Goal: Information Seeking & Learning: Find specific fact

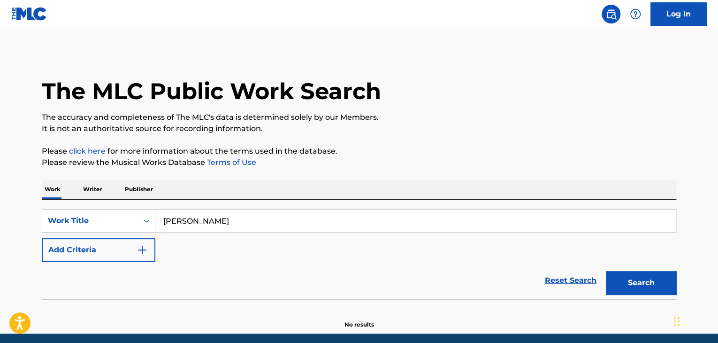
type input "[PERSON_NAME]"
click at [134, 249] on button "Add Criteria" at bounding box center [99, 249] width 114 height 23
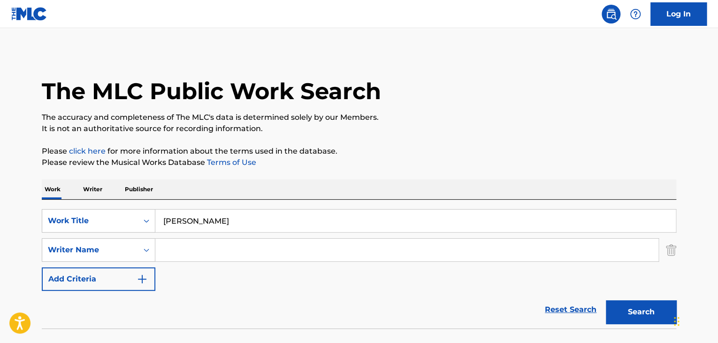
click at [185, 247] on input "Search Form" at bounding box center [406, 250] width 503 height 23
paste input "Kunaal Vermaa"
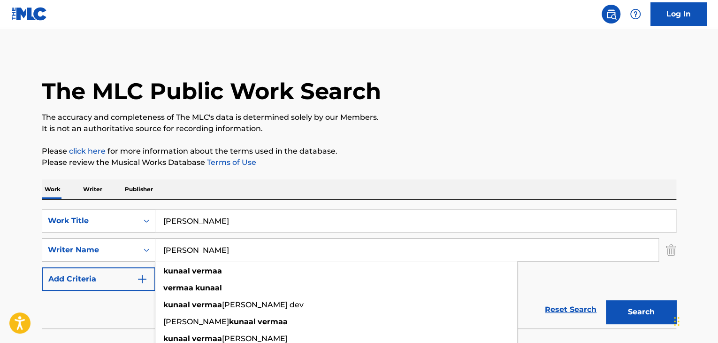
type input "Kunaal Vermaa"
click at [637, 303] on button "Search" at bounding box center [641, 311] width 70 height 23
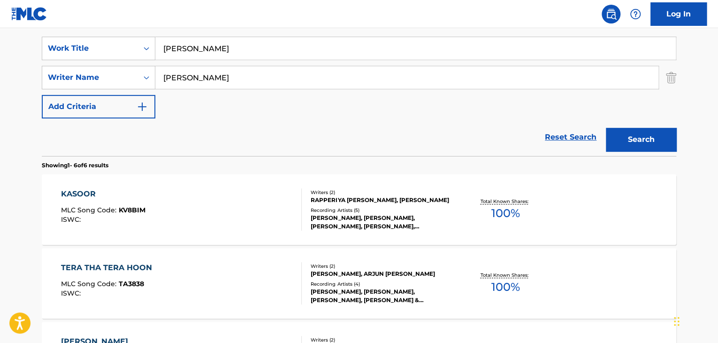
scroll to position [188, 0]
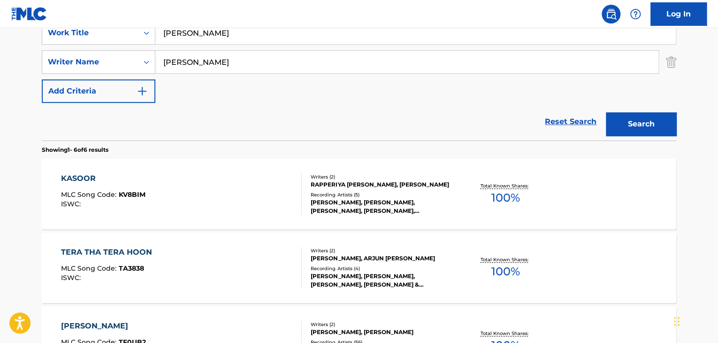
click at [277, 193] on div "KASOOR MLC Song Code : KV8BIM ISWC :" at bounding box center [181, 194] width 241 height 42
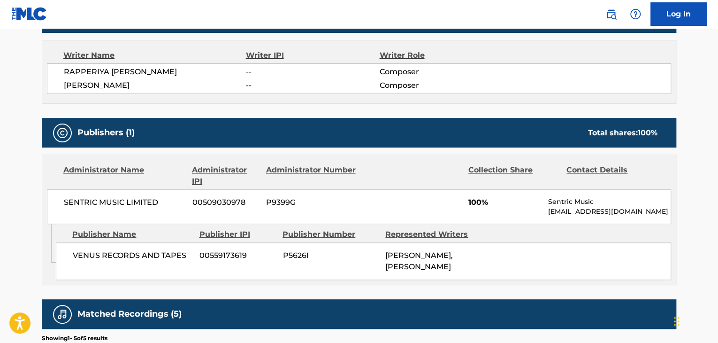
scroll to position [329, 0]
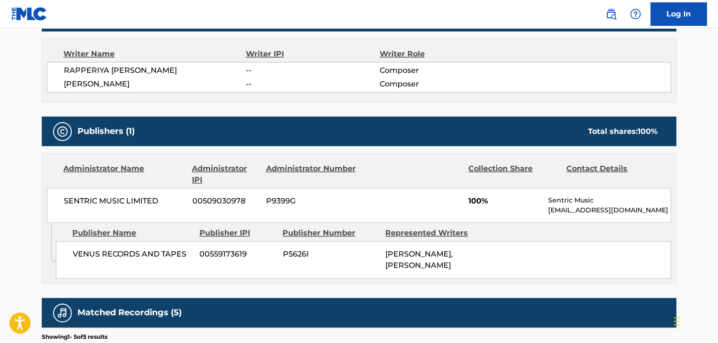
click at [131, 200] on span "SENTRIC MUSIC LIMITED" at bounding box center [125, 200] width 122 height 11
copy div "SENTRIC MUSIC LIMITED"
click at [218, 201] on span "00509030978" at bounding box center [226, 200] width 67 height 11
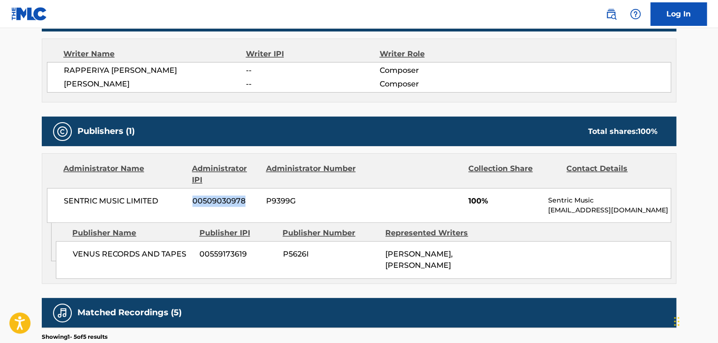
click at [218, 201] on span "00509030978" at bounding box center [226, 200] width 67 height 11
copy span "00509030978"
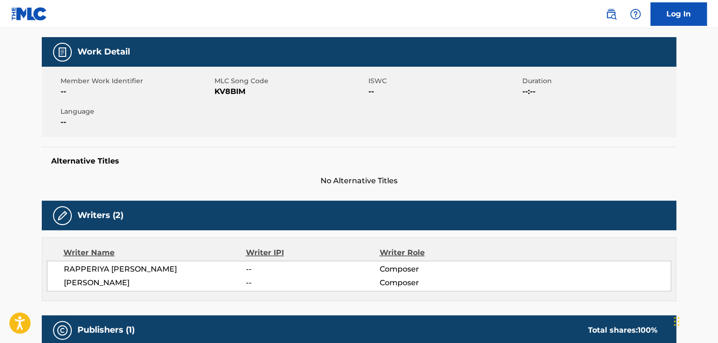
scroll to position [94, 0]
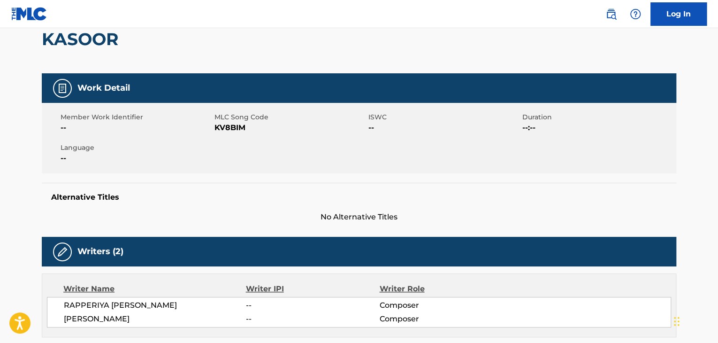
click at [232, 138] on div "Member Work Identifier -- MLC Song Code KV8BIM ISWC -- Duration --:-- Language …" at bounding box center [359, 138] width 635 height 70
copy span "KV8BIM"
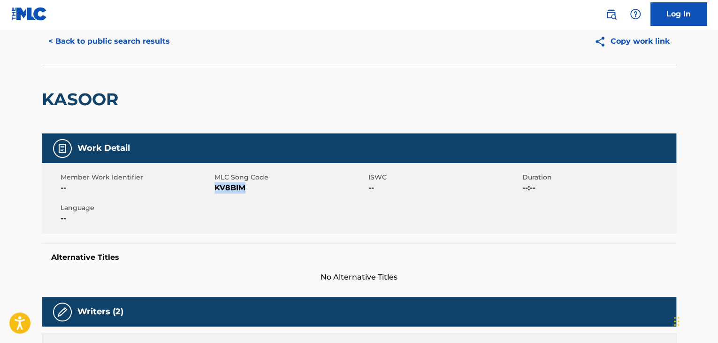
scroll to position [0, 0]
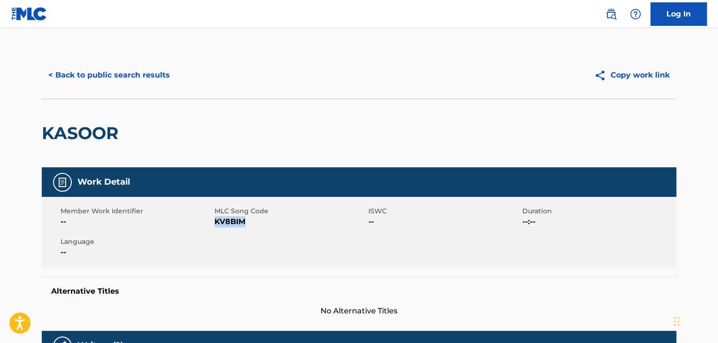
click at [100, 66] on button "< Back to public search results" at bounding box center [109, 74] width 135 height 23
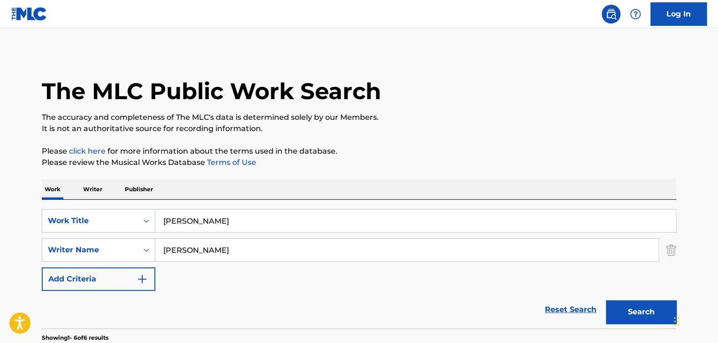
drag, startPoint x: 92, startPoint y: 181, endPoint x: 100, endPoint y: 186, distance: 9.4
click at [92, 181] on p "Writer" at bounding box center [92, 189] width 25 height 20
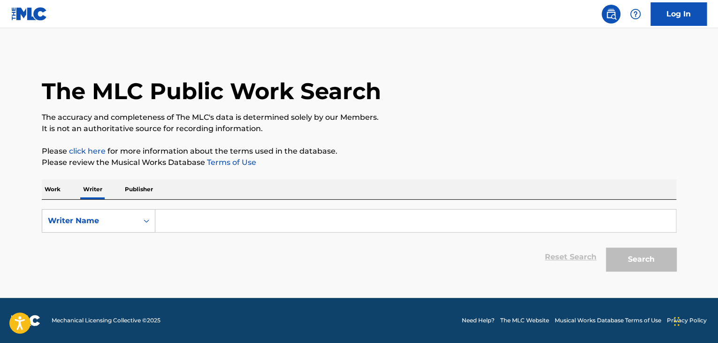
click at [203, 216] on input "Search Form" at bounding box center [415, 220] width 521 height 23
paste input "KV8BIM"
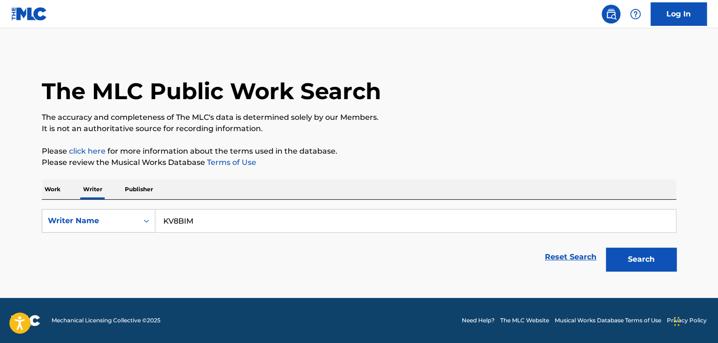
click at [340, 175] on div "The MLC Public Work Search The accuracy and completeness of The MLC's data is d…" at bounding box center [359, 164] width 657 height 224
click at [185, 226] on input "KV8BIM" at bounding box center [415, 220] width 521 height 23
paste input "Payal Dev"
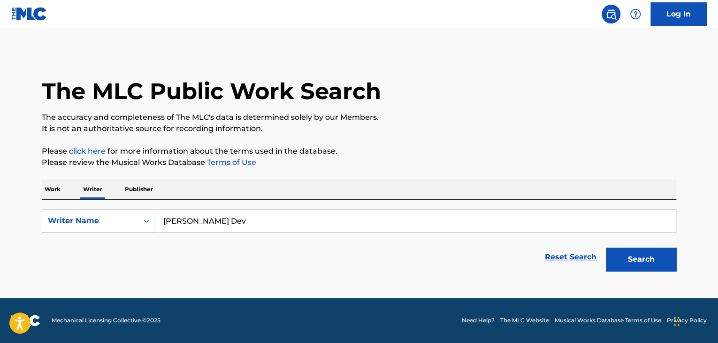
type input "Payal Dev"
drag, startPoint x: 204, startPoint y: 218, endPoint x: 524, endPoint y: 173, distance: 323.9
click at [458, 154] on p "Please click here for more information about the terms used in the database." at bounding box center [359, 151] width 635 height 11
click at [624, 254] on button "Search" at bounding box center [641, 258] width 70 height 23
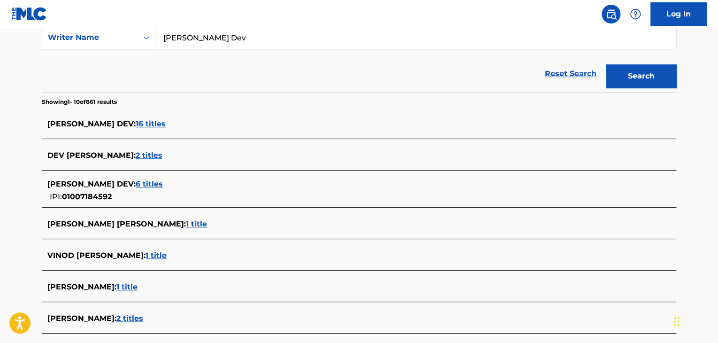
scroll to position [184, 0]
click at [136, 180] on span "6 titles" at bounding box center [149, 183] width 27 height 9
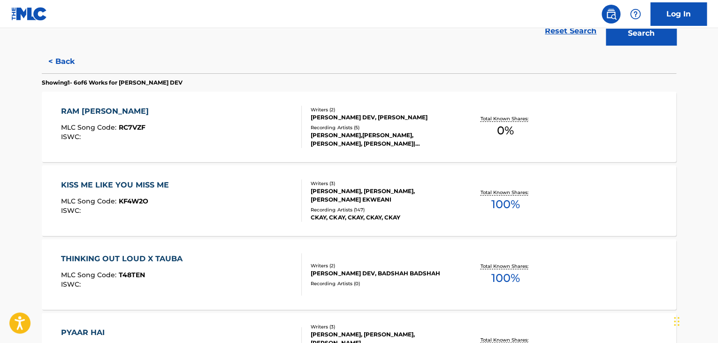
scroll to position [278, 0]
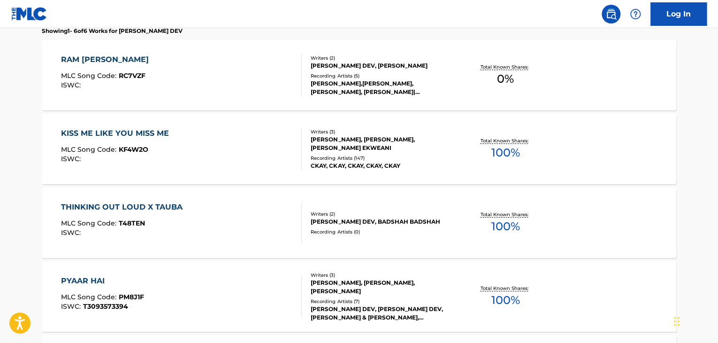
click at [262, 128] on div "KISS ME LIKE YOU MISS ME MLC Song Code : KF4W2O ISWC :" at bounding box center [181, 149] width 241 height 42
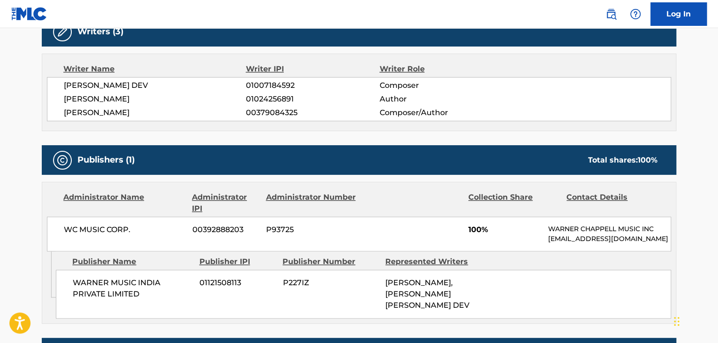
scroll to position [376, 0]
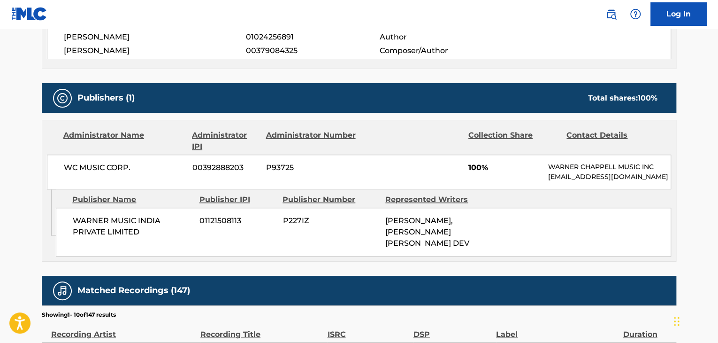
click at [91, 166] on span "WC MUSIC CORP." at bounding box center [125, 167] width 122 height 11
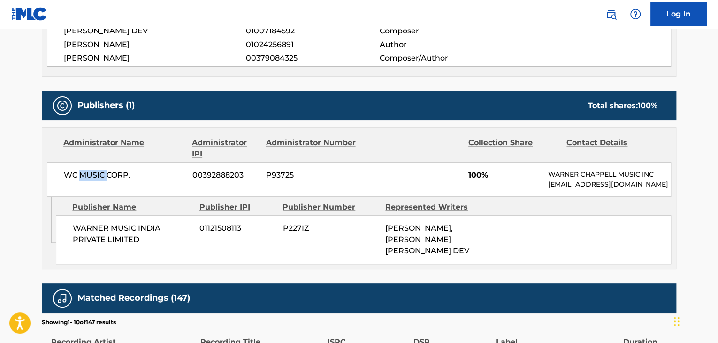
scroll to position [282, 0]
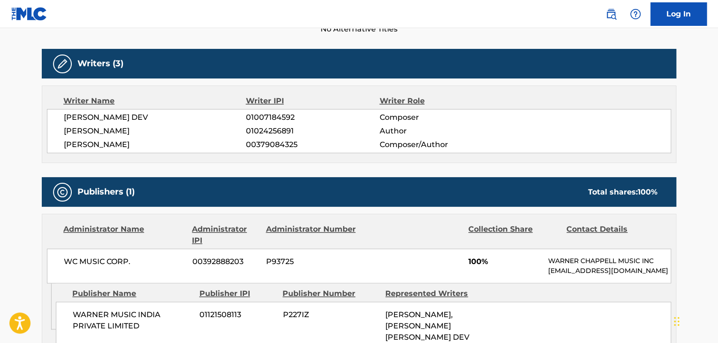
click at [162, 104] on div "Writer Name" at bounding box center [154, 100] width 183 height 11
click at [83, 115] on span "PAYAL DEV" at bounding box center [155, 117] width 182 height 11
copy div "PAYAL DEV"
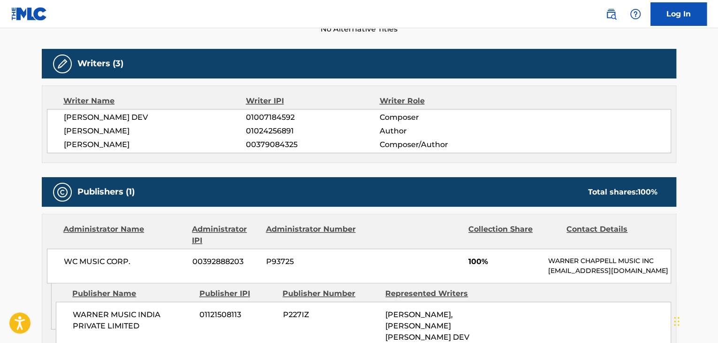
click at [274, 121] on span "01007184592" at bounding box center [312, 117] width 133 height 11
copy span "01007184592"
click at [119, 130] on span "KUNAAL VERMAA" at bounding box center [155, 130] width 182 height 11
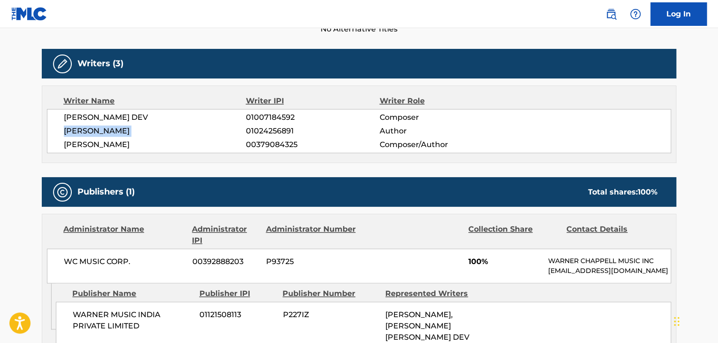
click at [119, 130] on span "KUNAAL VERMAA" at bounding box center [155, 130] width 182 height 11
copy div "KUNAAL VERMAA"
click at [274, 136] on div "PAYAL DEV 01007184592 Composer KUNAAL VERMAA 01024256891 Author CHUKWUKA CHUKWU…" at bounding box center [359, 131] width 624 height 44
copy span "01024256891"
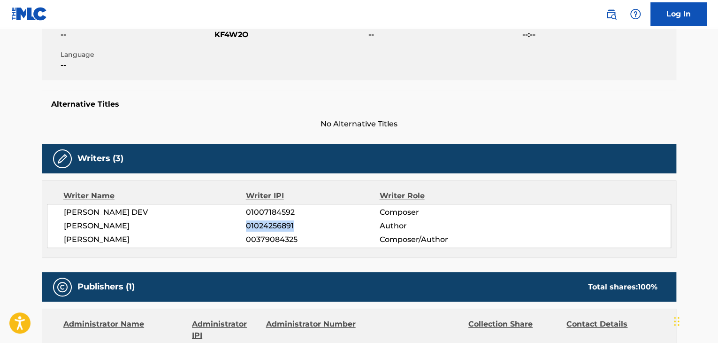
scroll to position [94, 0]
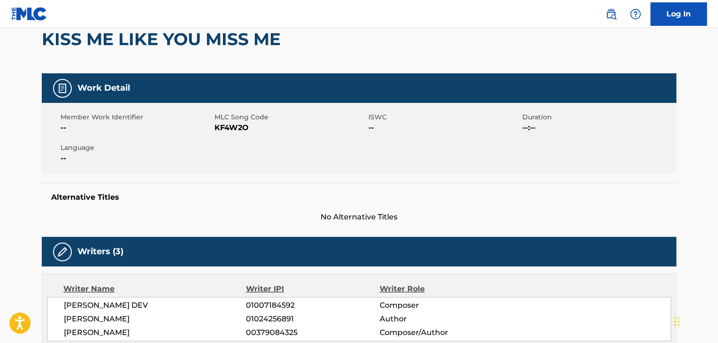
click at [225, 128] on span "KF4W2O" at bounding box center [291, 127] width 152 height 11
copy span "KF4W2O"
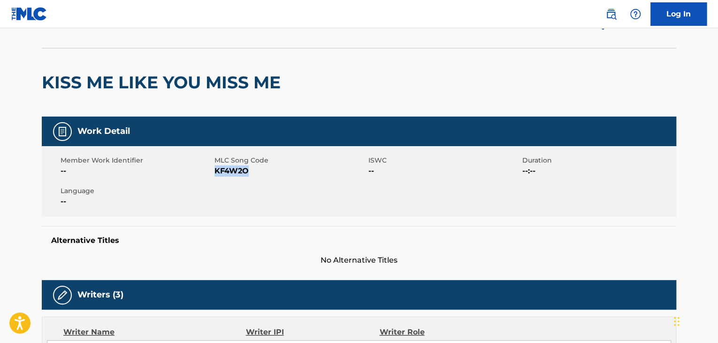
scroll to position [0, 0]
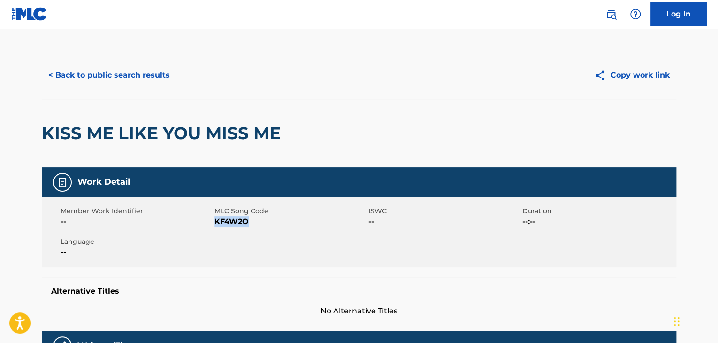
click at [158, 79] on button "< Back to public search results" at bounding box center [109, 74] width 135 height 23
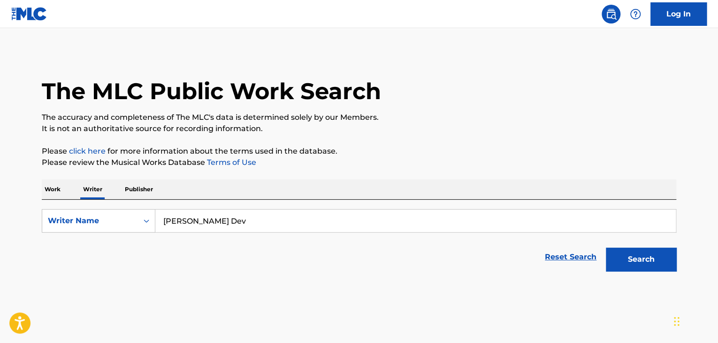
scroll to position [11, 0]
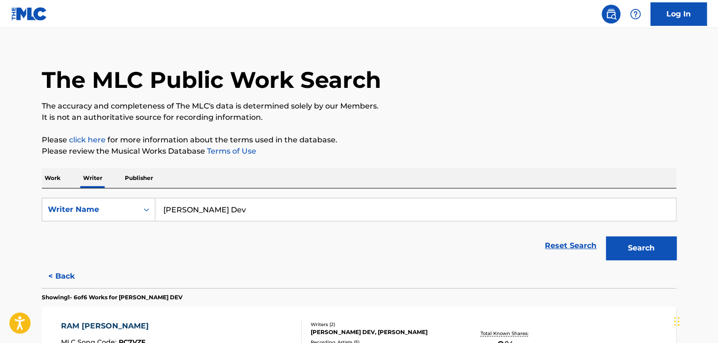
click at [201, 200] on input "Payal Dev" at bounding box center [415, 209] width 521 height 23
paste input "Бердалы Нәзира"
click at [351, 152] on p "Please review the Musical Works Database Terms of Use" at bounding box center [359, 151] width 635 height 11
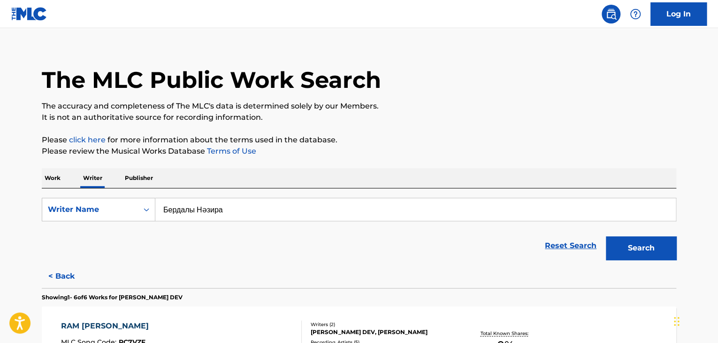
click at [632, 245] on button "Search" at bounding box center [641, 247] width 70 height 23
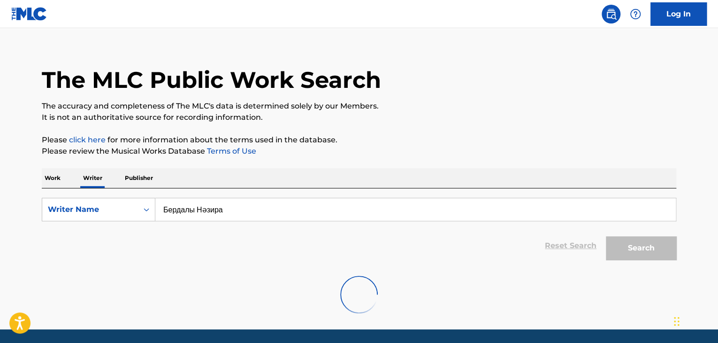
scroll to position [0, 0]
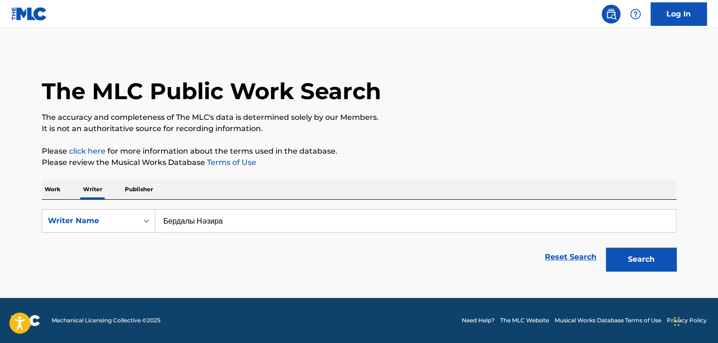
click at [227, 222] on input "Бердалы Нәзира" at bounding box center [415, 220] width 521 height 23
paste input "ахан Құрмаш"
type input "Махан Құрмаш"
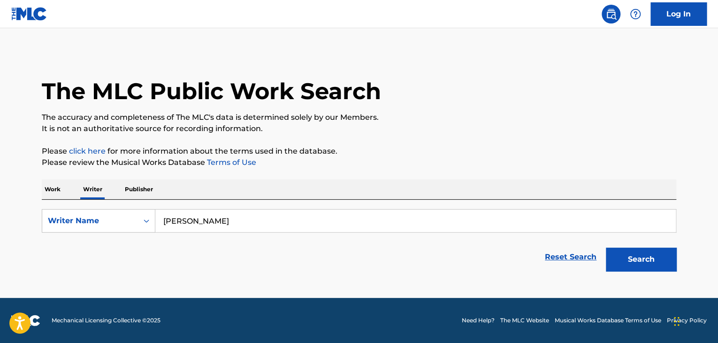
drag, startPoint x: 492, startPoint y: 147, endPoint x: 552, endPoint y: 187, distance: 72.0
click at [493, 147] on p "Please click here for more information about the terms used in the database." at bounding box center [359, 151] width 635 height 11
click at [640, 246] on div "Search" at bounding box center [638, 257] width 75 height 38
click at [638, 252] on button "Search" at bounding box center [641, 258] width 70 height 23
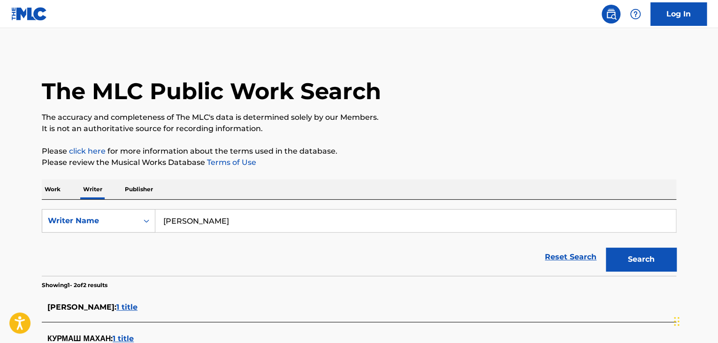
scroll to position [94, 0]
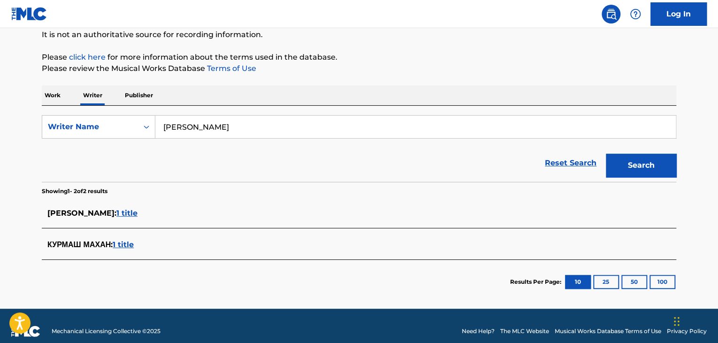
click at [128, 211] on span "1 title" at bounding box center [126, 212] width 21 height 9
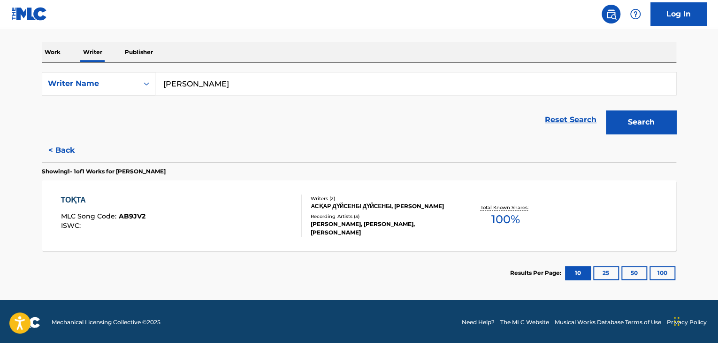
scroll to position [139, 0]
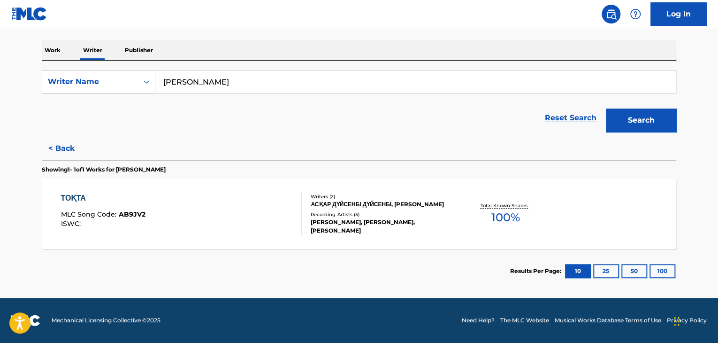
click at [250, 200] on div "ТОҚТА MLC Song Code : AB9JV2 ISWC :" at bounding box center [181, 214] width 241 height 42
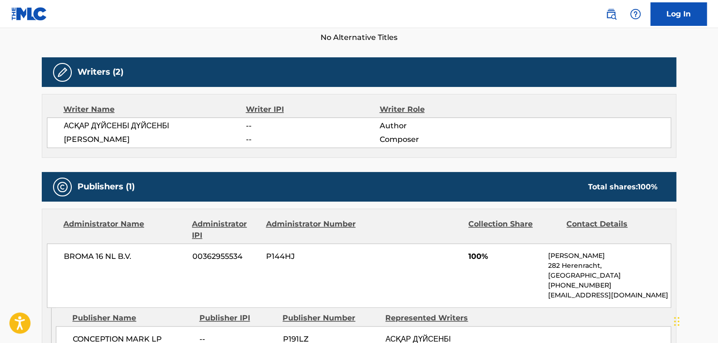
scroll to position [329, 0]
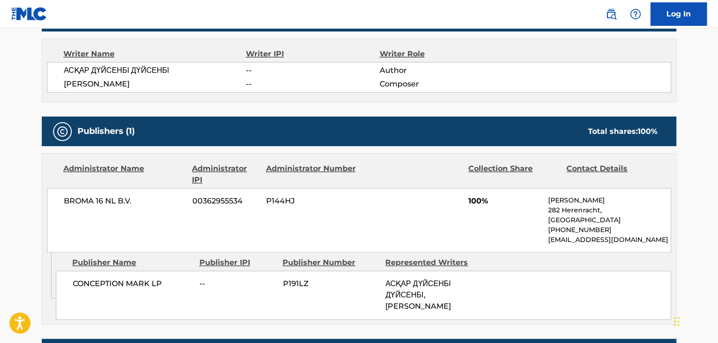
click at [100, 207] on div "BROMA 16 NL B.V. 00362955534 P144HJ 100% Vladimir Philippov 282 Herenracht, Net…" at bounding box center [359, 220] width 624 height 64
drag, startPoint x: 100, startPoint y: 207, endPoint x: 90, endPoint y: 200, distance: 11.7
click at [90, 200] on span "BROMA 16 NL B.V." at bounding box center [125, 200] width 122 height 11
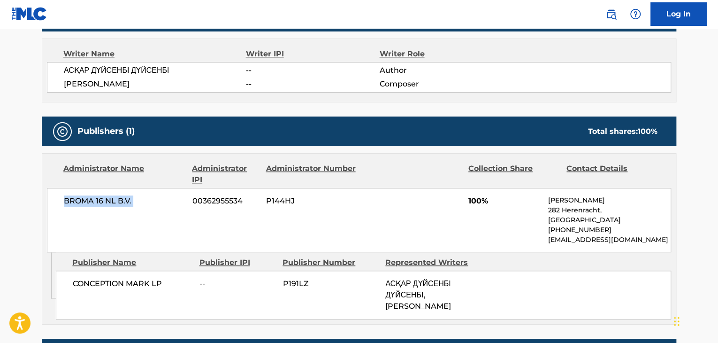
click at [90, 200] on span "BROMA 16 NL B.V." at bounding box center [125, 200] width 122 height 11
copy div "BROMA 16 NL B.V."
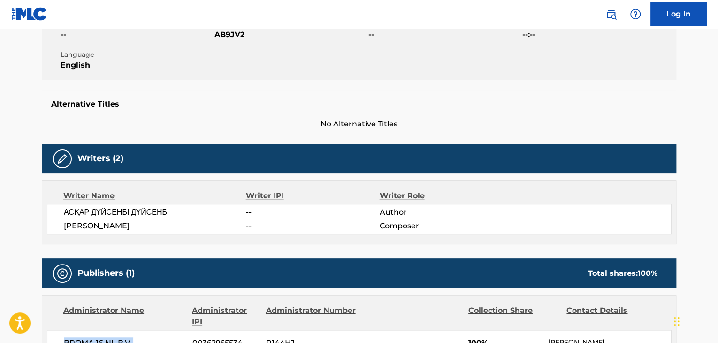
scroll to position [0, 0]
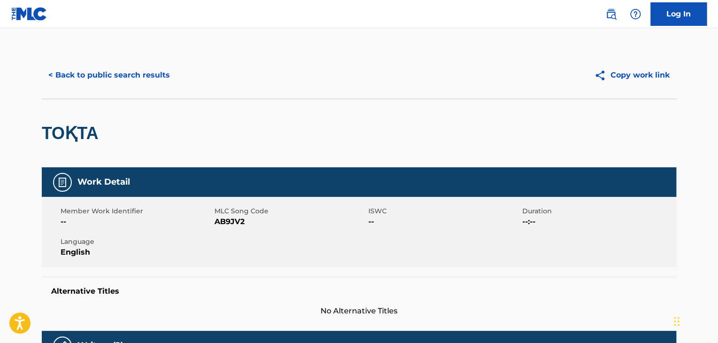
click at [235, 221] on span "AB9JV2" at bounding box center [291, 221] width 152 height 11
copy span "AB9JV2"
click at [111, 64] on button "< Back to public search results" at bounding box center [109, 74] width 135 height 23
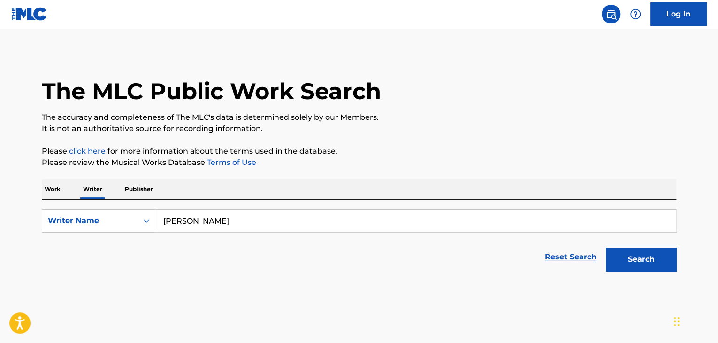
scroll to position [11, 0]
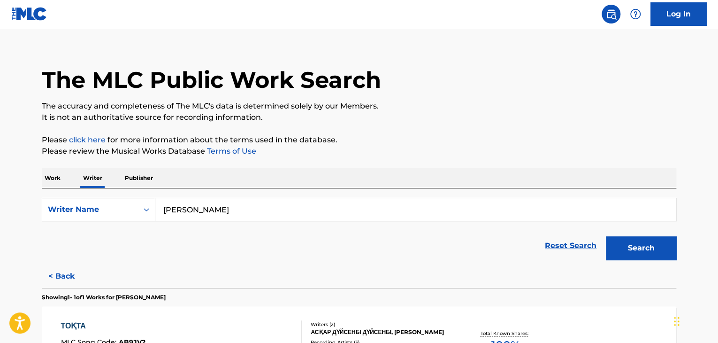
click at [184, 204] on input "Махан Құрмаш" at bounding box center [415, 209] width 521 height 23
paste input "Unaidy Magan"
type input "Unaidy Magan"
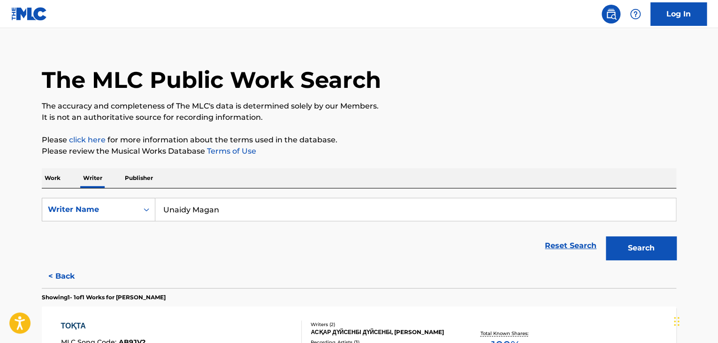
click at [45, 164] on div "The MLC Public Work Search The accuracy and completeness of The MLC's data is d…" at bounding box center [359, 230] width 657 height 380
click at [53, 175] on p "Work" at bounding box center [53, 178] width 22 height 20
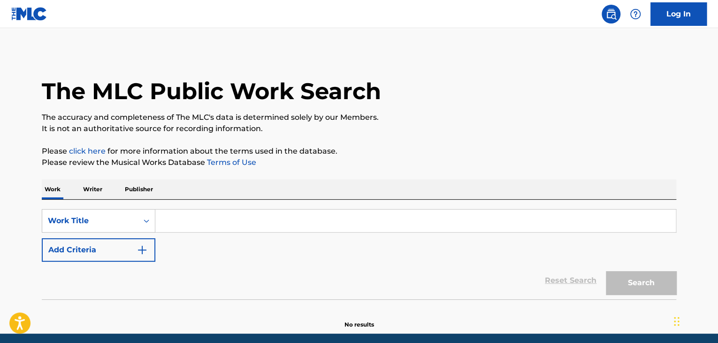
click at [179, 219] on input "Search Form" at bounding box center [415, 220] width 521 height 23
paste input "Unaidy Magan"
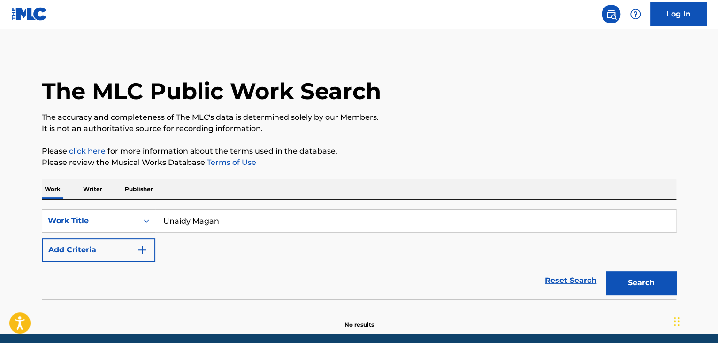
type input "Unaidy Magan"
drag, startPoint x: 265, startPoint y: 180, endPoint x: 382, endPoint y: 199, distance: 118.3
click at [266, 180] on div "Work Writer Publisher" at bounding box center [359, 189] width 635 height 20
click at [642, 292] on button "Search" at bounding box center [641, 282] width 70 height 23
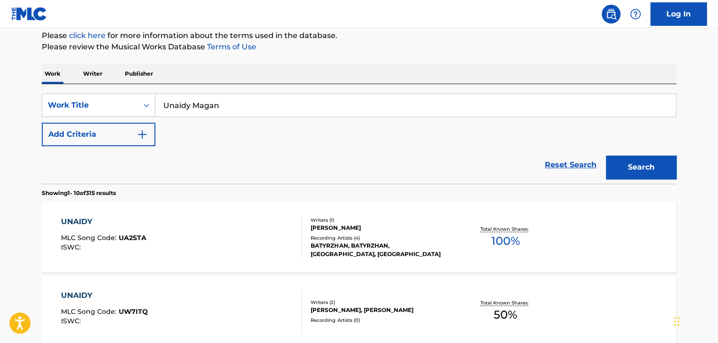
scroll to position [94, 0]
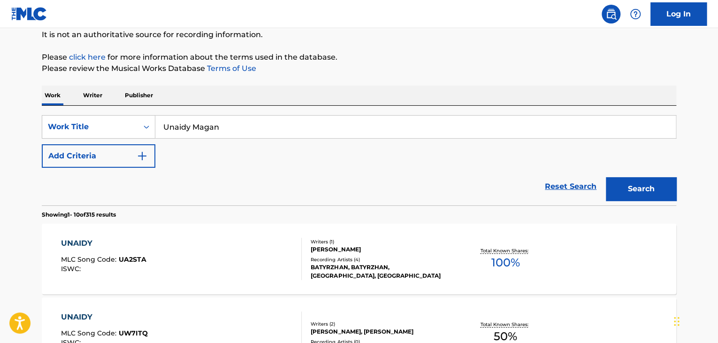
click at [90, 93] on p "Writer" at bounding box center [92, 95] width 25 height 20
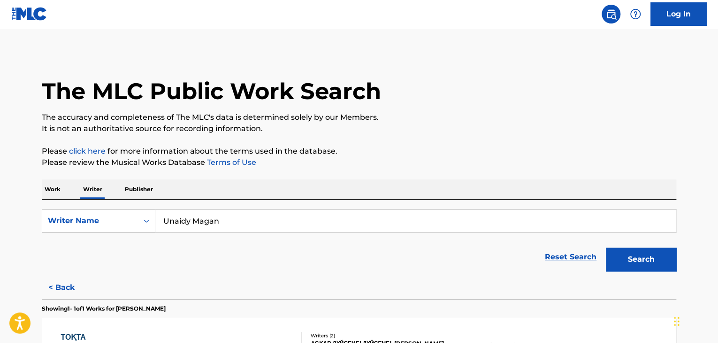
click at [187, 217] on input "Unaidy Magan" at bounding box center [415, 220] width 521 height 23
click at [196, 223] on input "Unaidy Magan" at bounding box center [415, 220] width 521 height 23
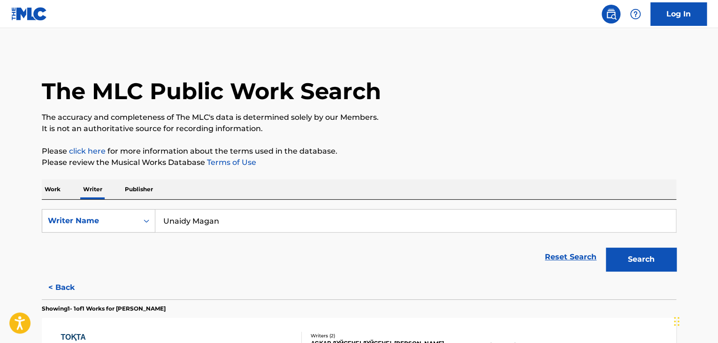
click at [196, 223] on input "Unaidy Magan" at bounding box center [415, 220] width 521 height 23
paste input "Marhaba Sabi"
click at [505, 145] on div "The MLC Public Work Search The accuracy and completeness of The MLC's data is d…" at bounding box center [359, 242] width 657 height 380
click at [637, 256] on button "Search" at bounding box center [641, 258] width 70 height 23
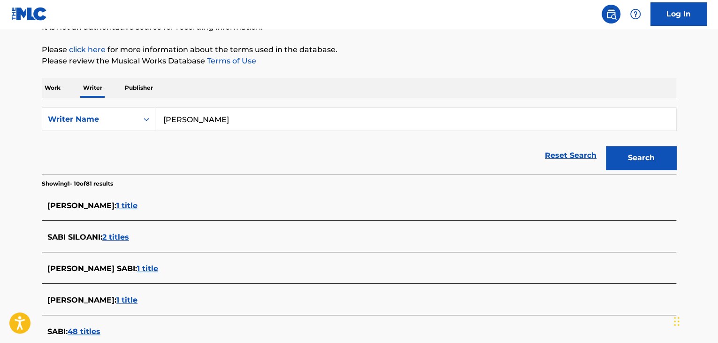
scroll to position [47, 0]
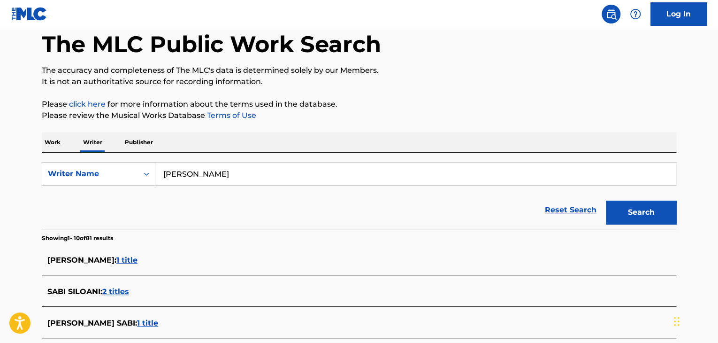
click at [229, 183] on input "Marhaba Sabi" at bounding box center [415, 173] width 521 height 23
paste input "Alex Labrosse"
type input "Alex Labrosse"
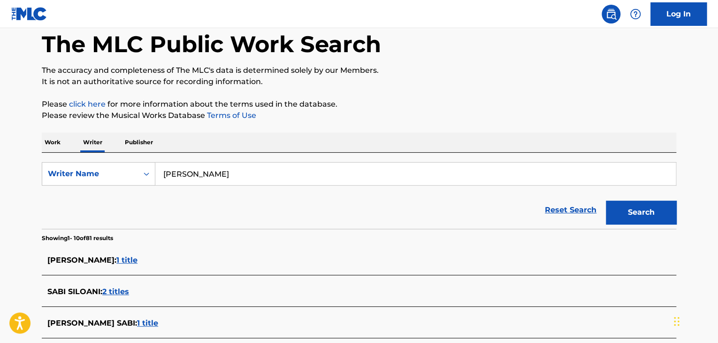
click at [305, 133] on div "Work Writer Publisher" at bounding box center [359, 142] width 635 height 20
click at [642, 224] on div "Search" at bounding box center [638, 210] width 75 height 38
click at [629, 216] on button "Search" at bounding box center [641, 211] width 70 height 23
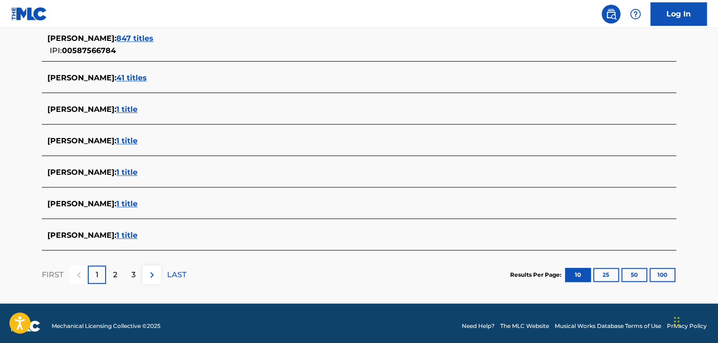
scroll to position [371, 0]
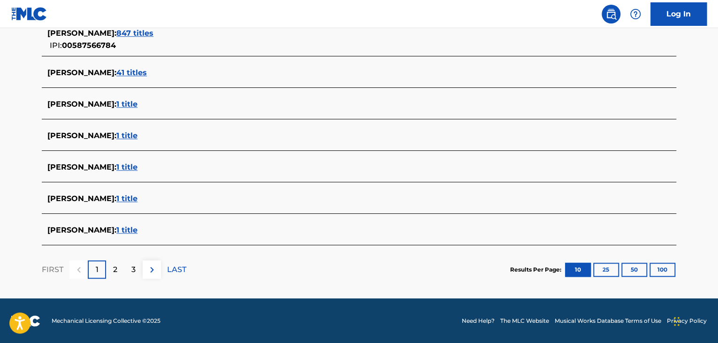
click at [131, 225] on span "1 title" at bounding box center [126, 229] width 21 height 9
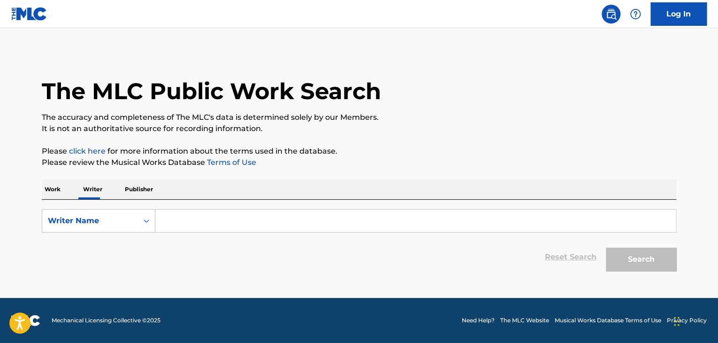
click at [186, 216] on input "Search Form" at bounding box center [415, 220] width 521 height 23
paste input "Alex Labrosse"
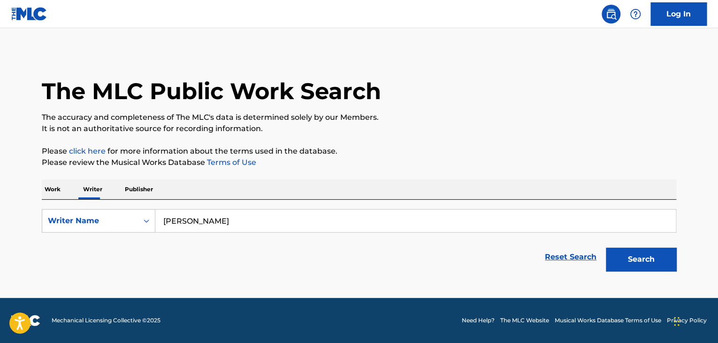
type input "Alex Labrosse"
click at [510, 159] on p "Please review the Musical Works Database Terms of Use" at bounding box center [359, 162] width 635 height 11
click at [632, 253] on button "Search" at bounding box center [641, 258] width 70 height 23
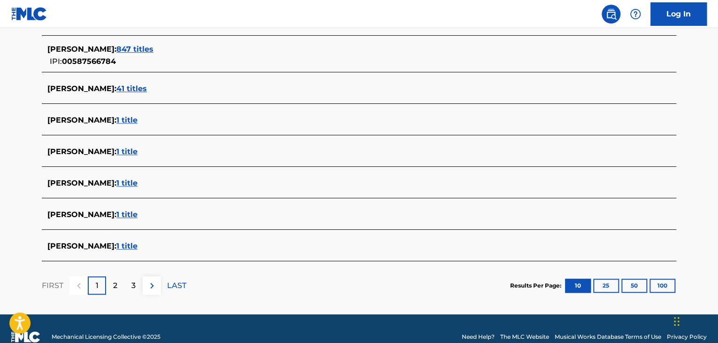
scroll to position [371, 0]
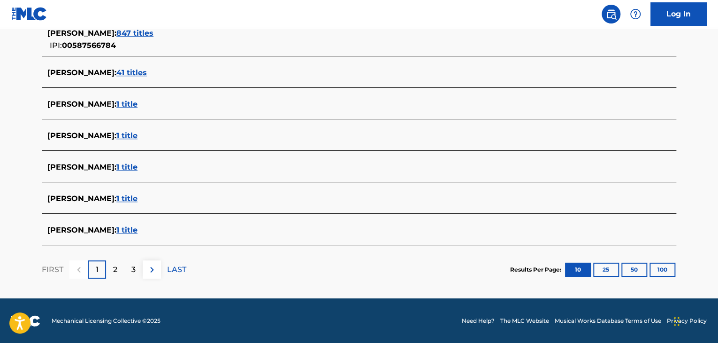
click at [128, 226] on span "1 title" at bounding box center [126, 229] width 21 height 9
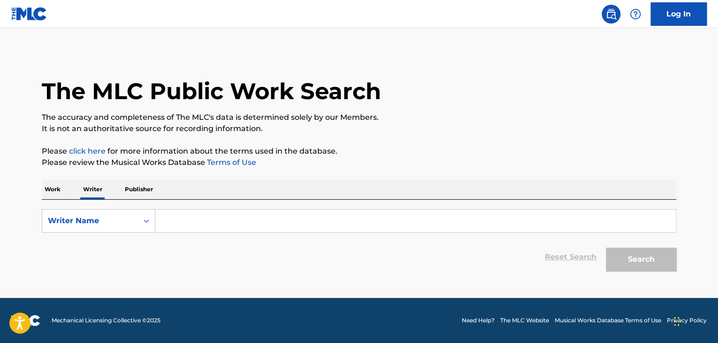
click at [179, 223] on input "Search Form" at bounding box center [415, 220] width 521 height 23
paste input "Alex Labrosse"
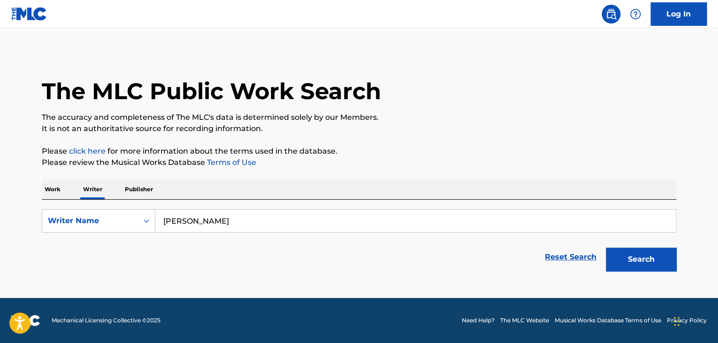
type input "Alex Labrosse"
click at [513, 133] on p "It is not an authoritative source for recording information." at bounding box center [359, 128] width 635 height 11
click at [623, 267] on button "Search" at bounding box center [641, 258] width 70 height 23
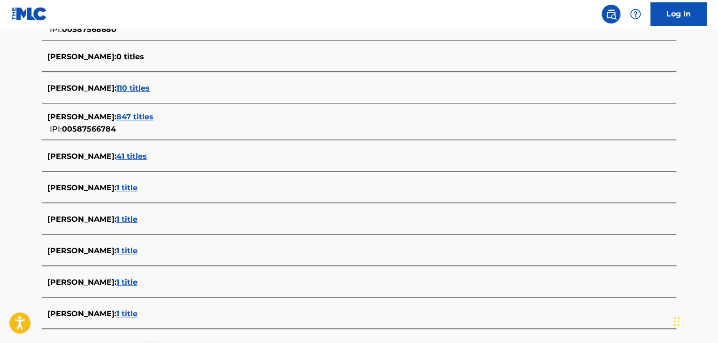
scroll to position [371, 0]
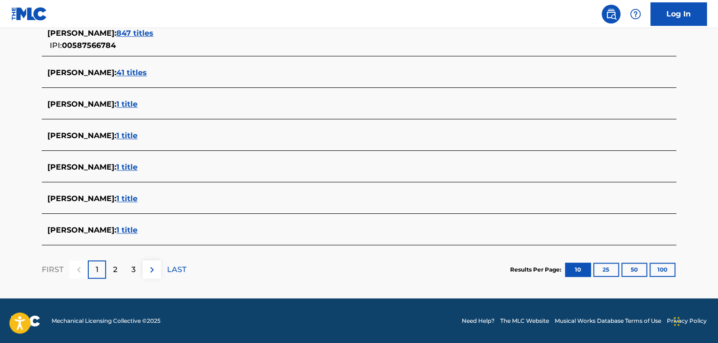
click at [132, 233] on span "1 title" at bounding box center [126, 229] width 21 height 9
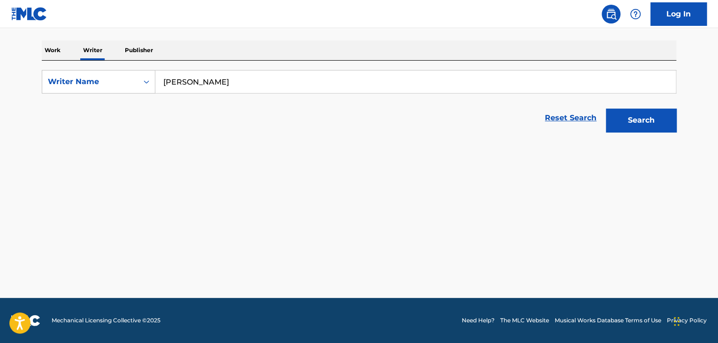
scroll to position [139, 0]
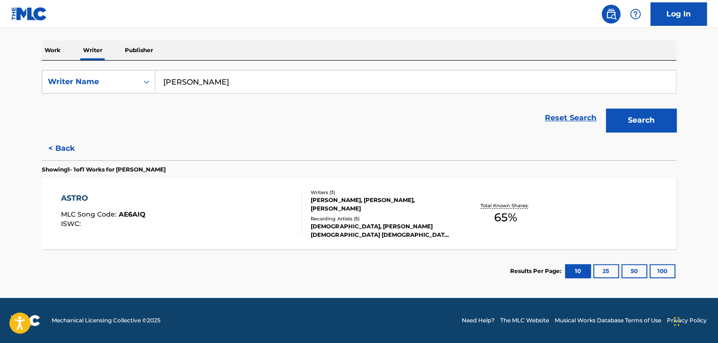
click at [226, 213] on div "ASTRO MLC Song Code : AE6AIQ ISWC :" at bounding box center [181, 214] width 241 height 42
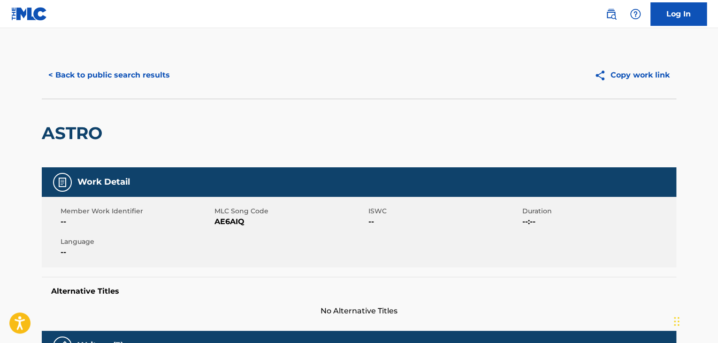
click at [135, 76] on button "< Back to public search results" at bounding box center [109, 74] width 135 height 23
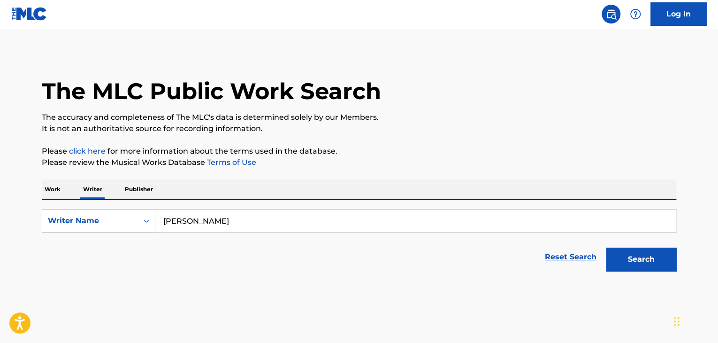
scroll to position [11, 0]
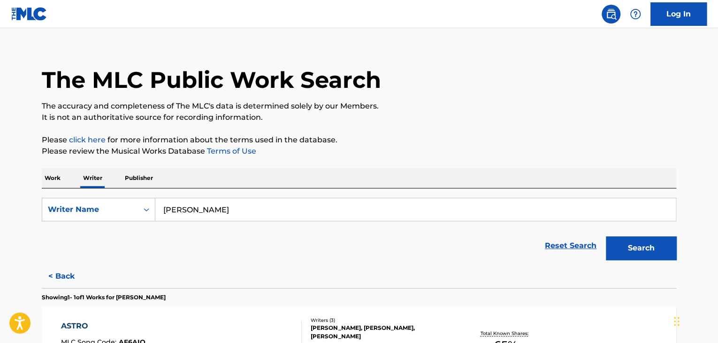
click at [227, 204] on input "Alex Labrosse" at bounding box center [415, 209] width 521 height 23
paste input "Mehdi Hannouni"
click at [491, 131] on div "The MLC Public Work Search The accuracy and completeness of The MLC's data is d…" at bounding box center [359, 230] width 657 height 380
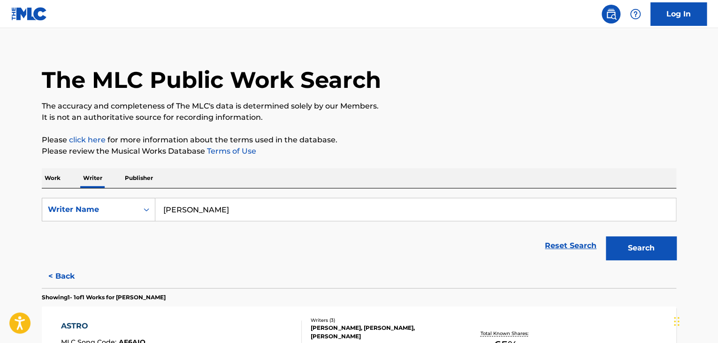
click at [646, 250] on button "Search" at bounding box center [641, 247] width 70 height 23
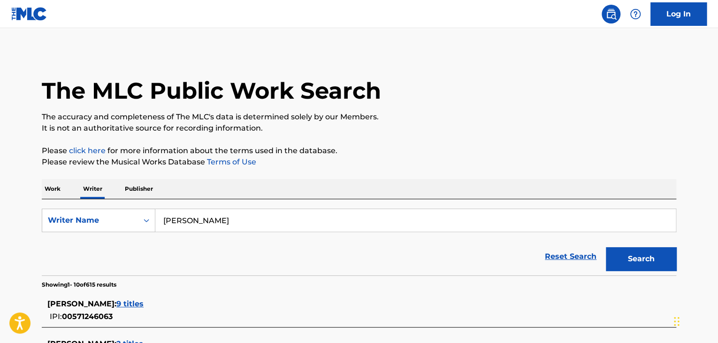
scroll to position [0, 0]
click at [203, 231] on input "Mehdi Hannouni" at bounding box center [415, 220] width 521 height 23
paste input "Алан Черкасов"
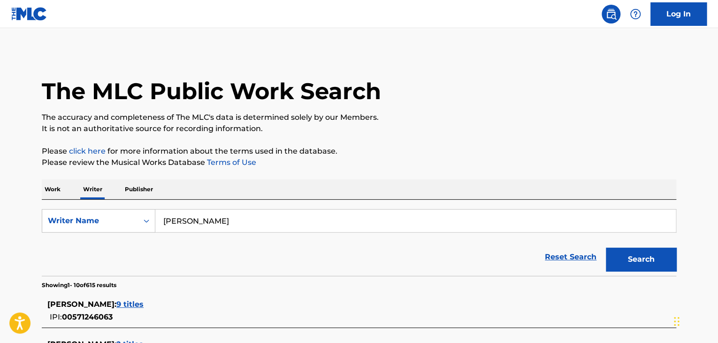
type input "Алан Черкасов"
click at [364, 155] on p "Please click here for more information about the terms used in the database." at bounding box center [359, 151] width 635 height 11
click at [655, 258] on button "Search" at bounding box center [641, 258] width 70 height 23
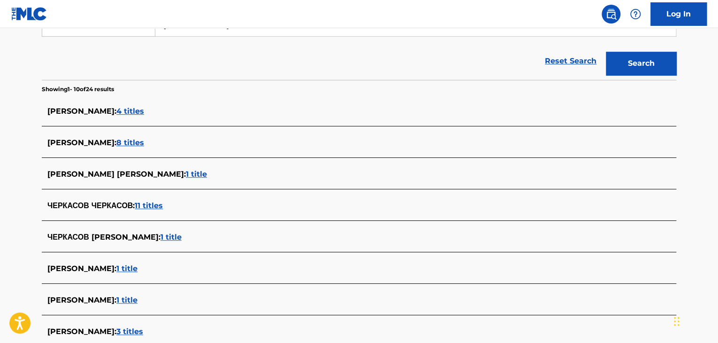
scroll to position [141, 0]
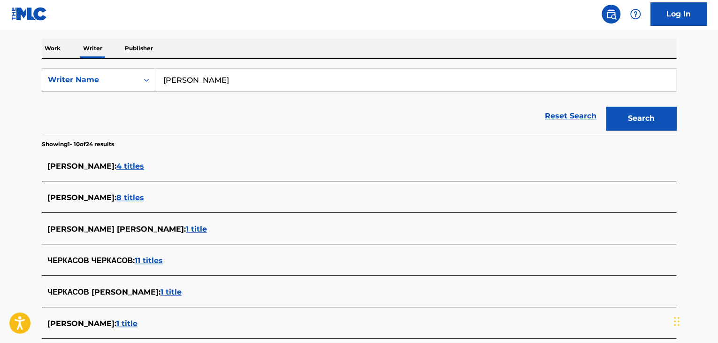
click at [125, 196] on span "8 titles" at bounding box center [130, 197] width 28 height 9
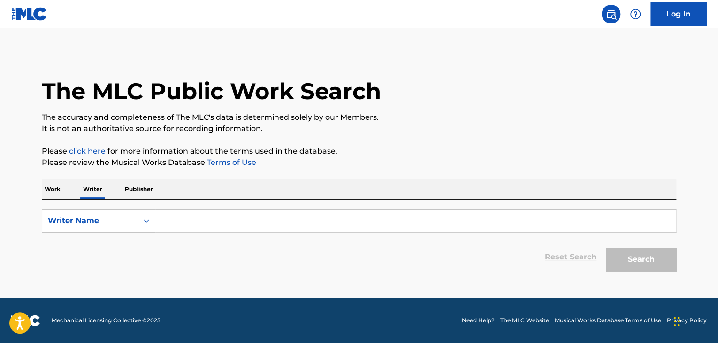
click at [171, 221] on input "Search Form" at bounding box center [415, 220] width 521 height 23
paste input "Алан Черкасов"
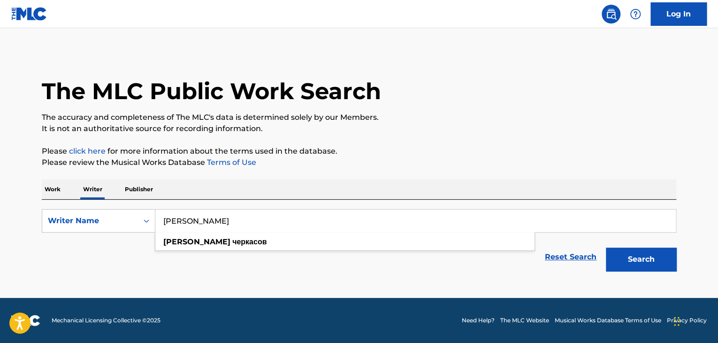
type input "Алан Черкасов"
click at [483, 129] on p "It is not an authoritative source for recording information." at bounding box center [359, 128] width 635 height 11
click at [638, 262] on button "Search" at bounding box center [641, 258] width 70 height 23
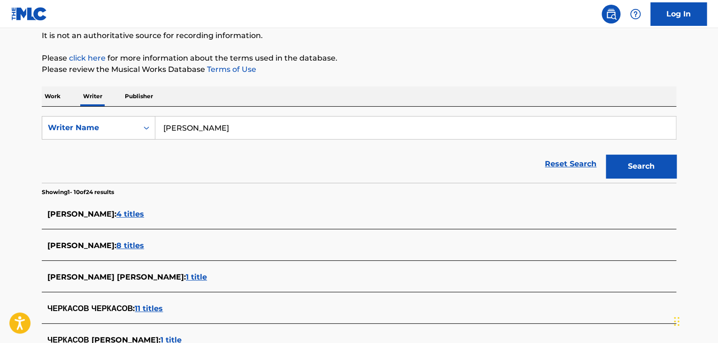
scroll to position [94, 0]
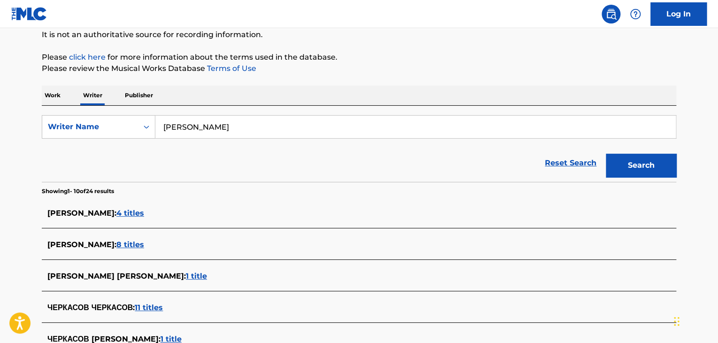
click at [137, 244] on span "8 titles" at bounding box center [130, 244] width 28 height 9
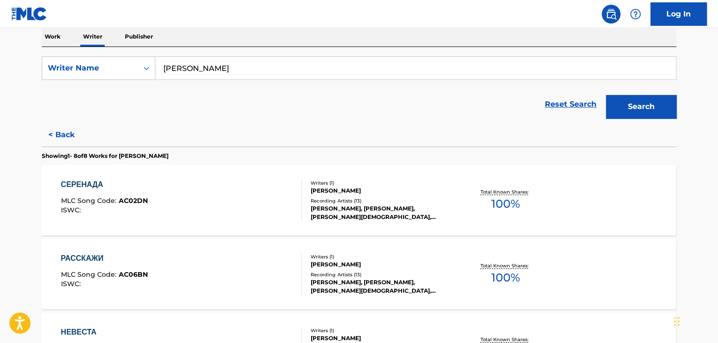
scroll to position [188, 0]
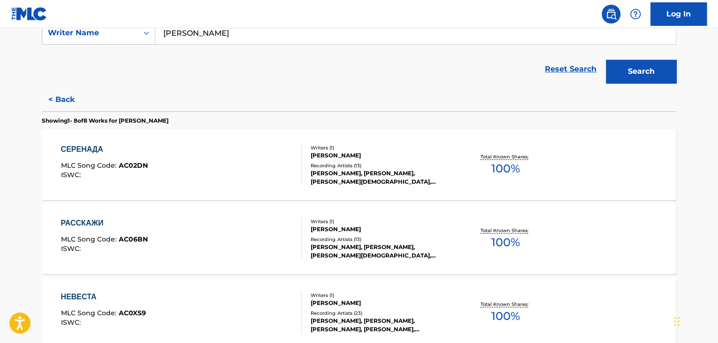
click at [261, 161] on div "СЕРЕНАДА MLC Song Code : AC02DN ISWC :" at bounding box center [181, 165] width 241 height 42
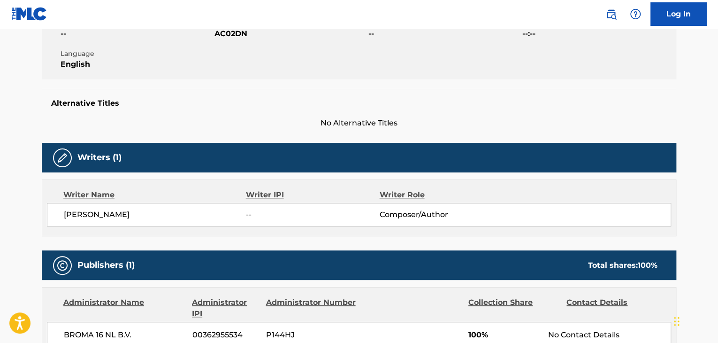
scroll to position [329, 0]
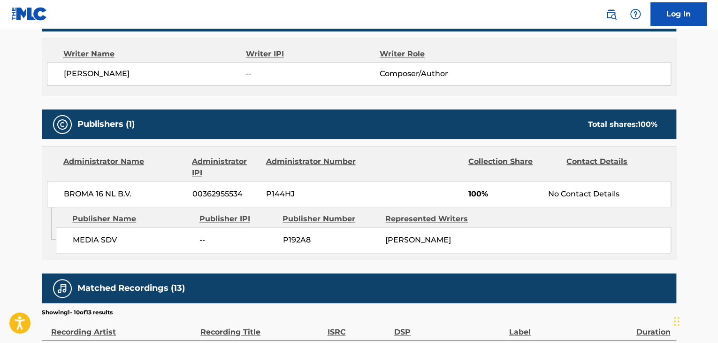
click at [90, 195] on span "BROMA 16 NL B.V." at bounding box center [125, 193] width 122 height 11
copy div "BROMA 16 NL B.V."
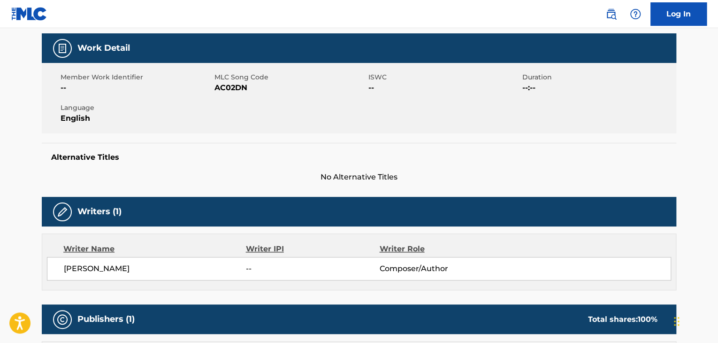
scroll to position [94, 0]
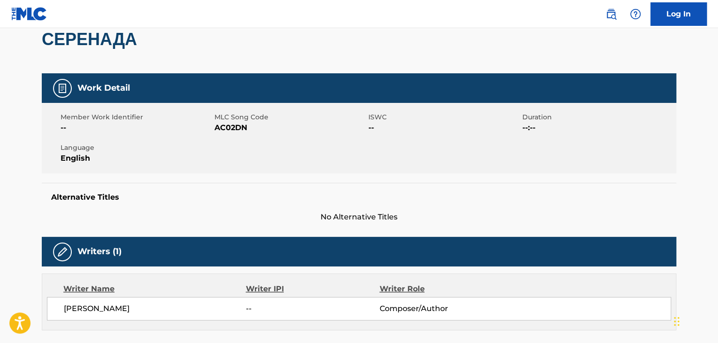
click at [233, 127] on span "AC02DN" at bounding box center [291, 127] width 152 height 11
copy span "AC02DN"
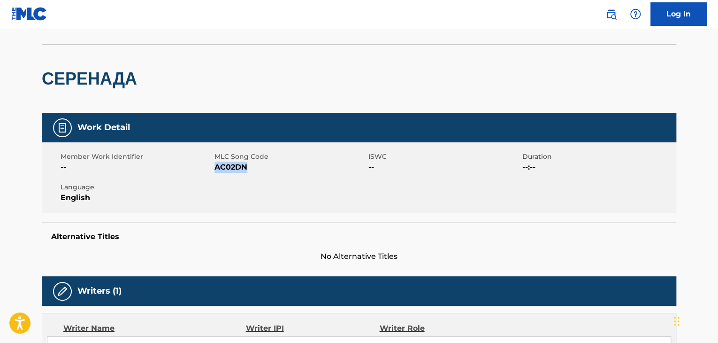
scroll to position [0, 0]
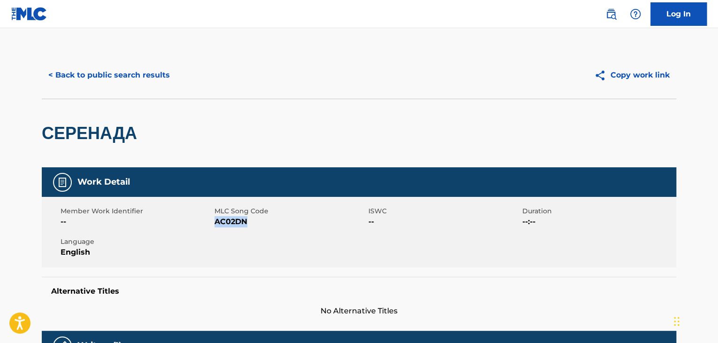
click at [124, 74] on button "< Back to public search results" at bounding box center [109, 74] width 135 height 23
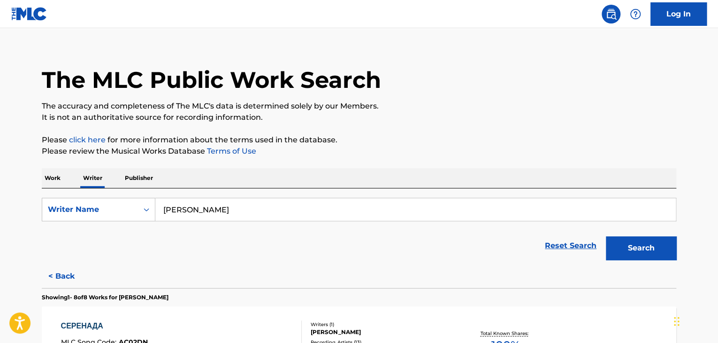
click at [201, 216] on input "Алан Черкасов" at bounding box center [415, 209] width 521 height 23
paste input "ригорий Полухутенко"
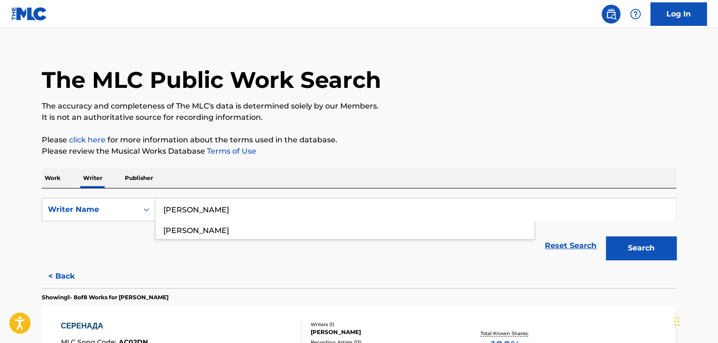
click at [355, 168] on div "Work Writer Publisher" at bounding box center [359, 178] width 635 height 20
click at [629, 249] on button "Search" at bounding box center [641, 247] width 70 height 23
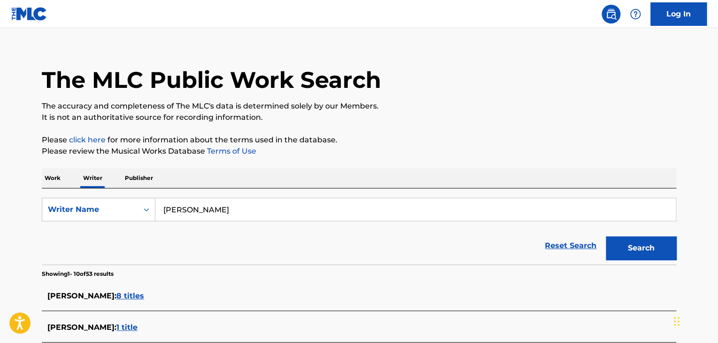
click at [224, 209] on input "Григорий Полухутенко" at bounding box center [415, 209] width 521 height 23
paste input "Grigory Polukhutenko"
click at [329, 177] on div "Work Writer Publisher" at bounding box center [359, 178] width 635 height 20
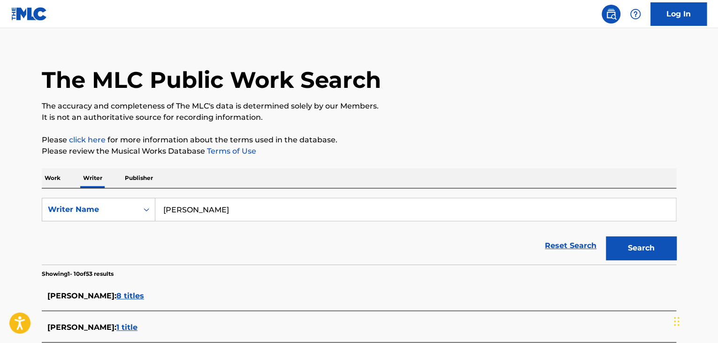
click at [614, 247] on button "Search" at bounding box center [641, 247] width 70 height 23
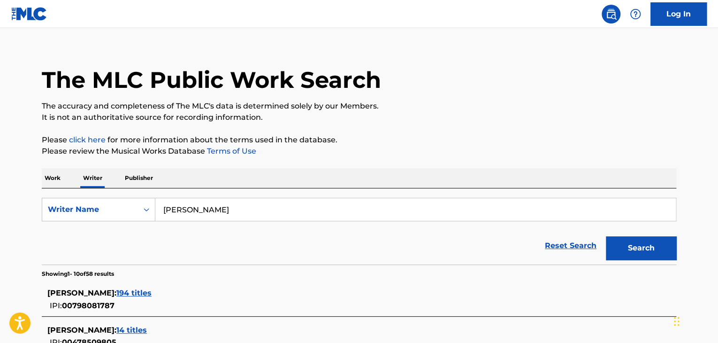
click at [219, 199] on input "Grigory Polukhutenko" at bounding box center [415, 209] width 521 height 23
paste input "Кохановский Дмитрий Николаевич"
click at [343, 166] on div "The MLC Public Work Search The accuracy and completeness of The MLC's data is d…" at bounding box center [359, 346] width 657 height 613
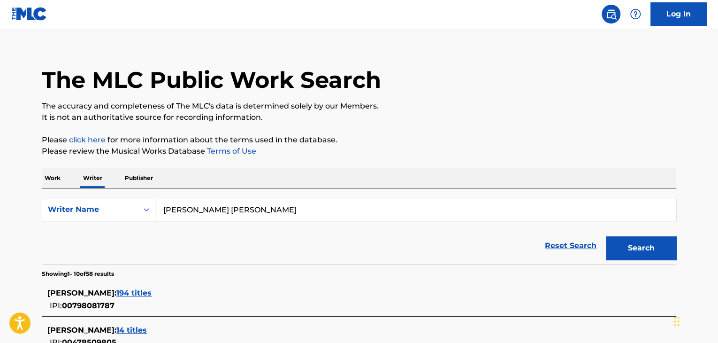
click at [617, 255] on button "Search" at bounding box center [641, 247] width 70 height 23
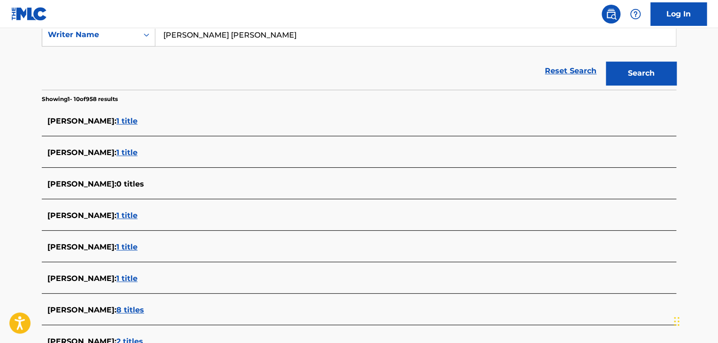
scroll to position [152, 0]
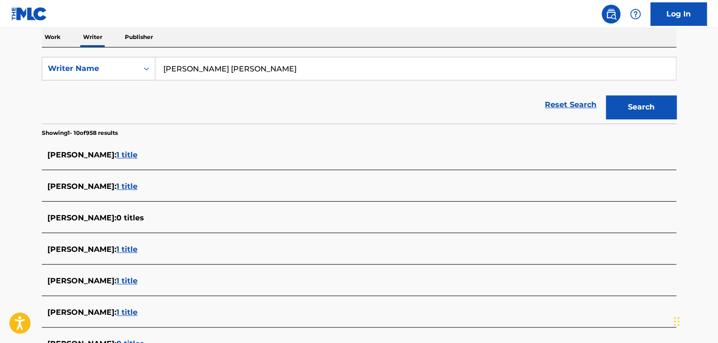
click at [226, 61] on input "Кохановский Дмитрий Николаевич" at bounding box center [415, 68] width 521 height 23
paste input ". Кохановский"
click at [402, 97] on div "Reset Search Search" at bounding box center [359, 105] width 635 height 38
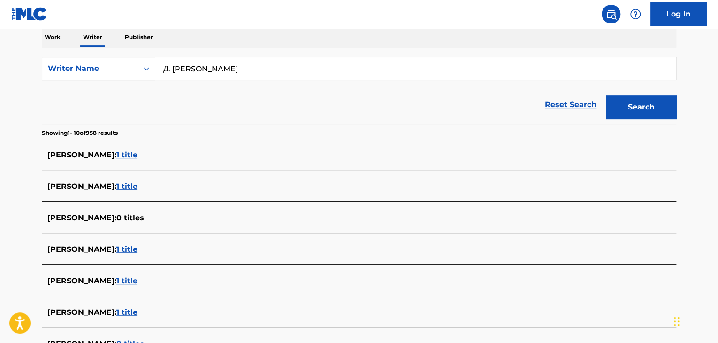
click at [614, 119] on div "Search" at bounding box center [638, 105] width 75 height 38
click at [618, 111] on button "Search" at bounding box center [641, 106] width 70 height 23
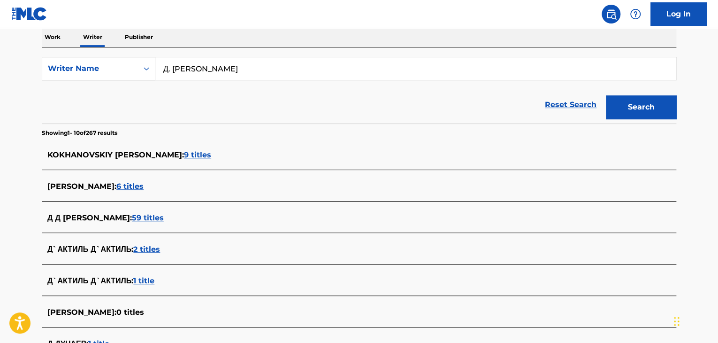
click at [199, 80] on form "SearchWithCriteria496997b8-694c-4786-be3a-1db8cdfe49f6 Writer Name Д. Кохановск…" at bounding box center [359, 90] width 635 height 67
click at [199, 80] on div "Д. Кохановский" at bounding box center [415, 68] width 521 height 23
click at [248, 72] on input "Д. Кохановский" at bounding box center [415, 68] width 521 height 23
paste input "Dmitry Nikolaevich Kokhanovsky"
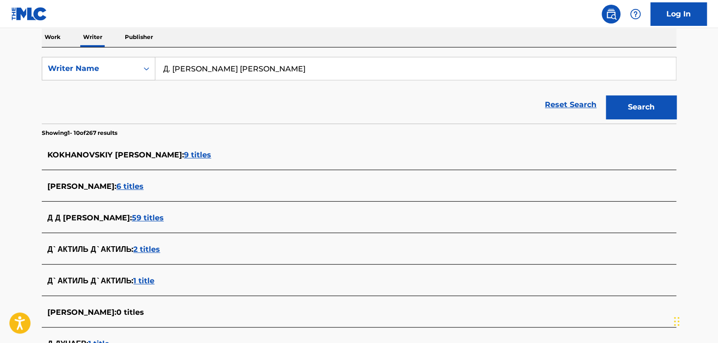
click at [245, 72] on input "Д. КохановскийDmitry Nikolaevich Kokhanovsky" at bounding box center [415, 68] width 521 height 23
paste input "Search Form"
click at [640, 106] on button "Search" at bounding box center [641, 106] width 70 height 23
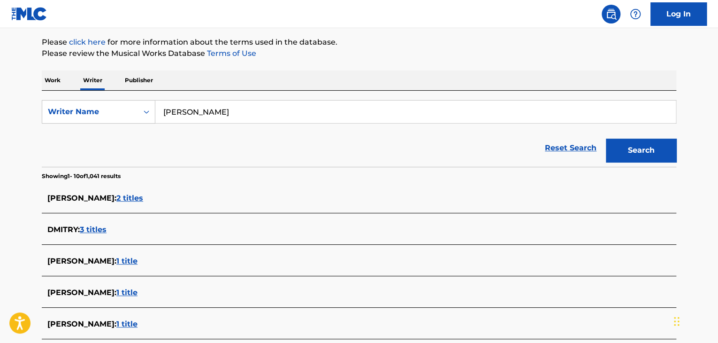
scroll to position [58, 0]
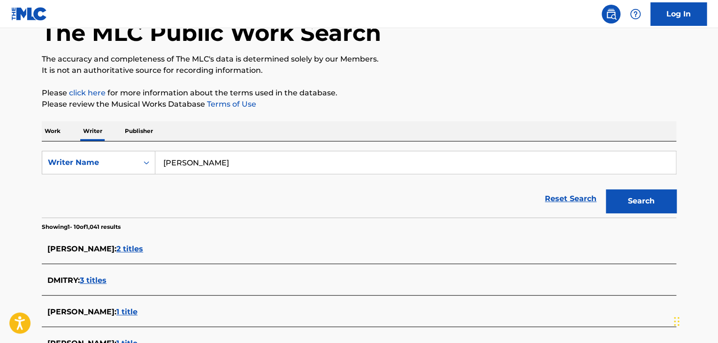
click at [236, 160] on input "Dmitry Nikolaevich Kokhanovsky" at bounding box center [415, 162] width 521 height 23
paste input "."
click at [379, 195] on div "Reset Search Search" at bounding box center [359, 199] width 635 height 38
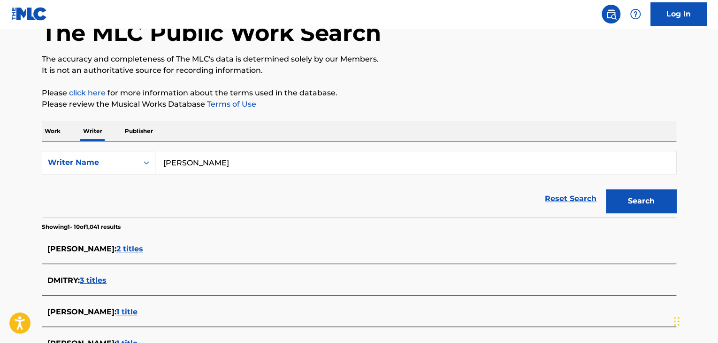
click at [609, 209] on button "Search" at bounding box center [641, 200] width 70 height 23
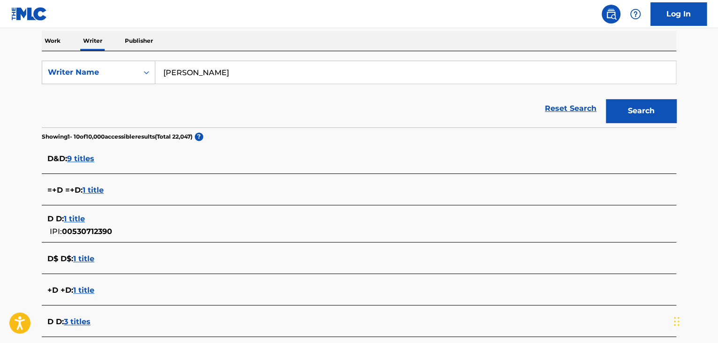
scroll to position [100, 0]
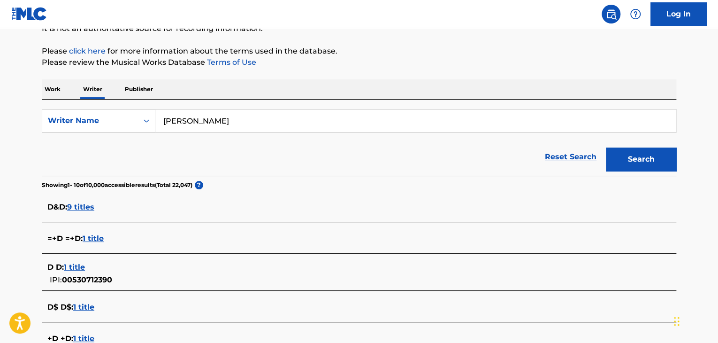
click at [168, 121] on input "D. Kokhanovsky" at bounding box center [415, 120] width 521 height 23
click at [171, 122] on input "D. Kokhanovsky" at bounding box center [415, 120] width 521 height 23
click at [606, 147] on button "Search" at bounding box center [641, 158] width 70 height 23
click at [173, 123] on input "D Kokhanovsky" at bounding box center [415, 120] width 521 height 23
click at [606, 147] on button "Search" at bounding box center [641, 158] width 70 height 23
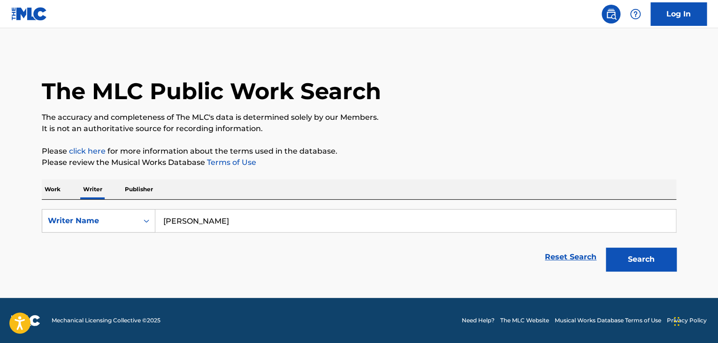
scroll to position [0, 0]
click at [223, 220] on input "Kokhanovsky" at bounding box center [415, 220] width 521 height 23
paste input "Екатерина Яшникова"
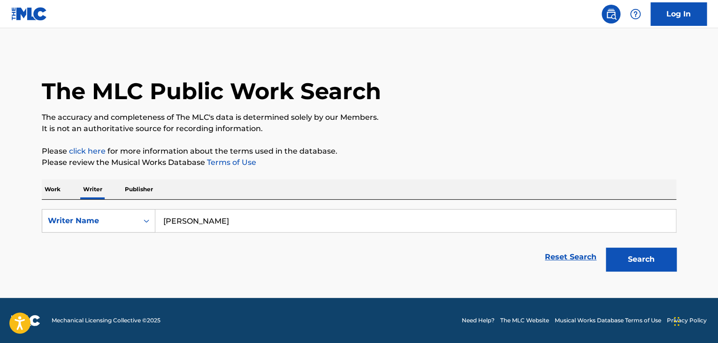
click at [365, 171] on div "The MLC Public Work Search The accuracy and completeness of The MLC's data is d…" at bounding box center [359, 164] width 657 height 224
click at [628, 266] on button "Search" at bounding box center [641, 258] width 70 height 23
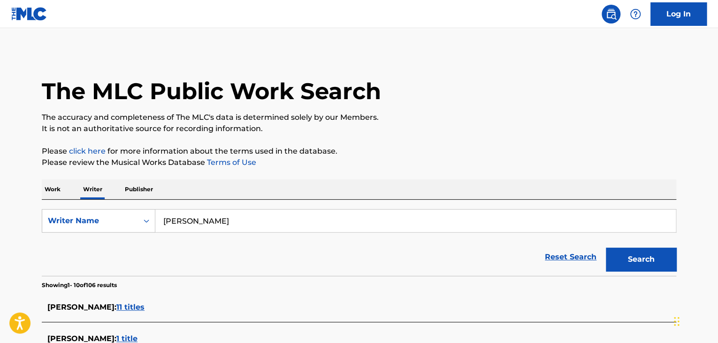
click at [222, 223] on input "Екатерина Яшникова" at bounding box center [415, 220] width 521 height 23
paste input "Ekaterina Yashnikova"
type input "Ekaterina Yashnikova"
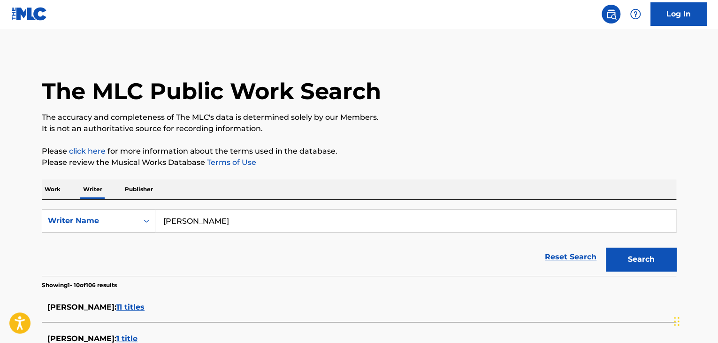
click at [375, 183] on div "Work Writer Publisher" at bounding box center [359, 189] width 635 height 20
click at [620, 261] on button "Search" at bounding box center [641, 258] width 70 height 23
click at [52, 189] on p "Work" at bounding box center [53, 189] width 22 height 20
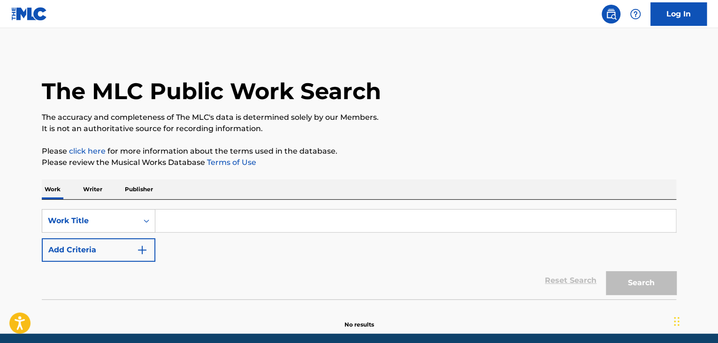
click at [199, 224] on input "Search Form" at bounding box center [415, 220] width 521 height 23
paste input "Зацени"
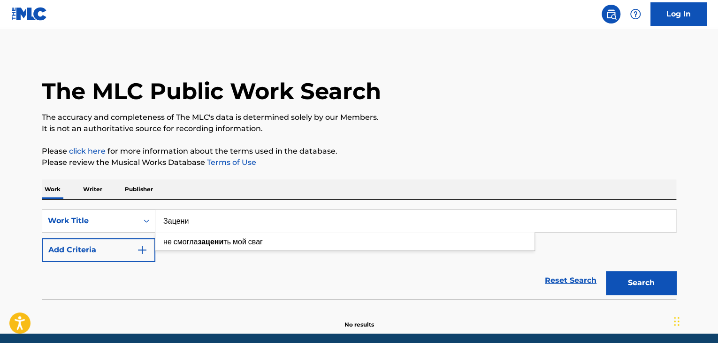
type input "Зацени"
click at [312, 278] on div "Reset Search Search" at bounding box center [359, 281] width 635 height 38
click at [131, 243] on button "Add Criteria" at bounding box center [99, 249] width 114 height 23
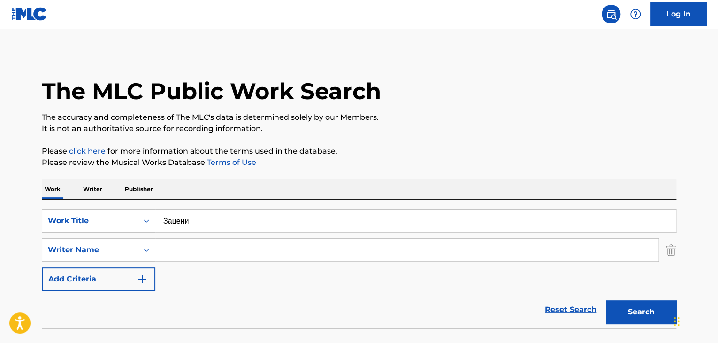
click at [194, 250] on input "Search Form" at bounding box center [406, 250] width 503 height 23
paste input "Островский Евгений Сергеевич"
type input "Островский Евгений Сергеевич"
click at [422, 164] on p "Please review the Musical Works Database Terms of Use" at bounding box center [359, 162] width 635 height 11
click at [616, 301] on button "Search" at bounding box center [641, 311] width 70 height 23
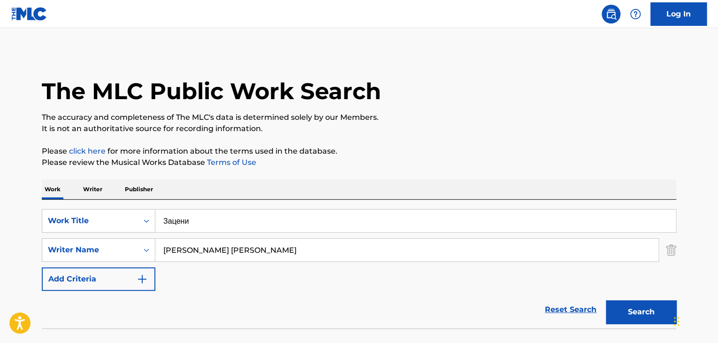
scroll to position [65, 0]
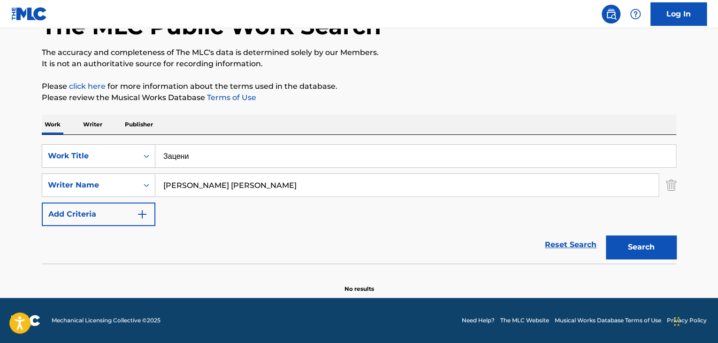
click at [86, 119] on p "Writer" at bounding box center [92, 125] width 25 height 20
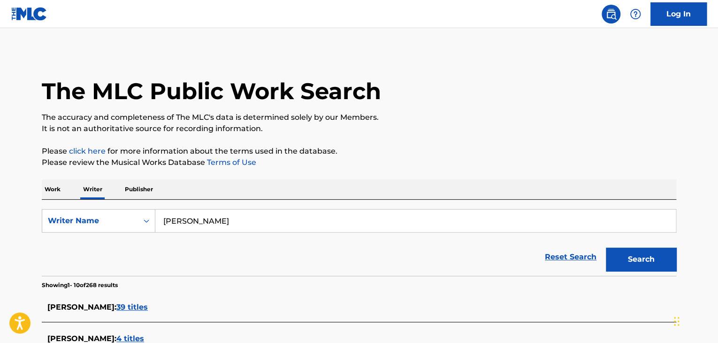
click at [236, 216] on input "Ekaterina Yashnikova" at bounding box center [415, 220] width 521 height 23
paste input "Островский Евгений Сергеевич"
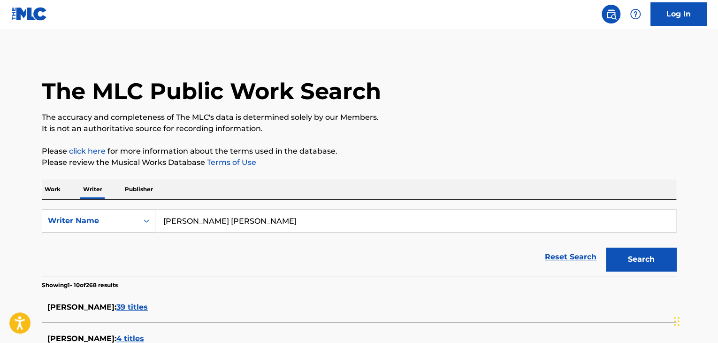
click at [631, 263] on button "Search" at bounding box center [641, 258] width 70 height 23
click at [231, 216] on input "Островский Евгений Сергеевич" at bounding box center [415, 220] width 521 height 23
paste input "уторов Павел Дмитри"
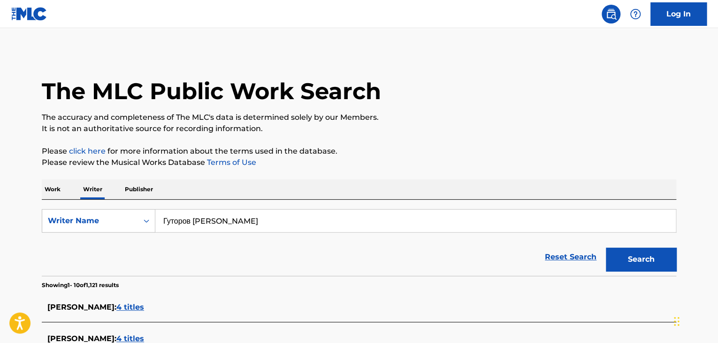
click at [424, 155] on p "Please click here for more information about the terms used in the database." at bounding box center [359, 151] width 635 height 11
click at [625, 264] on button "Search" at bounding box center [641, 258] width 70 height 23
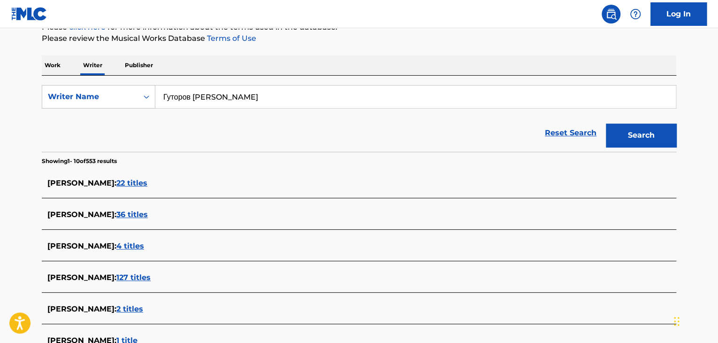
scroll to position [47, 0]
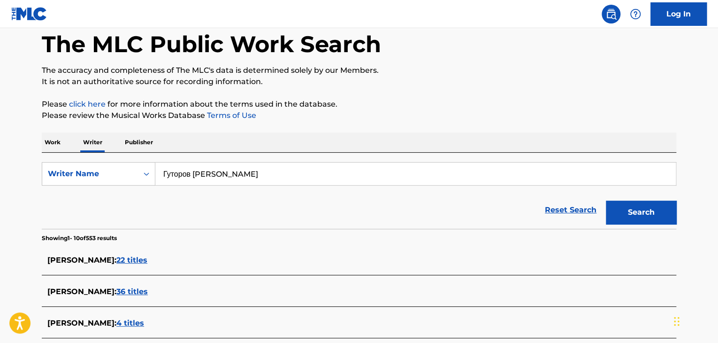
click at [234, 172] on input "Гуторов Павел Дмитриевич" at bounding box center [415, 173] width 521 height 23
paste input "уканов Данил Денисо"
click at [413, 124] on div "The MLC Public Work Search The accuracy and completeness of The MLC's data is d…" at bounding box center [359, 306] width 657 height 602
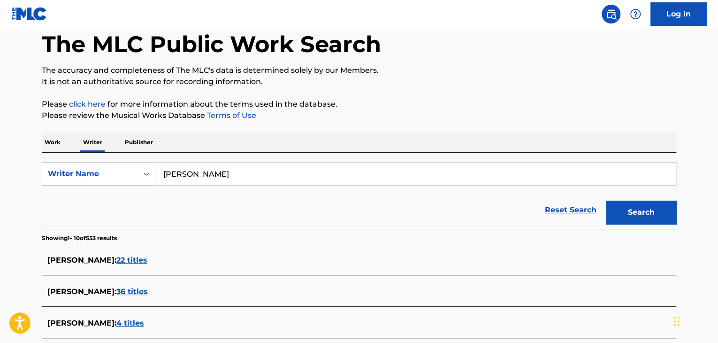
click at [620, 215] on button "Search" at bounding box center [641, 211] width 70 height 23
click at [241, 167] on input "Куканов Данил Денисович" at bounding box center [415, 173] width 521 height 23
paste input "емчук Илья Юрье"
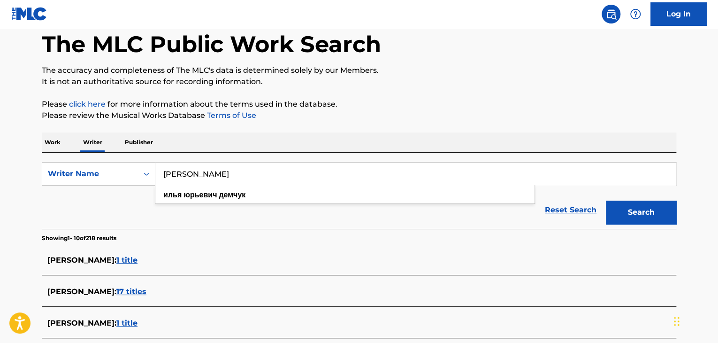
type input "Демчук Илья Юрьевич"
click at [396, 94] on div "The MLC Public Work Search The accuracy and completeness of The MLC's data is d…" at bounding box center [359, 306] width 657 height 602
click at [632, 215] on button "Search" at bounding box center [641, 211] width 70 height 23
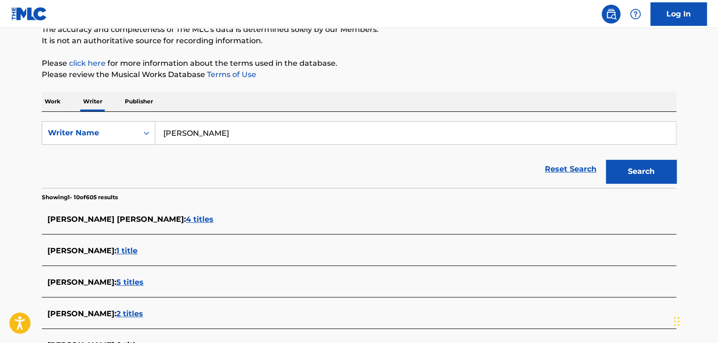
scroll to position [141, 0]
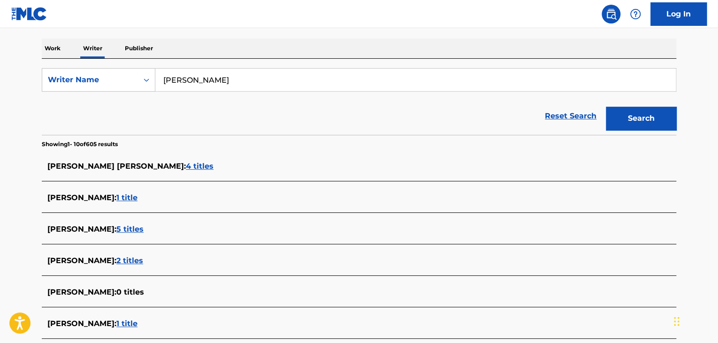
click at [138, 196] on span "1 title" at bounding box center [126, 197] width 21 height 9
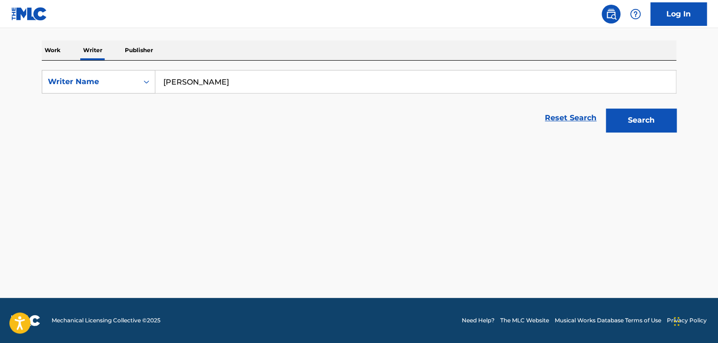
scroll to position [139, 0]
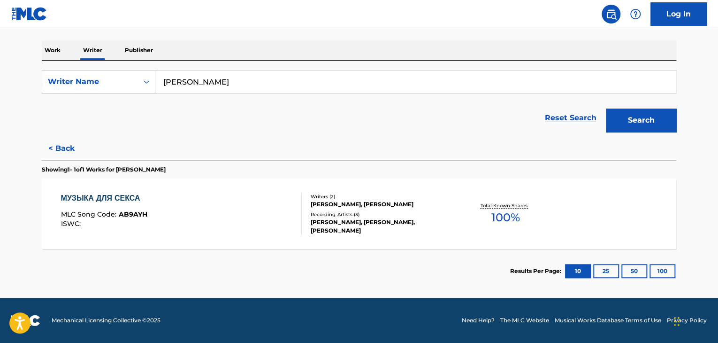
click at [270, 200] on div "МУЗЫКА ДЛЯ СЕКСА MLC Song Code : AB9AYH ISWC :" at bounding box center [181, 214] width 241 height 42
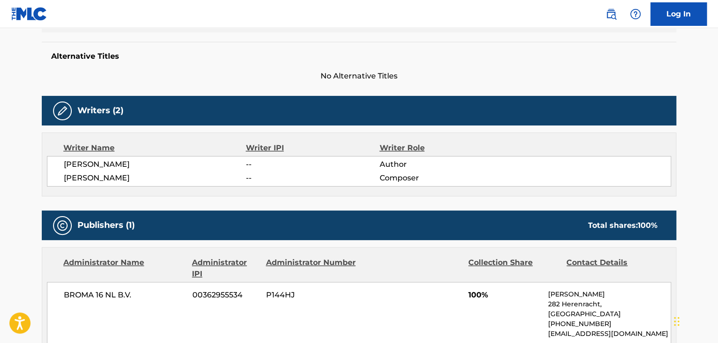
scroll to position [329, 0]
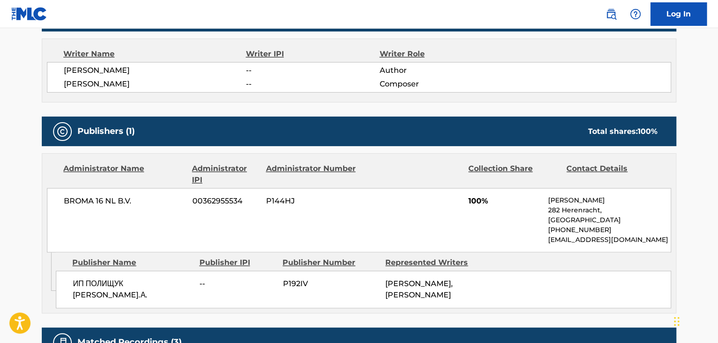
click at [103, 196] on span "BROMA 16 NL B.V." at bounding box center [125, 200] width 122 height 11
copy div "BROMA 16 NL B.V."
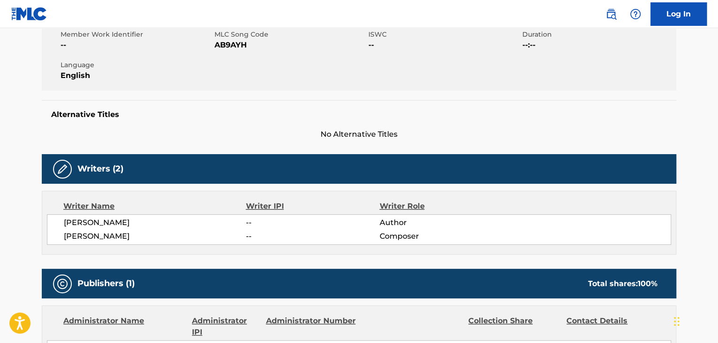
scroll to position [47, 0]
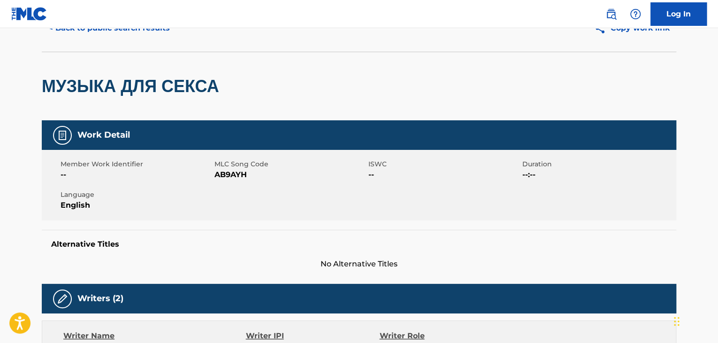
click at [229, 172] on span "AB9AYH" at bounding box center [291, 174] width 152 height 11
copy span "AB9AYH"
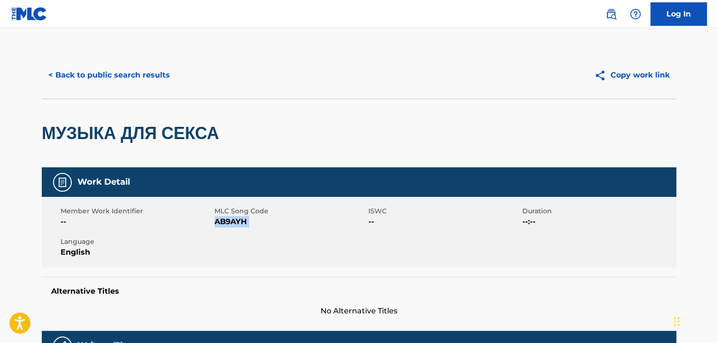
click at [142, 69] on button "< Back to public search results" at bounding box center [109, 74] width 135 height 23
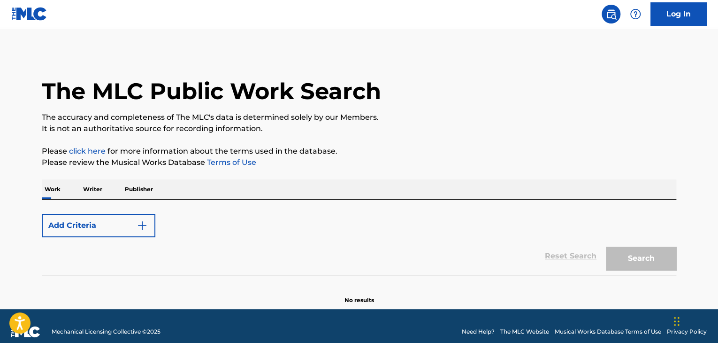
scroll to position [11, 0]
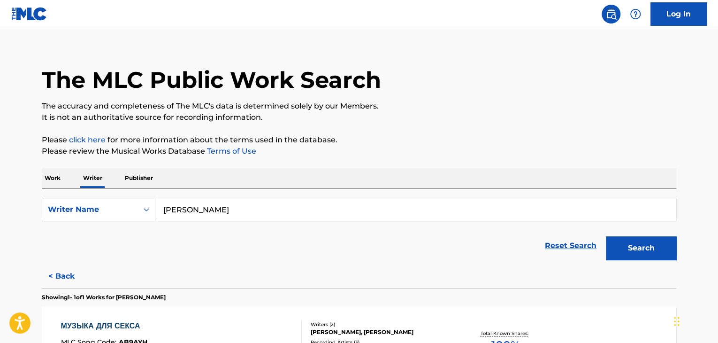
click at [200, 217] on input "Демчук Илья Юрьевич" at bounding box center [415, 209] width 521 height 23
click at [61, 175] on p "Work" at bounding box center [53, 178] width 22 height 20
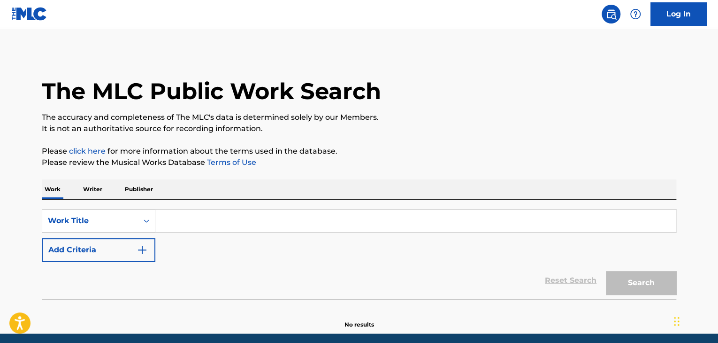
click at [180, 217] on input "Search Form" at bounding box center [415, 220] width 521 height 23
paste input "Шагами"
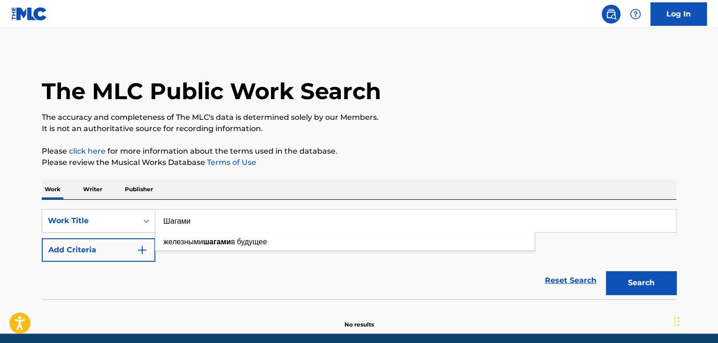
type input "Шагами"
click at [138, 245] on img "Search Form" at bounding box center [142, 249] width 11 height 11
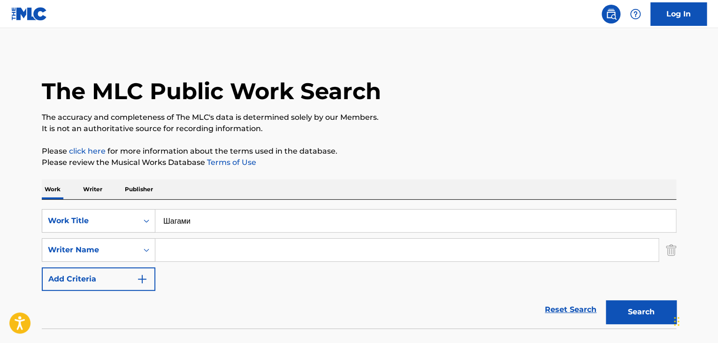
click at [195, 248] on input "Search Form" at bounding box center [406, 250] width 503 height 23
paste input "Саят Арман"
click at [619, 311] on button "Search" at bounding box center [641, 311] width 70 height 23
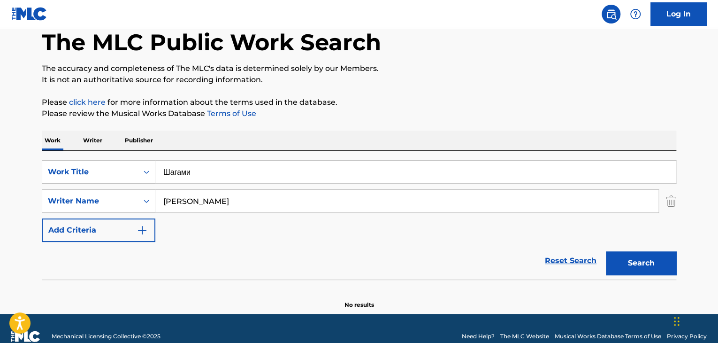
scroll to position [65, 0]
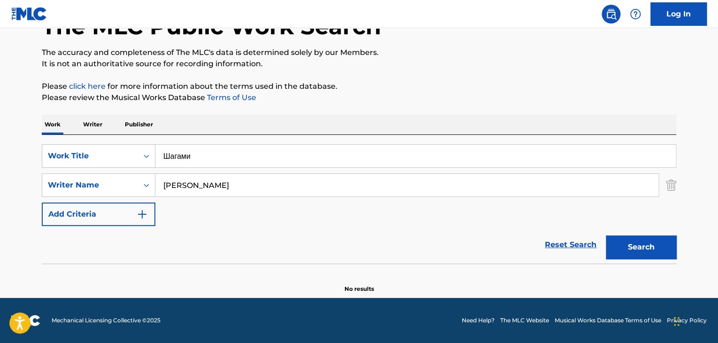
click at [228, 188] on input "Саят Арман" at bounding box center [406, 185] width 503 height 23
paste input "агулов Ануар Адилгазыевич"
type input "Смагулов Ануар Адилгазыевич"
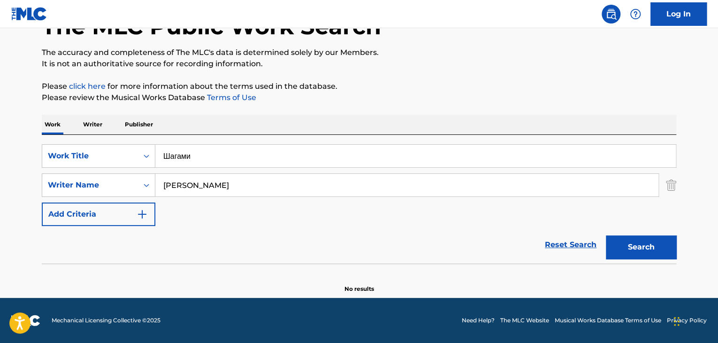
click at [382, 93] on p "Please review the Musical Works Database Terms of Use" at bounding box center [359, 97] width 635 height 11
click at [629, 246] on button "Search" at bounding box center [641, 246] width 70 height 23
click at [90, 123] on p "Writer" at bounding box center [92, 125] width 25 height 20
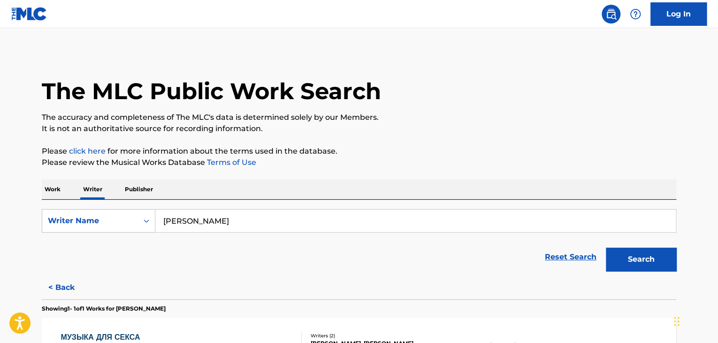
click at [244, 229] on input "Демчук Илья Юрьевич" at bounding box center [415, 220] width 521 height 23
paste input "магулов Ануар Адилгазы"
click at [377, 166] on p "Please review the Musical Works Database Terms of Use" at bounding box center [359, 162] width 635 height 11
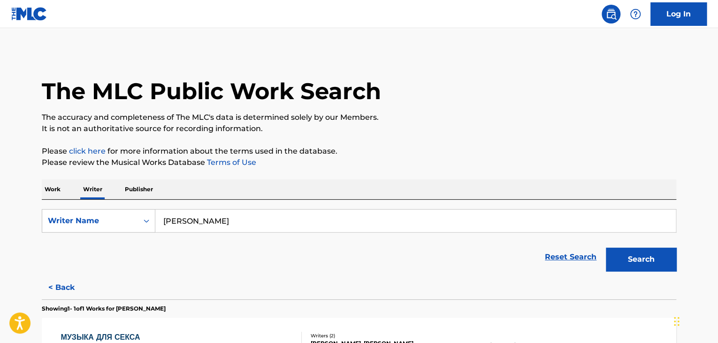
click at [626, 255] on button "Search" at bounding box center [641, 258] width 70 height 23
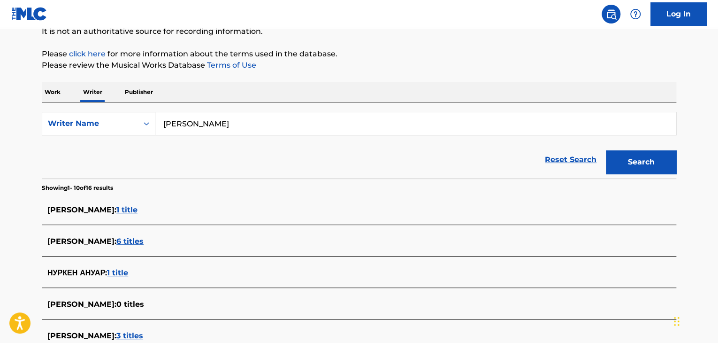
scroll to position [47, 0]
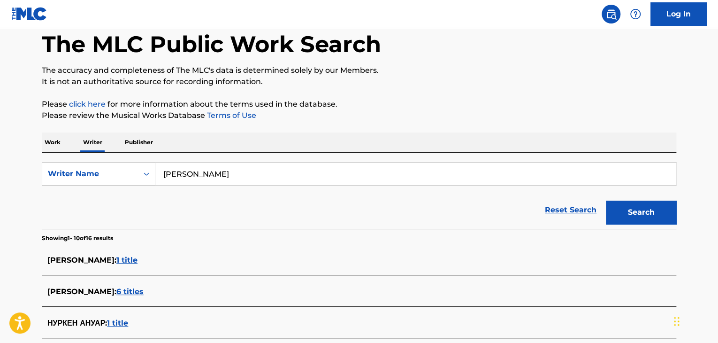
click at [234, 172] on input "Смагулов Ануар Адилгазыевич" at bounding box center [415, 173] width 521 height 23
paste input "ят Арман"
click at [488, 109] on p "Please click here for more information about the terms used in the database." at bounding box center [359, 104] width 635 height 11
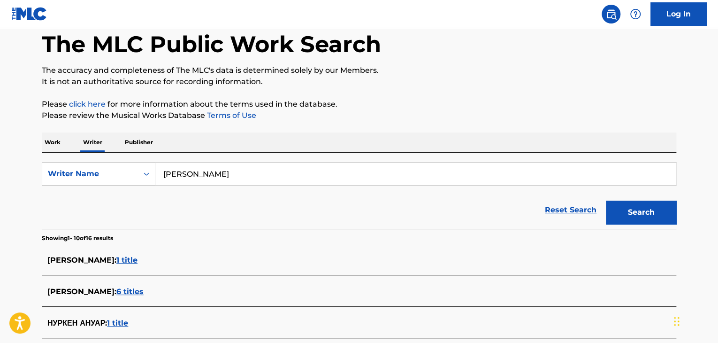
click at [617, 222] on button "Search" at bounding box center [641, 211] width 70 height 23
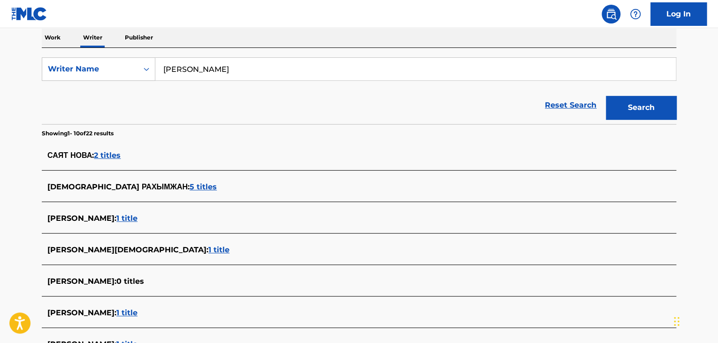
scroll to position [94, 0]
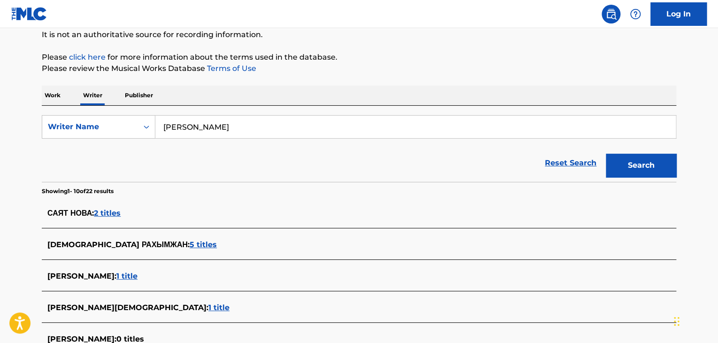
click at [220, 130] on input "Саят Арман" at bounding box center [415, 127] width 521 height 23
paste input "ысбеков Асхат Танирбергенович"
type input "Рысбеков Асхат Танирбергенович"
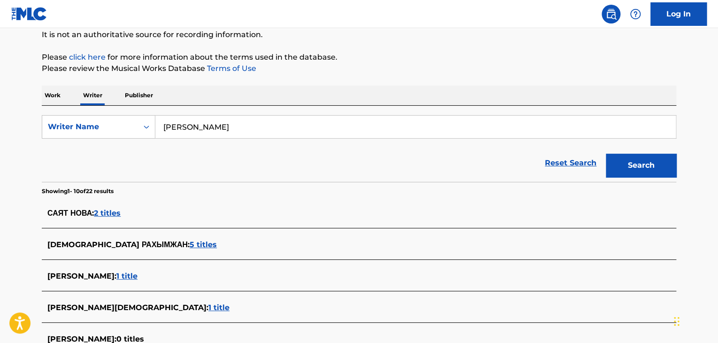
click at [623, 173] on button "Search" at bounding box center [641, 165] width 70 height 23
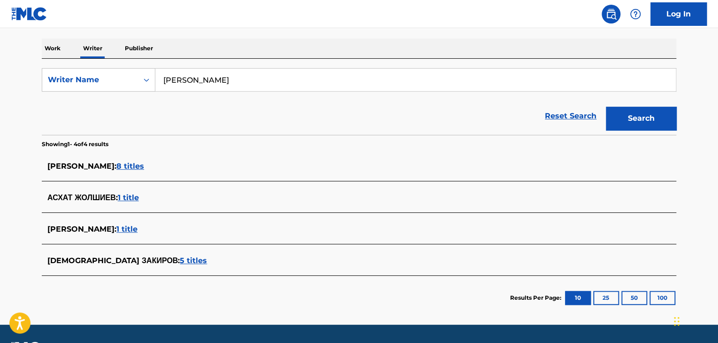
scroll to position [167, 0]
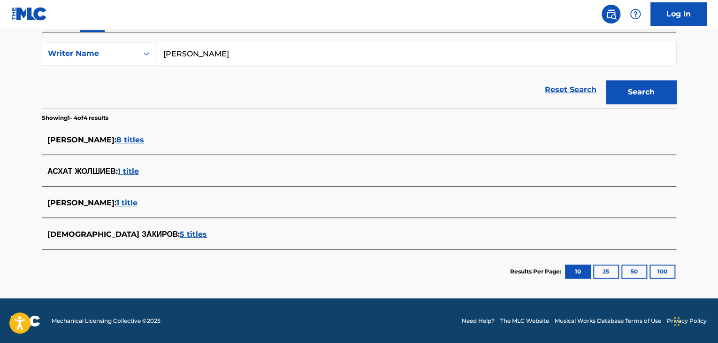
click at [143, 138] on span "8 titles" at bounding box center [130, 139] width 28 height 9
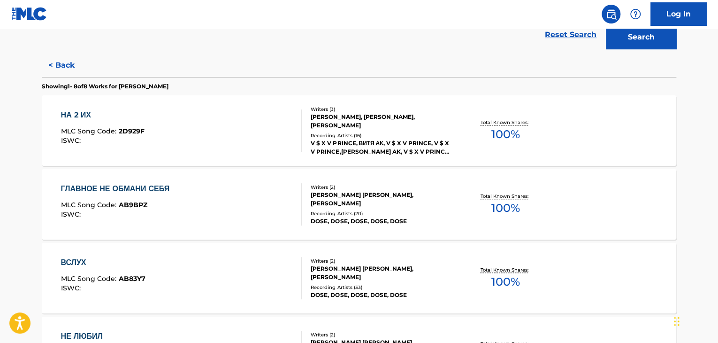
scroll to position [261, 0]
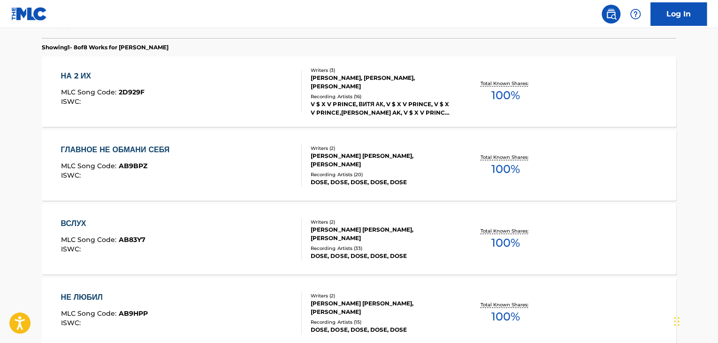
click at [252, 94] on div "НА 2 ИХ MLC Song Code : 2D929F ISWC :" at bounding box center [181, 91] width 241 height 42
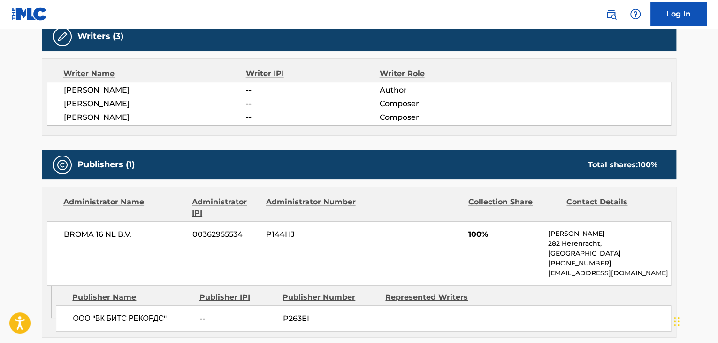
scroll to position [376, 0]
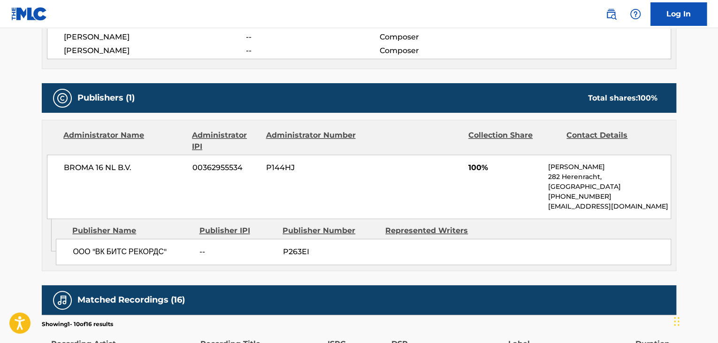
click at [104, 166] on span "BROMA 16 NL B.V." at bounding box center [125, 167] width 122 height 11
copy div "BROMA 16 NL B.V."
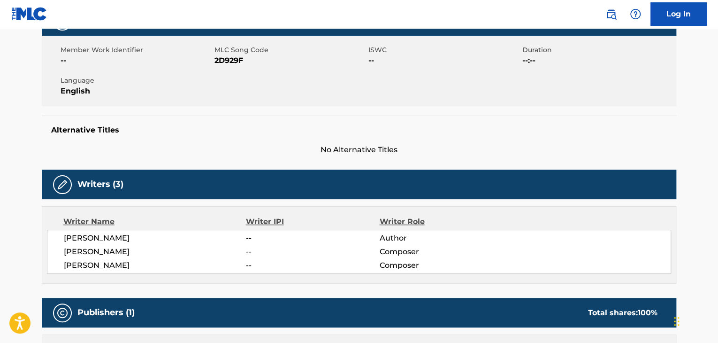
scroll to position [94, 0]
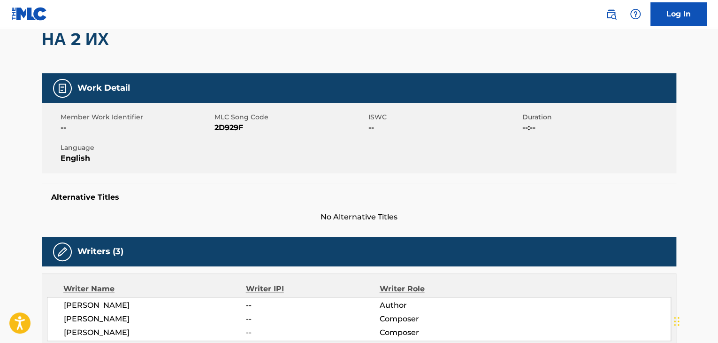
click at [224, 132] on span "2D929F" at bounding box center [291, 127] width 152 height 11
copy span "2D929F"
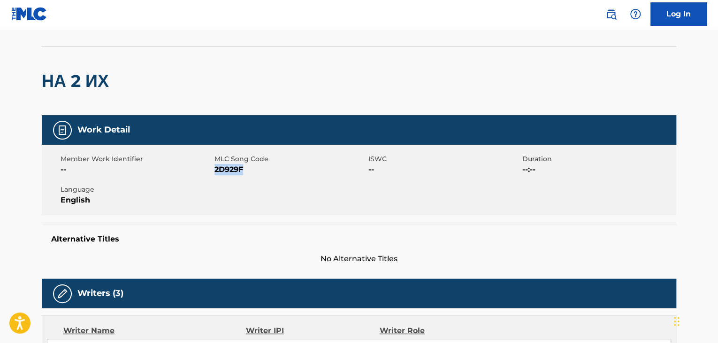
scroll to position [0, 0]
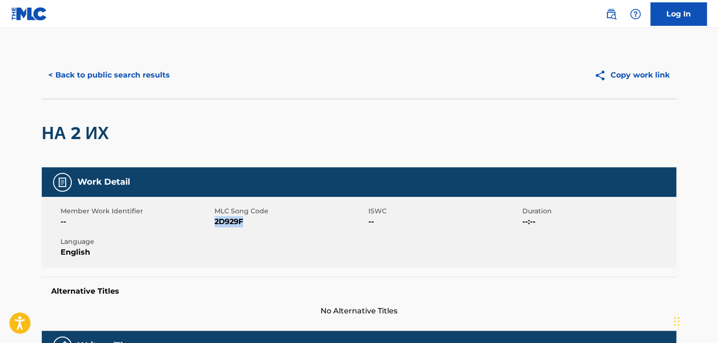
click at [103, 63] on button "< Back to public search results" at bounding box center [109, 74] width 135 height 23
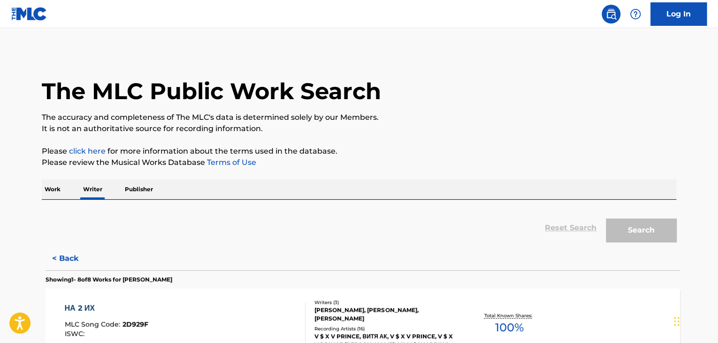
scroll to position [11, 0]
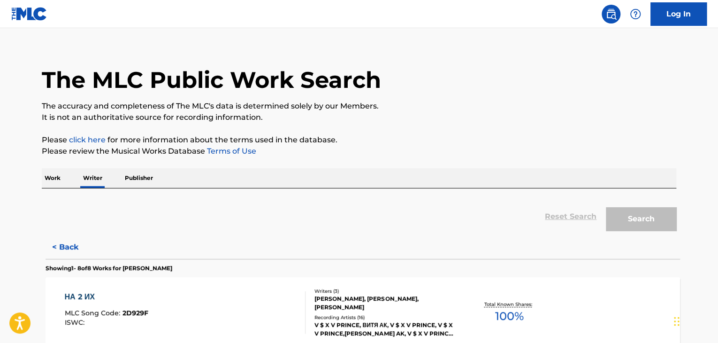
click at [102, 76] on h1 "The MLC Public Work Search" at bounding box center [211, 80] width 339 height 28
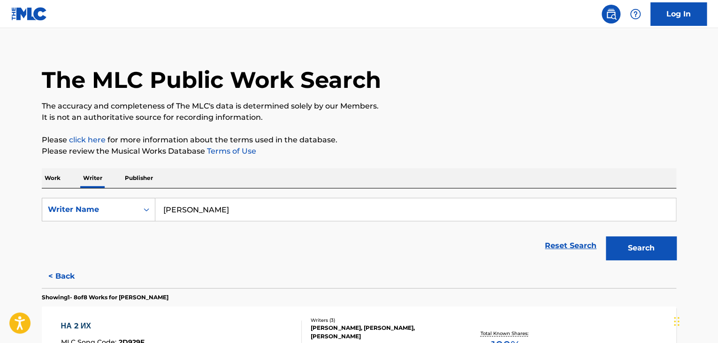
click at [51, 175] on p "Work" at bounding box center [53, 178] width 22 height 20
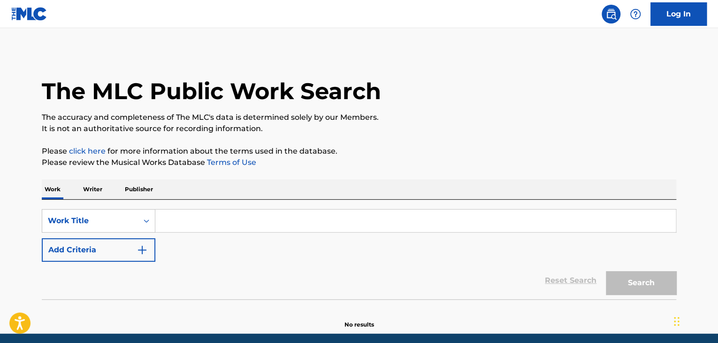
click at [179, 207] on div "SearchWithCriteria35e23fcd-1a30-4e99-82b6-8d2ee48d8ed2 Work Title Add Criteria …" at bounding box center [359, 250] width 635 height 100
click at [177, 216] on input "Search Form" at bounding box center [415, 220] width 521 height 23
paste input "Алия"
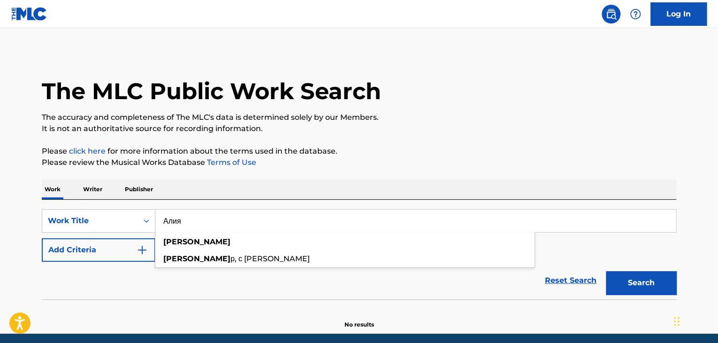
type input "Алия"
click at [146, 255] on img "Search Form" at bounding box center [142, 249] width 11 height 11
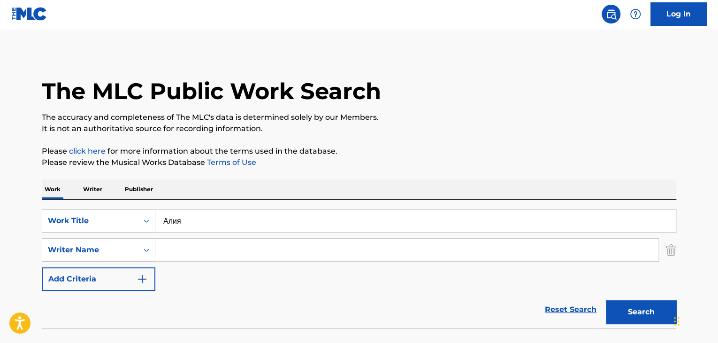
click at [197, 249] on input "Search Form" at bounding box center [406, 250] width 503 height 23
paste input "Аббас Туранов"
type input "Аббас Туранов"
click at [630, 316] on button "Search" at bounding box center [641, 311] width 70 height 23
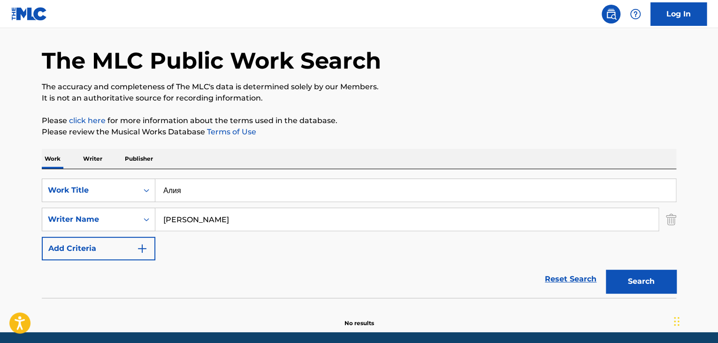
scroll to position [65, 0]
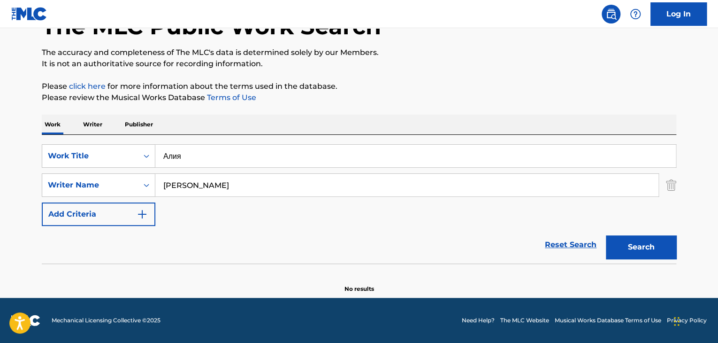
click at [92, 124] on p "Writer" at bounding box center [92, 125] width 25 height 20
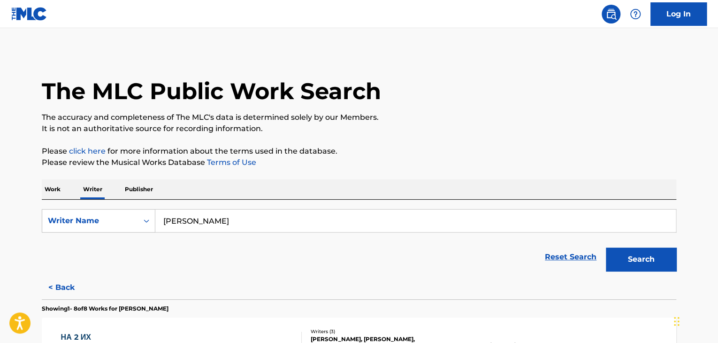
click at [225, 209] on input "Рысбеков Асхат Танирбергенович" at bounding box center [415, 220] width 521 height 23
paste input "ббас Туранов"
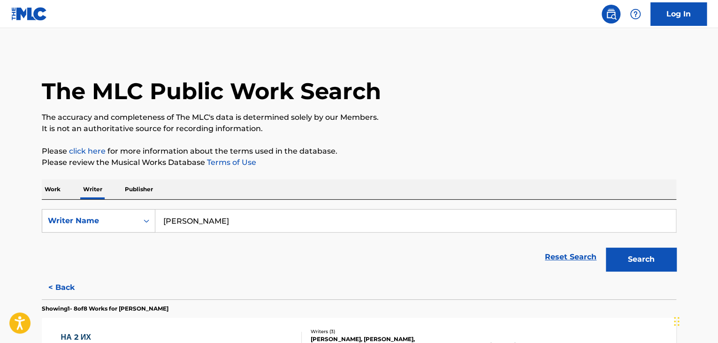
click at [636, 262] on button "Search" at bounding box center [641, 258] width 70 height 23
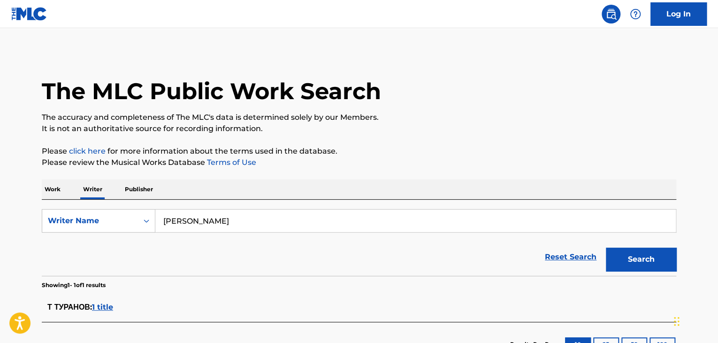
scroll to position [73, 0]
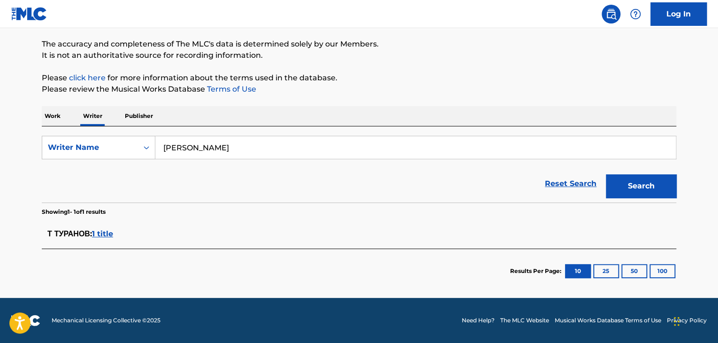
click at [218, 152] on input "Аббас Туранов" at bounding box center [415, 147] width 521 height 23
paste input "адраддин Болат"
click at [478, 170] on div "Reset Search Search" at bounding box center [359, 184] width 635 height 38
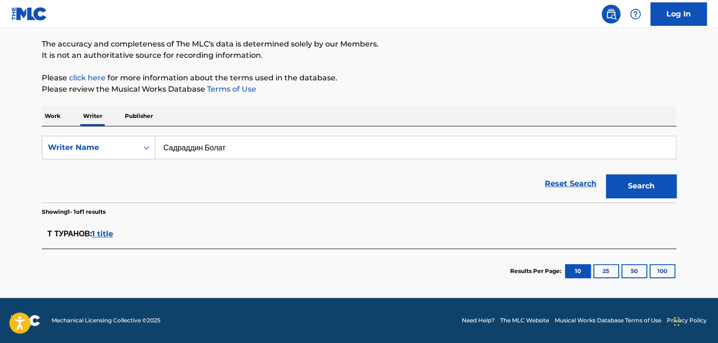
click at [620, 187] on button "Search" at bounding box center [641, 185] width 70 height 23
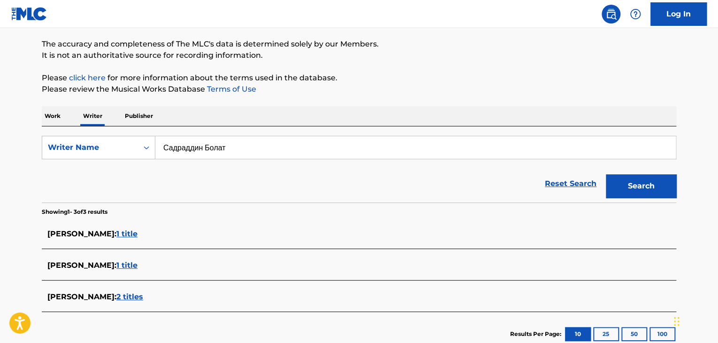
click at [208, 141] on input "Садраддин Болат" at bounding box center [415, 147] width 521 height 23
paste input "Abbas Turanov"
type input "Abbas Turanov"
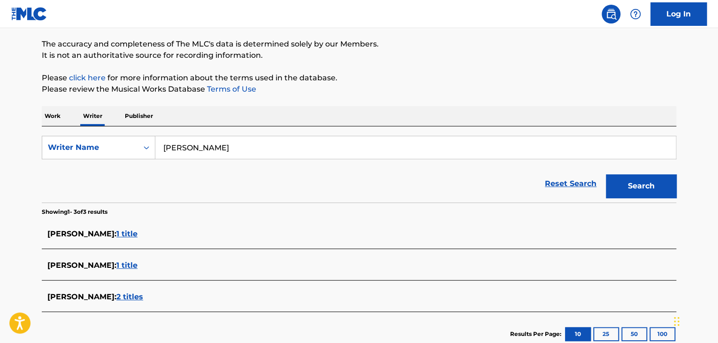
click at [344, 100] on div "The MLC Public Work Search The accuracy and completeness of The MLC's data is d…" at bounding box center [359, 167] width 657 height 378
click at [630, 192] on button "Search" at bounding box center [641, 185] width 70 height 23
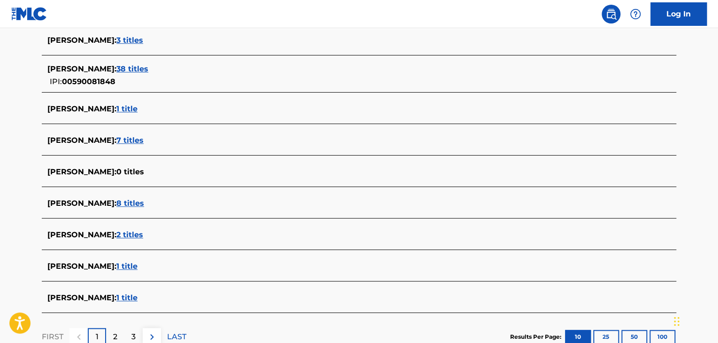
scroll to position [355, 0]
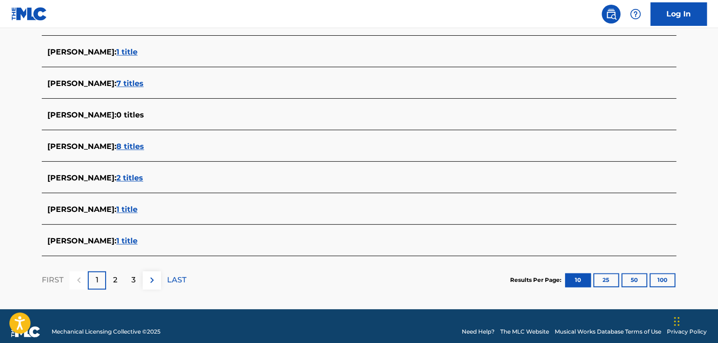
click at [144, 145] on span "8 titles" at bounding box center [130, 146] width 28 height 9
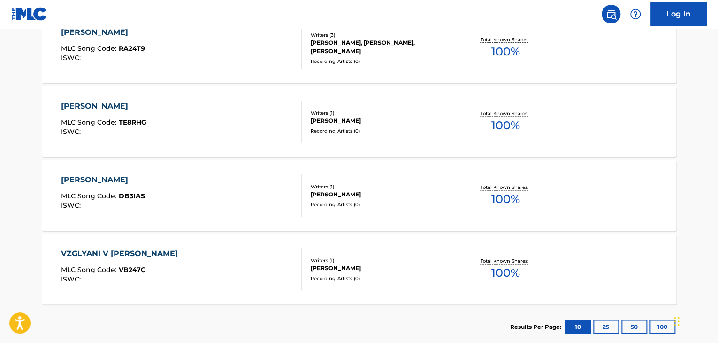
scroll to position [655, 0]
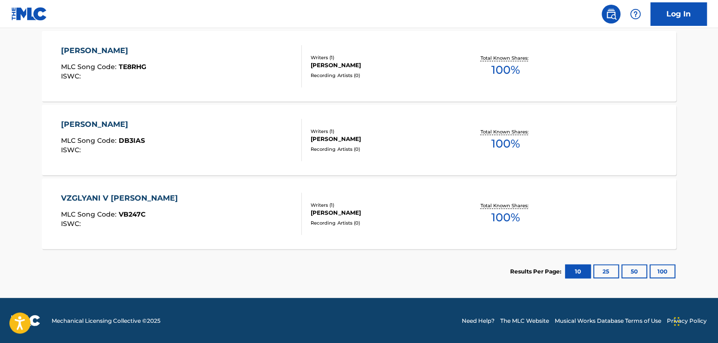
click at [256, 210] on div "VZGLYANI V GLAZA MLC Song Code : VB247C ISWC :" at bounding box center [181, 214] width 241 height 42
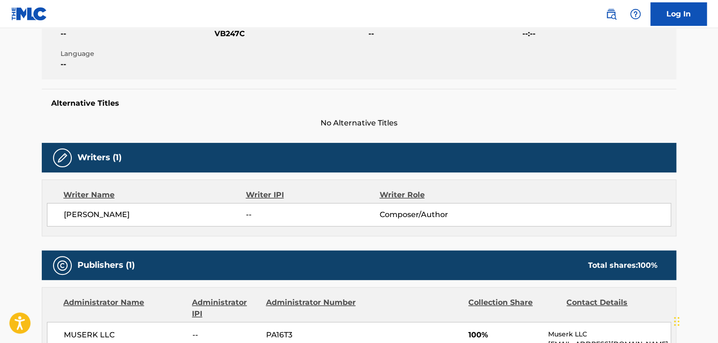
scroll to position [329, 0]
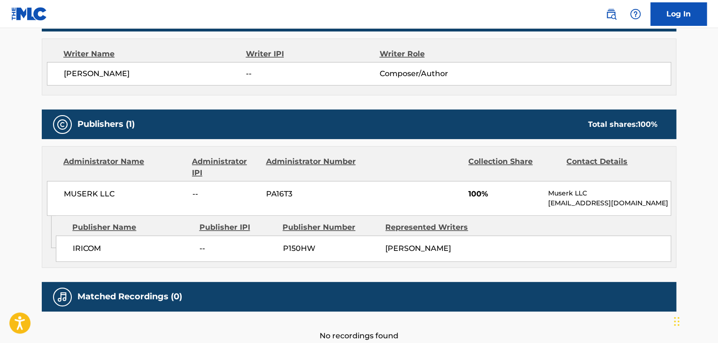
click at [96, 196] on span "MUSERK LLC" at bounding box center [125, 193] width 122 height 11
drag, startPoint x: 96, startPoint y: 196, endPoint x: 134, endPoint y: 74, distance: 128.3
click at [134, 74] on span "TURANOV ABBAS MALUTOVICH" at bounding box center [155, 73] width 182 height 11
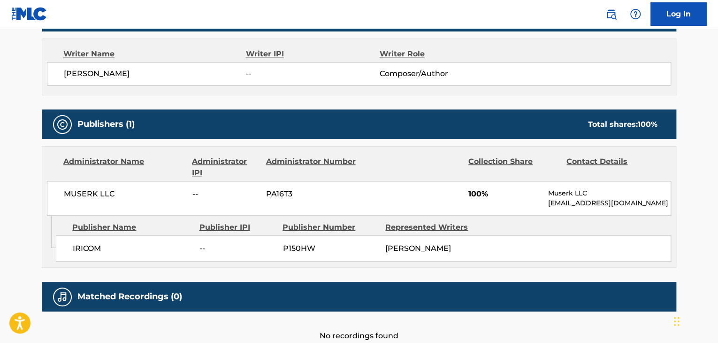
click at [134, 74] on span "TURANOV ABBAS MALUTOVICH" at bounding box center [155, 73] width 182 height 11
copy div "TURANOV ABBAS MALUTOVICH"
click at [89, 198] on span "MUSERK LLC" at bounding box center [125, 193] width 122 height 11
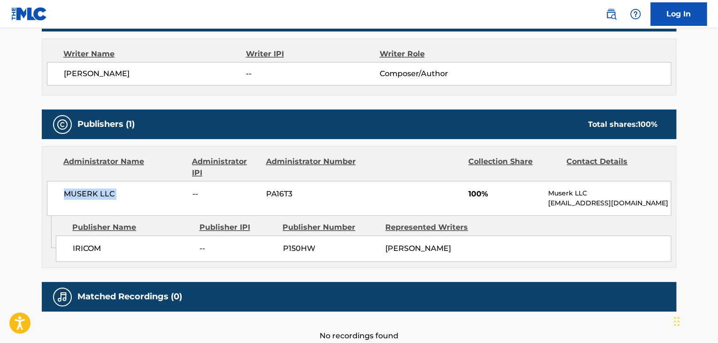
click at [89, 198] on span "MUSERK LLC" at bounding box center [125, 193] width 122 height 11
copy div "MUSERK LLC"
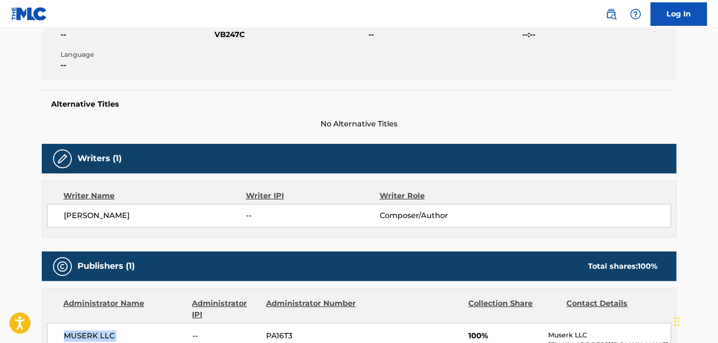
scroll to position [94, 0]
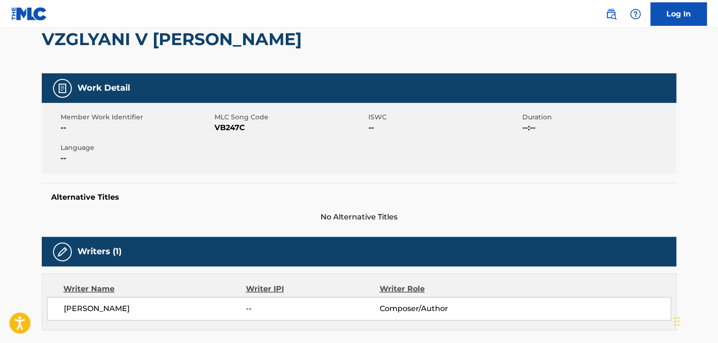
click at [230, 131] on span "VB247C" at bounding box center [291, 127] width 152 height 11
copy span "VB247C"
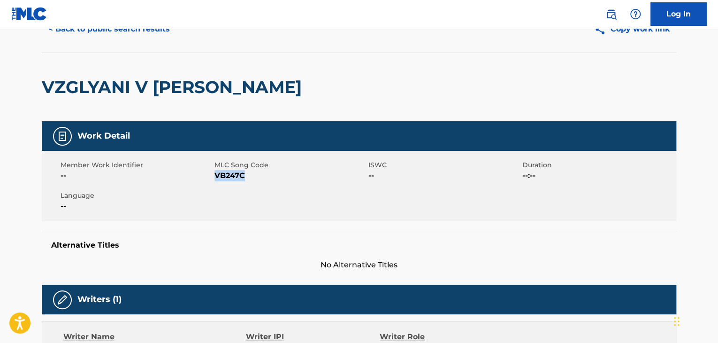
scroll to position [0, 0]
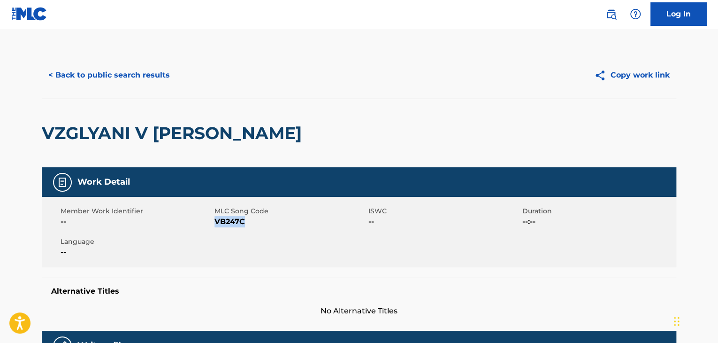
click at [103, 65] on button "< Back to public search results" at bounding box center [109, 74] width 135 height 23
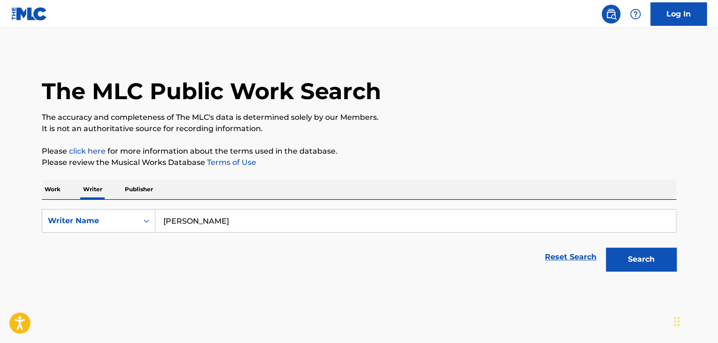
scroll to position [11, 0]
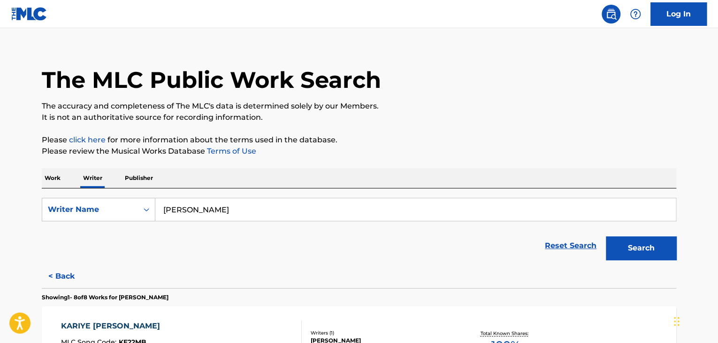
click at [237, 209] on input "Abbas Turanov" at bounding box center [415, 209] width 521 height 23
paste input "Sadraddin Bolat"
type input "Sadraddin Bolat"
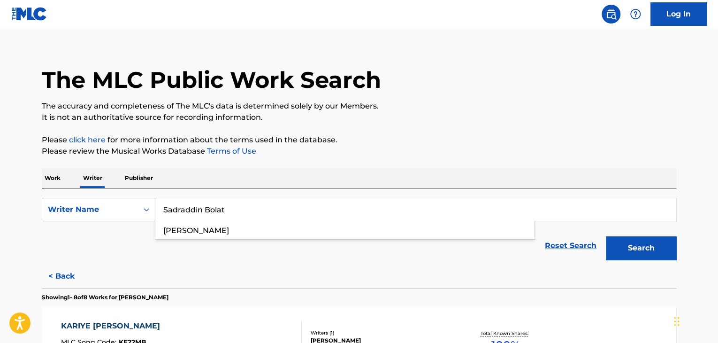
click at [447, 137] on p "Please click here for more information about the terms used in the database." at bounding box center [359, 139] width 635 height 11
click at [635, 245] on button "Search" at bounding box center [641, 247] width 70 height 23
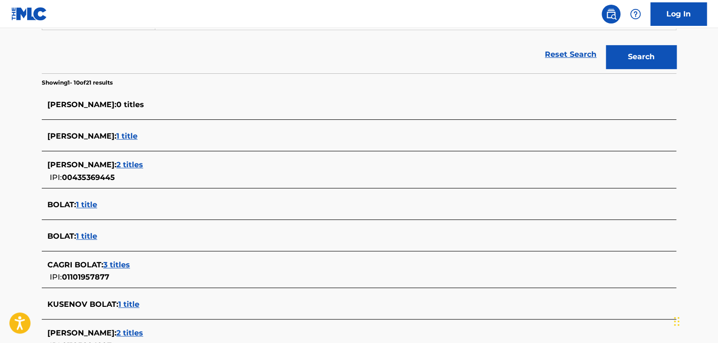
scroll to position [147, 0]
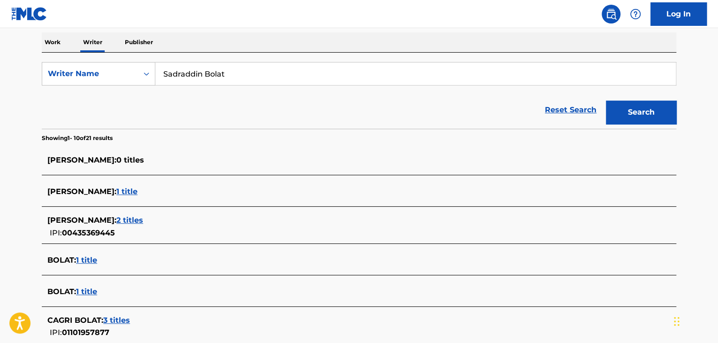
click at [56, 50] on p "Work" at bounding box center [53, 42] width 22 height 20
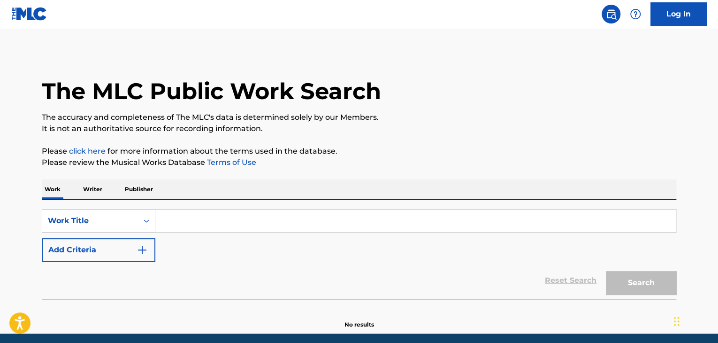
click at [201, 220] on input "Search Form" at bounding box center [415, 220] width 521 height 23
paste input "Futura"
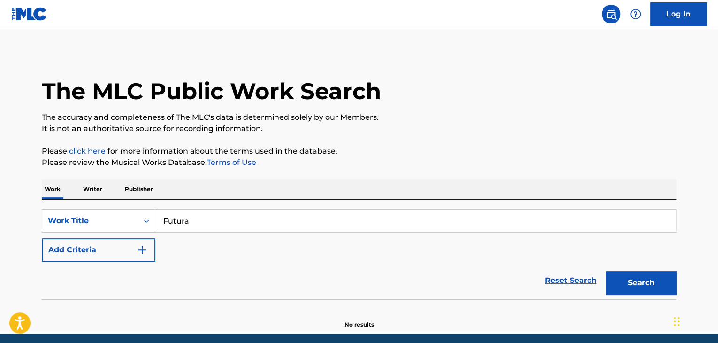
type input "Futura"
click at [337, 177] on div "The MLC Public Work Search The accuracy and completeness of The MLC's data is d…" at bounding box center [359, 190] width 657 height 277
click at [640, 285] on button "Search" at bounding box center [641, 282] width 70 height 23
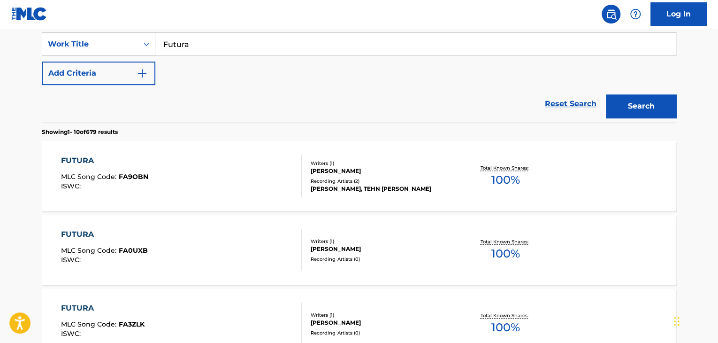
scroll to position [160, 0]
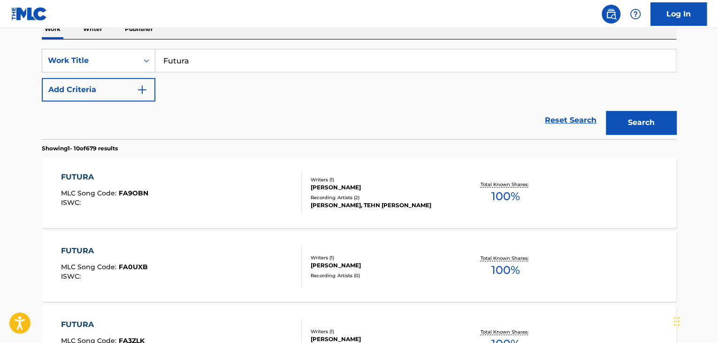
click at [102, 92] on button "Add Criteria" at bounding box center [99, 89] width 114 height 23
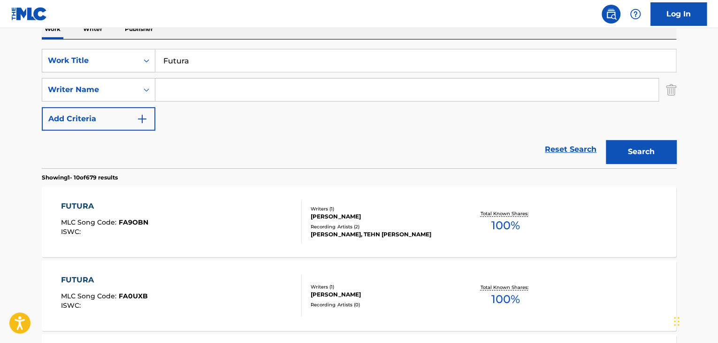
click at [192, 99] on input "Search Form" at bounding box center [406, 89] width 503 height 23
paste input "Салахутдинов Александр Вячеславович"
type input "Салахутдинов Александр Вячеславович"
click at [635, 154] on button "Search" at bounding box center [641, 151] width 70 height 23
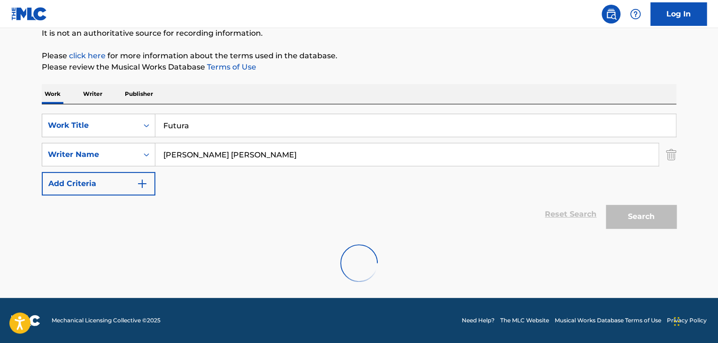
scroll to position [65, 0]
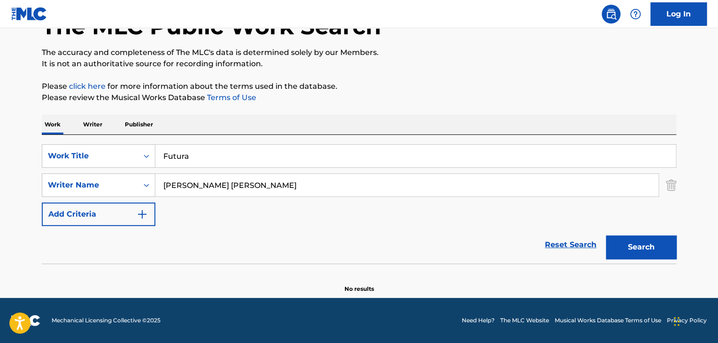
click at [92, 114] on div "The MLC Public Work Search The accuracy and completeness of The MLC's data is d…" at bounding box center [359, 140] width 657 height 306
click at [91, 126] on p "Writer" at bounding box center [92, 125] width 25 height 20
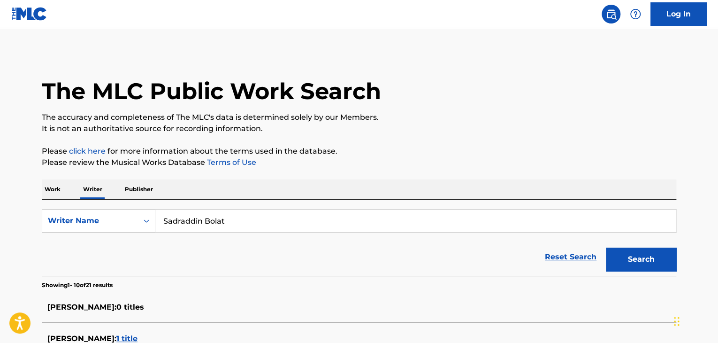
click at [44, 185] on p "Work" at bounding box center [53, 189] width 22 height 20
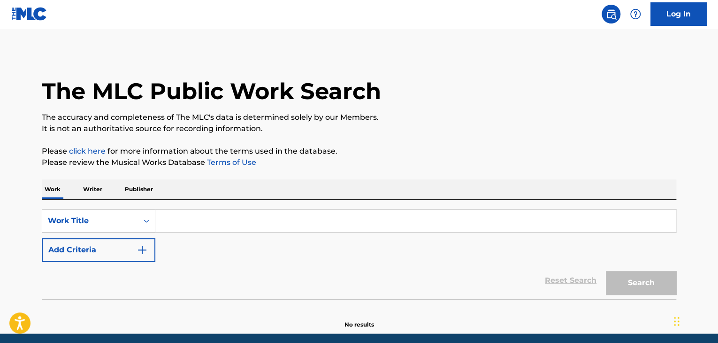
click at [190, 219] on input "Search Form" at bounding box center [415, 220] width 521 height 23
paste input "Futura"
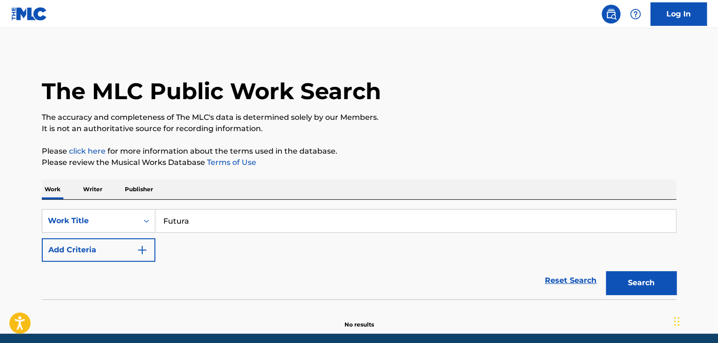
type input "Futura"
click at [139, 248] on img "Search Form" at bounding box center [142, 249] width 11 height 11
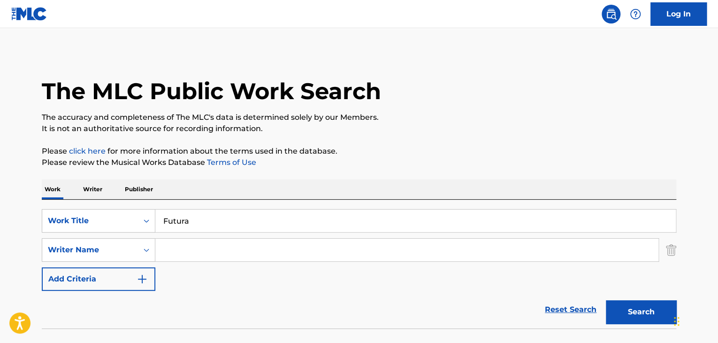
click at [181, 254] on input "Search Form" at bounding box center [406, 250] width 503 height 23
paste input "Morozov Vladislav Olegovich"
type input "Morozov Vladislav Olegovich"
click at [632, 317] on button "Search" at bounding box center [641, 311] width 70 height 23
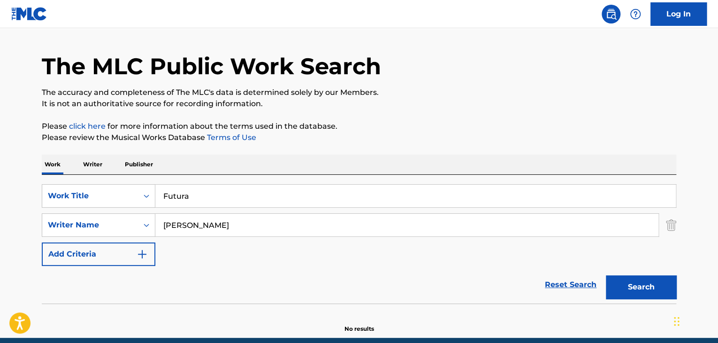
scroll to position [65, 0]
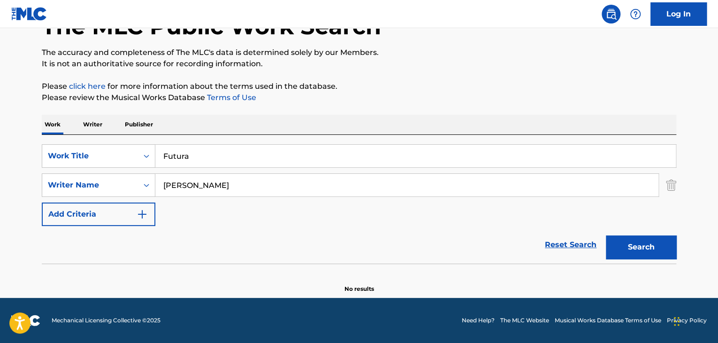
click at [87, 126] on p "Writer" at bounding box center [92, 125] width 25 height 20
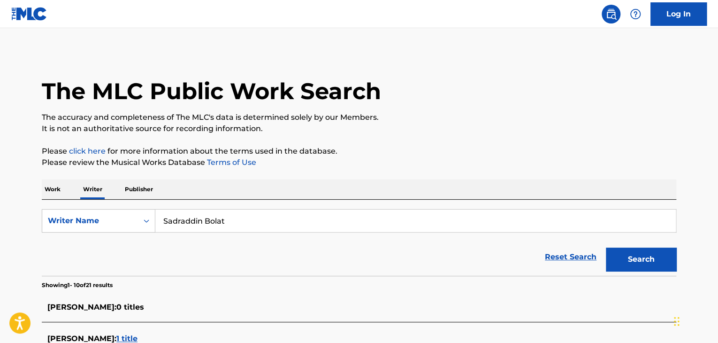
click at [240, 219] on input "Sadraddin Bolat" at bounding box center [415, 220] width 521 height 23
paste input "Morozov Vladislav Olegovich"
click at [252, 222] on input "Morozov Vladislav Olegovich" at bounding box center [415, 220] width 521 height 23
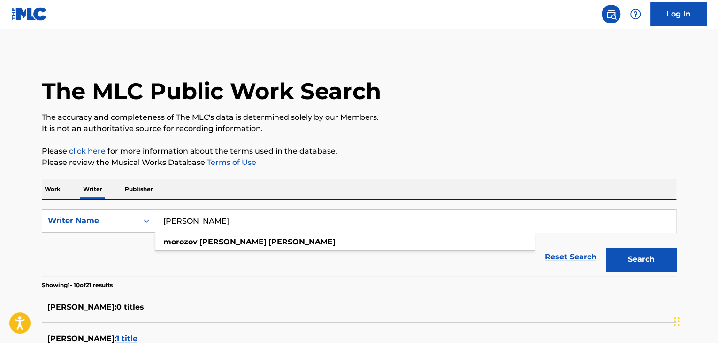
click at [252, 222] on input "Morozov Vladislav Olegovich" at bounding box center [415, 220] width 521 height 23
paste input "Салахутдинов Александр Вячеславович"
click at [498, 153] on p "Please click here for more information about the terms used in the database." at bounding box center [359, 151] width 635 height 11
click at [617, 254] on button "Search" at bounding box center [641, 258] width 70 height 23
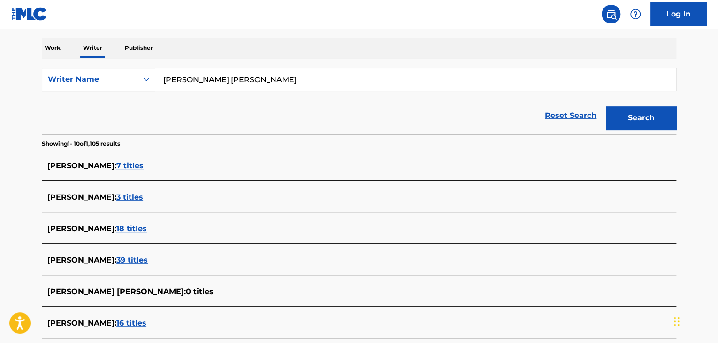
scroll to position [141, 0]
click at [208, 77] on input "Салахутдинов Александр Вячеславович" at bounding box center [415, 80] width 521 height 23
paste input "орозов Владислав Олег"
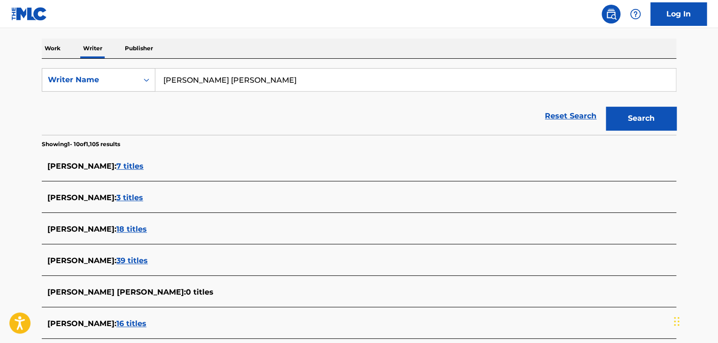
type input "Морозов Владислав Олегович"
click at [437, 123] on div "Reset Search Search" at bounding box center [359, 116] width 635 height 38
click at [610, 121] on button "Search" at bounding box center [641, 118] width 70 height 23
click at [147, 168] on span "14 titles" at bounding box center [131, 166] width 31 height 9
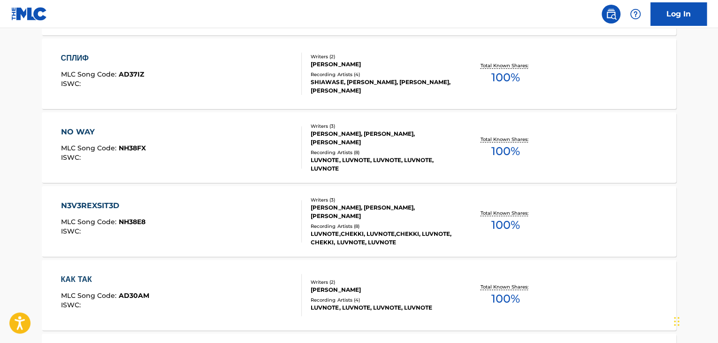
scroll to position [516, 0]
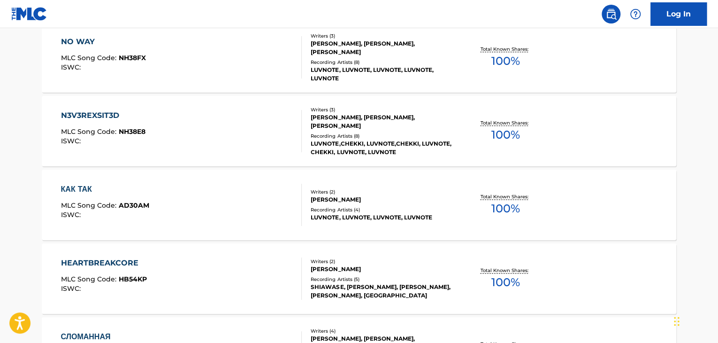
click at [263, 139] on div "N3V3REXSIT3D MLC Song Code : NH38E8 ISWC :" at bounding box center [181, 131] width 241 height 42
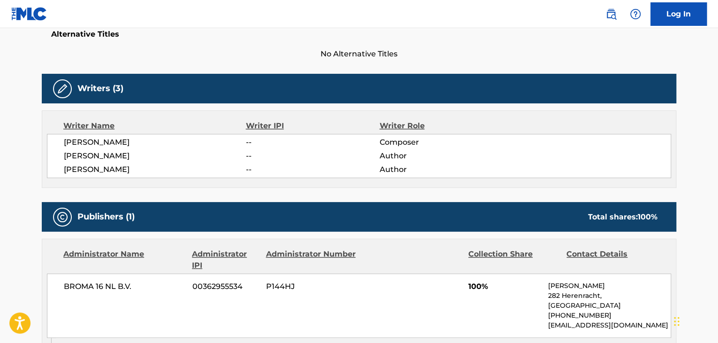
scroll to position [329, 0]
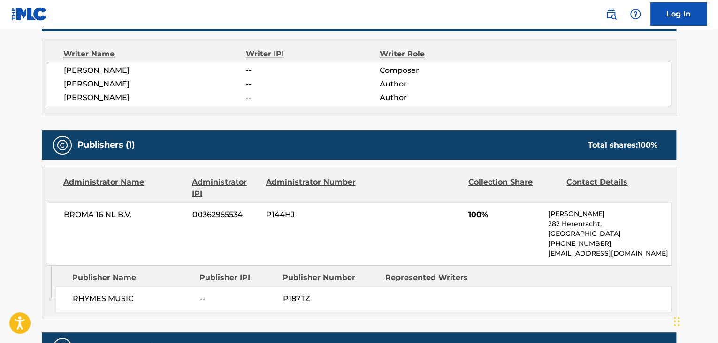
click at [96, 212] on span "BROMA 16 NL B.V." at bounding box center [125, 214] width 122 height 11
click at [96, 213] on span "BROMA 16 NL B.V." at bounding box center [125, 214] width 122 height 11
copy div "BROMA 16 NL B.V."
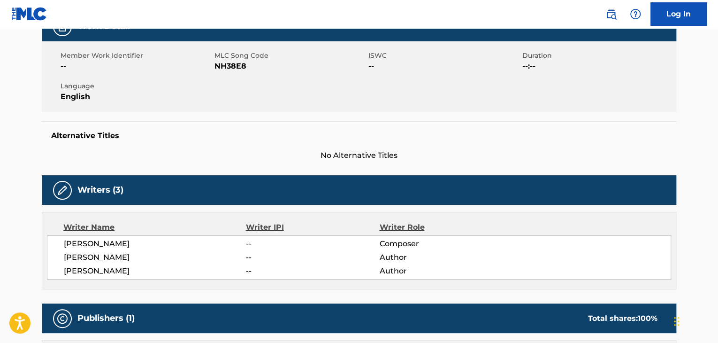
scroll to position [94, 0]
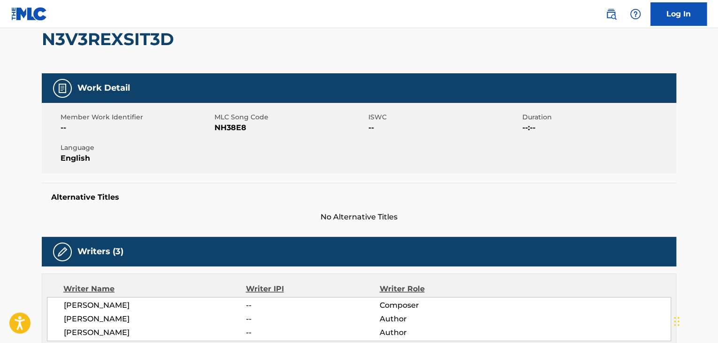
click at [229, 124] on span "NH38E8" at bounding box center [291, 127] width 152 height 11
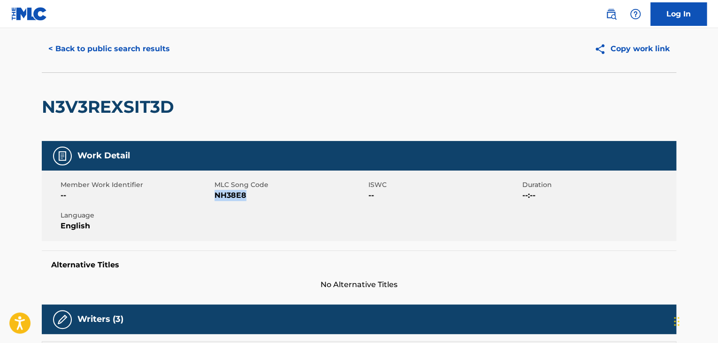
scroll to position [0, 0]
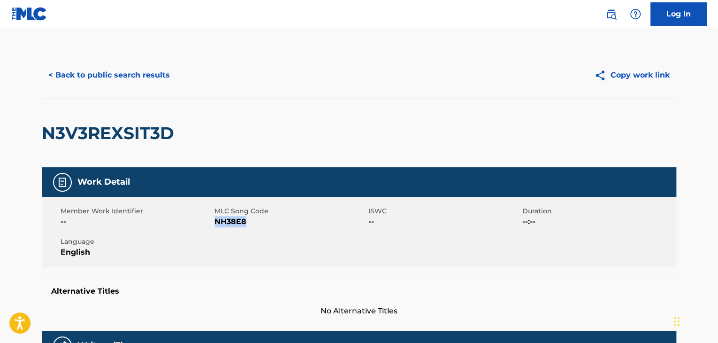
click at [128, 72] on button "< Back to public search results" at bounding box center [109, 74] width 135 height 23
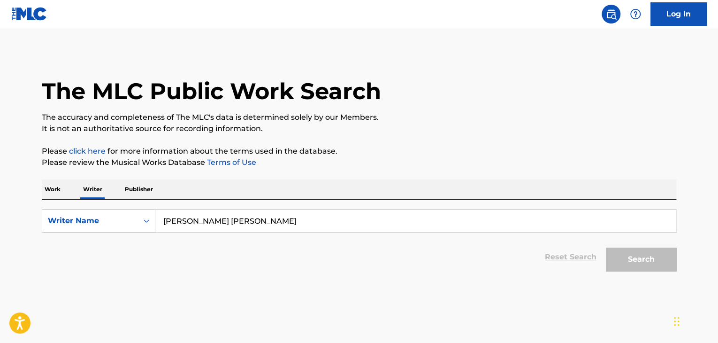
scroll to position [11, 0]
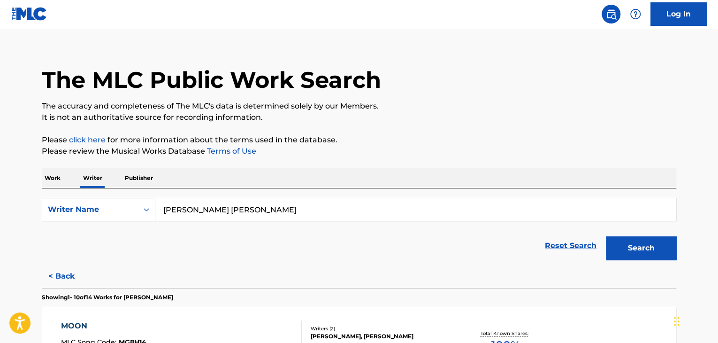
click at [44, 179] on p "Work" at bounding box center [53, 178] width 22 height 20
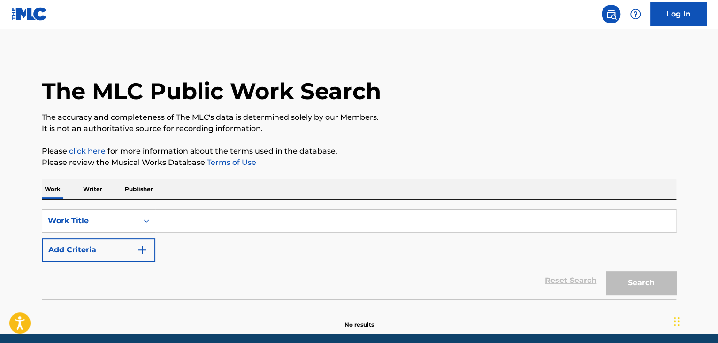
click at [189, 231] on input "Search Form" at bounding box center [415, 220] width 521 height 23
paste input "Люди надоели"
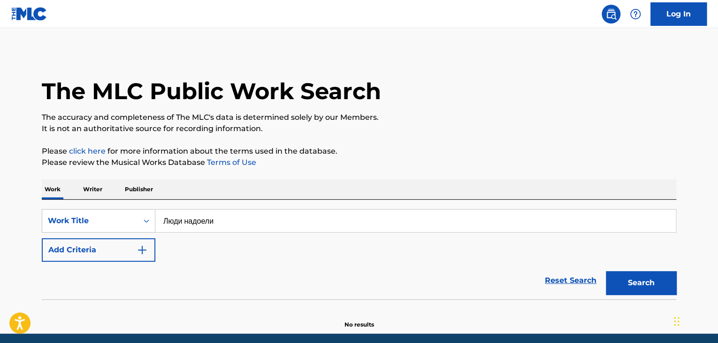
type input "Люди надоели"
click at [134, 250] on button "Add Criteria" at bounding box center [99, 249] width 114 height 23
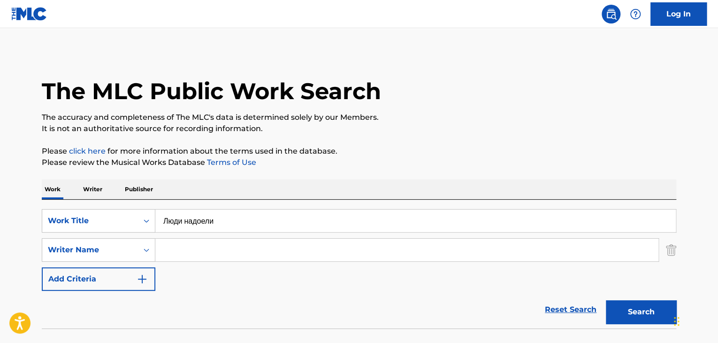
click at [195, 248] on input "Search Form" at bounding box center [406, 250] width 503 height 23
paste input "Сарсенов Алмаз Жумажанович"
type input "Сарсенов Алмаз Жумажанович"
click at [644, 319] on button "Search" at bounding box center [641, 311] width 70 height 23
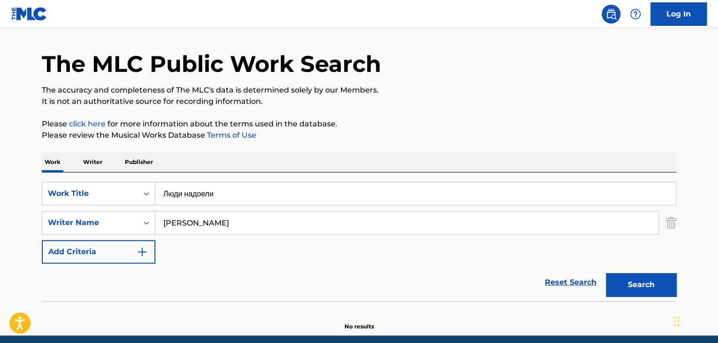
scroll to position [65, 0]
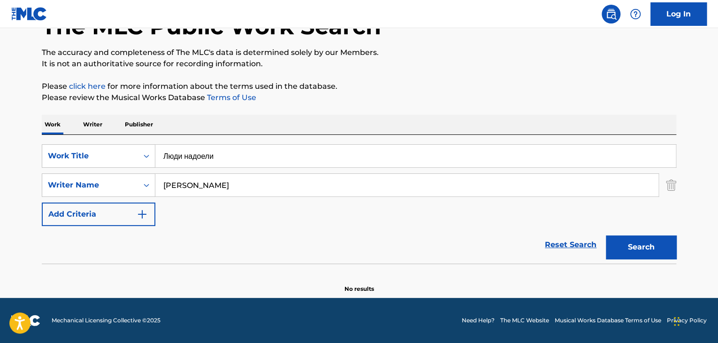
click at [85, 126] on p "Writer" at bounding box center [92, 125] width 25 height 20
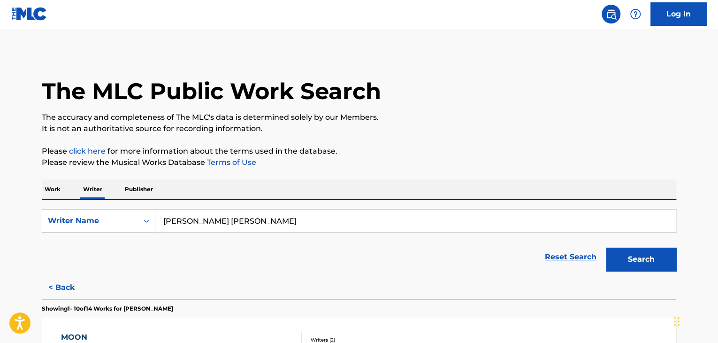
click at [228, 210] on input "Морозов Владислав Олегович" at bounding box center [415, 220] width 521 height 23
paste input "арсенов Алмаз Жумажан"
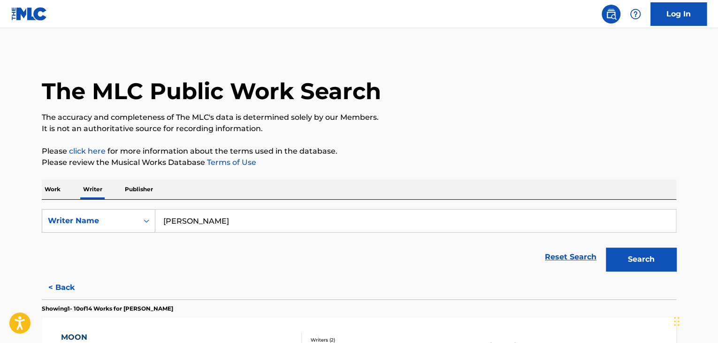
click at [634, 261] on button "Search" at bounding box center [641, 258] width 70 height 23
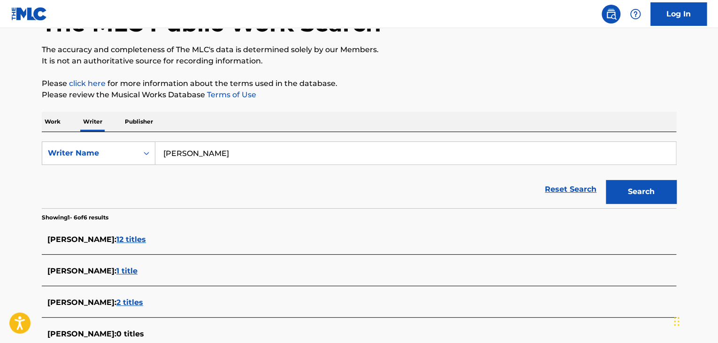
scroll to position [47, 0]
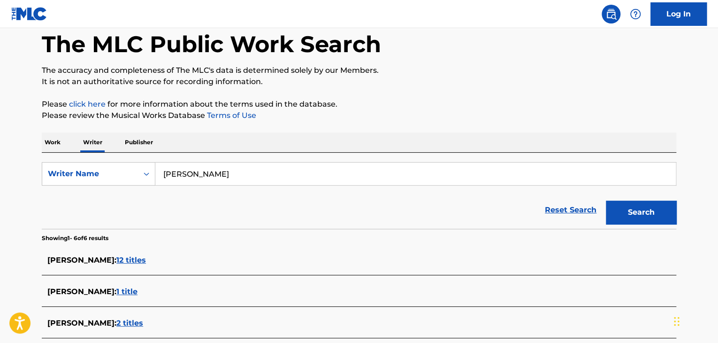
click at [224, 175] on input "Сарсенов Алмаз Жумажанович" at bounding box center [415, 173] width 521 height 23
paste input "Sarsenov Almaz Zhumazhanovich"
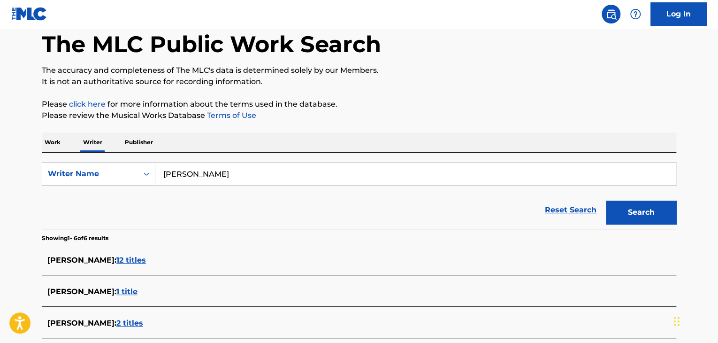
click at [421, 136] on div "Work Writer Publisher" at bounding box center [359, 142] width 635 height 20
click at [637, 216] on button "Search" at bounding box center [641, 211] width 70 height 23
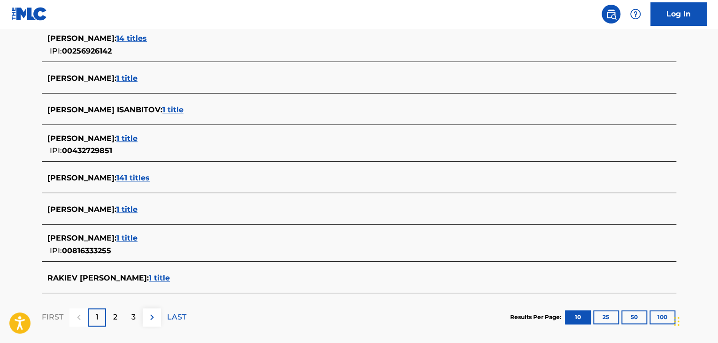
scroll to position [141, 0]
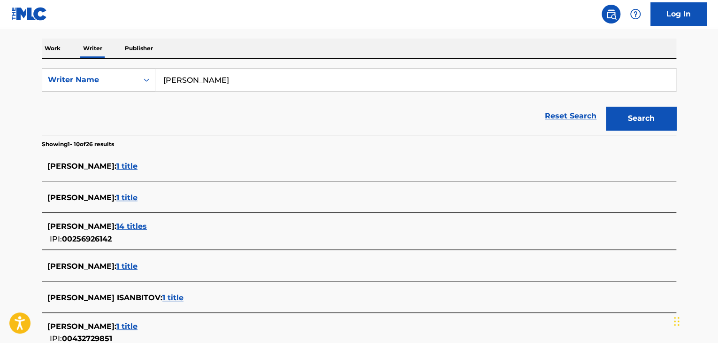
click at [193, 81] on input "Sarsenov Almaz Zhumazhanovich" at bounding box center [415, 80] width 521 height 23
paste input "Сергей Налётов"
click at [606, 107] on button "Search" at bounding box center [641, 118] width 70 height 23
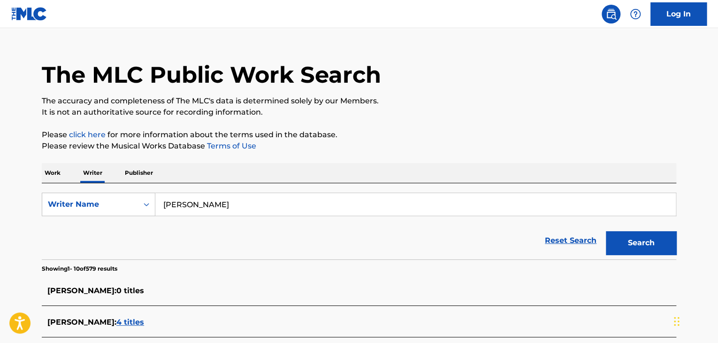
scroll to position [0, 0]
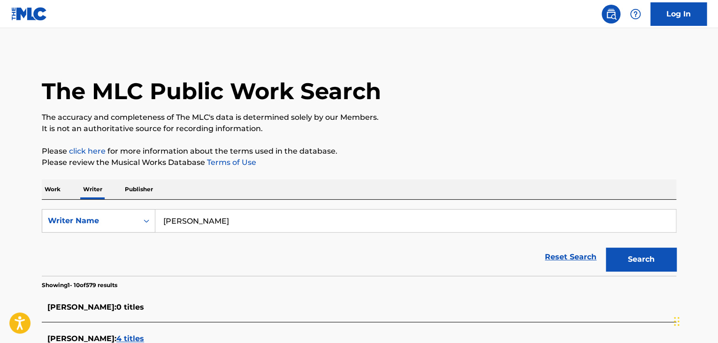
click at [213, 230] on input "Сергей Налётов" at bounding box center [415, 220] width 521 height 23
paste input "Sergey Naletov"
type input "Sergey Naletov"
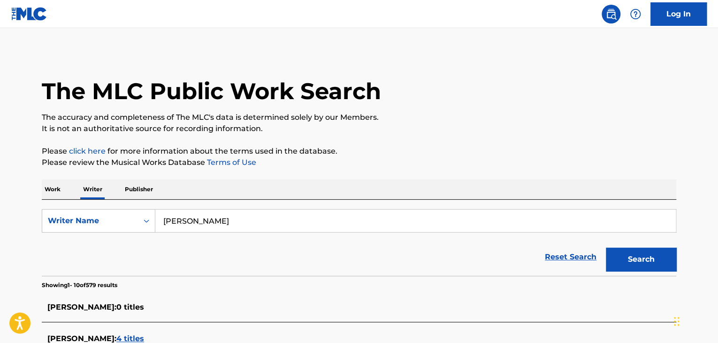
click at [606, 247] on button "Search" at bounding box center [641, 258] width 70 height 23
click at [54, 190] on p "Work" at bounding box center [53, 189] width 22 height 20
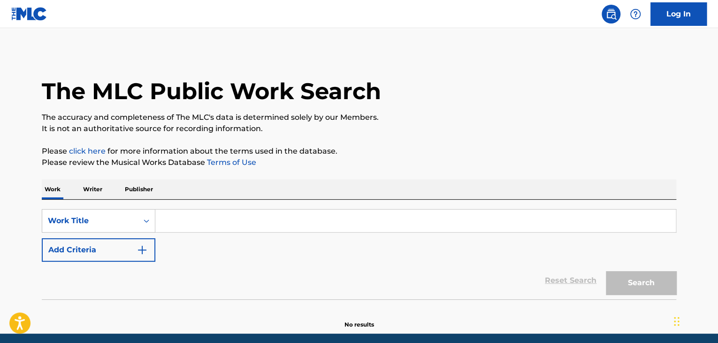
click at [188, 214] on input "Search Form" at bounding box center [415, 220] width 521 height 23
paste input "ТАК УМИРАЛИ ДЕНЬГИ"
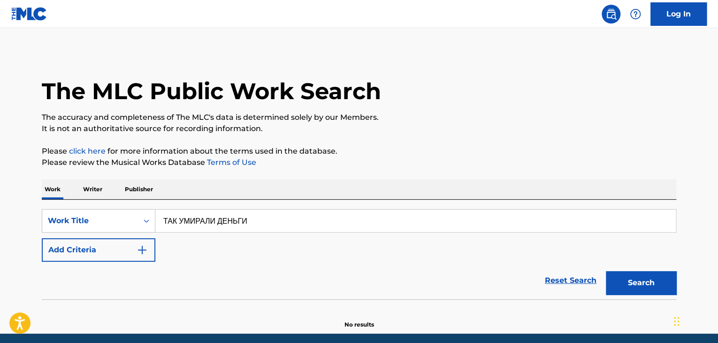
type input "ТАК УМИРАЛИ ДЕНЬГИ"
click at [131, 249] on button "Add Criteria" at bounding box center [99, 249] width 114 height 23
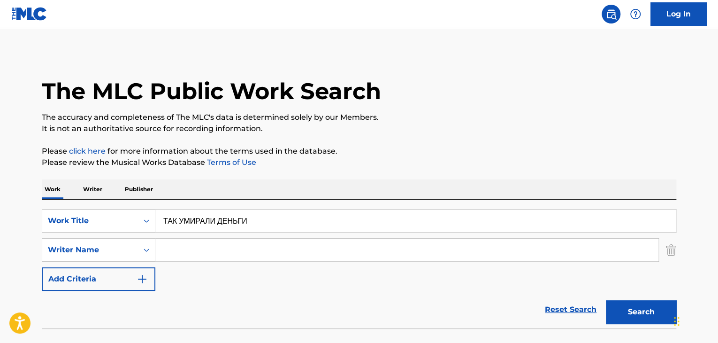
click at [189, 250] on input "Search Form" at bounding box center [406, 250] width 503 height 23
paste input "Апёнкин Матвей Константинович"
type input "Апёнкин Матвей Константинович"
click at [439, 152] on p "Please click here for more information about the terms used in the database." at bounding box center [359, 151] width 635 height 11
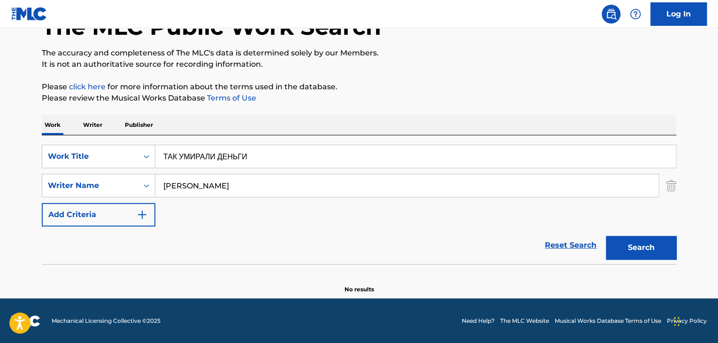
scroll to position [65, 0]
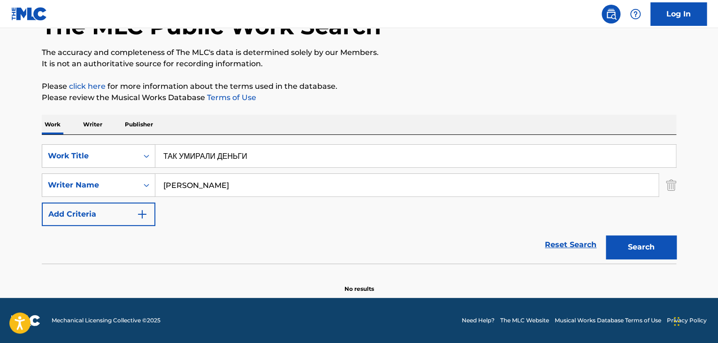
click at [635, 248] on button "Search" at bounding box center [641, 246] width 70 height 23
click at [96, 123] on p "Writer" at bounding box center [92, 125] width 25 height 20
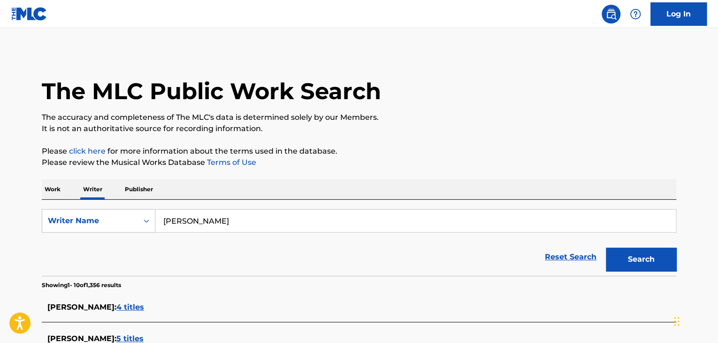
click at [252, 234] on form "SearchWithCriteria496997b8-694c-4786-be3a-1db8cdfe49f6 Writer Name Sergey Nalet…" at bounding box center [359, 242] width 635 height 67
click at [246, 224] on input "Sergey Naletov" at bounding box center [415, 220] width 521 height 23
paste input "Апёнкин Матвей Константинович"
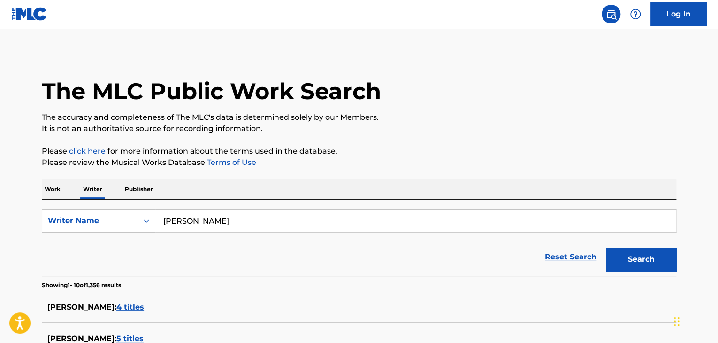
click at [624, 257] on button "Search" at bounding box center [641, 258] width 70 height 23
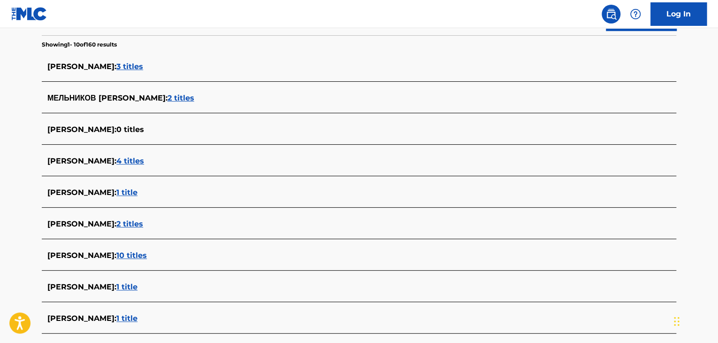
scroll to position [188, 0]
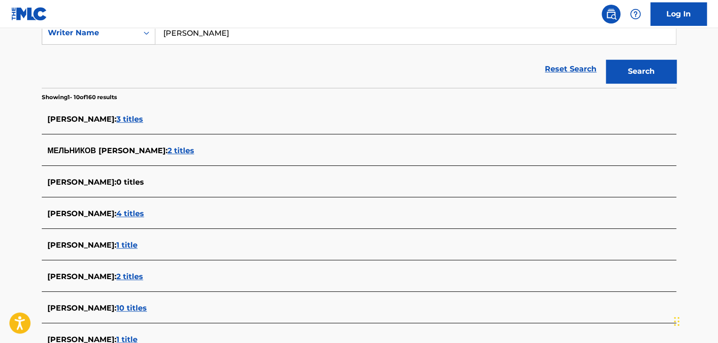
click at [250, 28] on nav "Log In" at bounding box center [359, 14] width 718 height 28
click at [252, 36] on input "Апёнкин Матвей Константинович" at bounding box center [415, 33] width 521 height 23
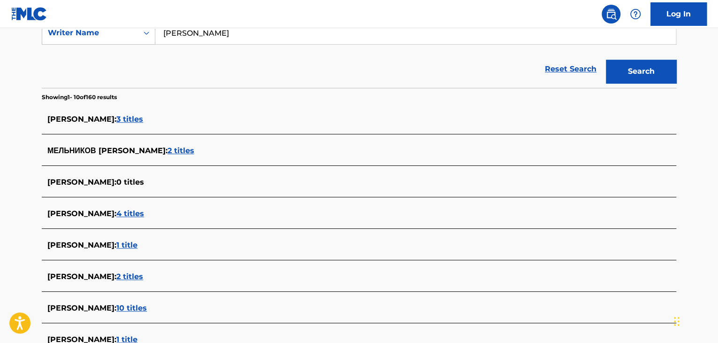
click at [252, 36] on input "Апёнкин Матвей Константинович" at bounding box center [415, 33] width 521 height 23
paste input "алахутдинов Александр Вячеслав"
click at [413, 95] on section "Showing 1 - 10 of 160 results" at bounding box center [359, 95] width 635 height 14
click at [620, 71] on button "Search" at bounding box center [641, 71] width 70 height 23
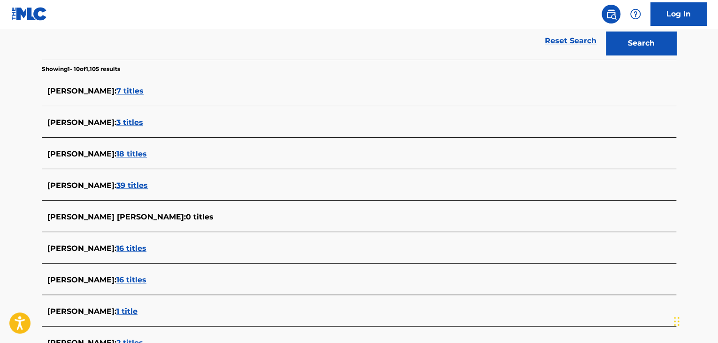
scroll to position [141, 0]
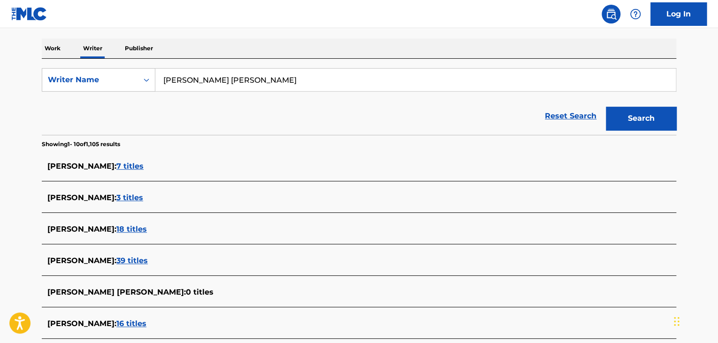
click at [285, 90] on input "Салахутдинов Александр Вячеславович" at bounding box center [415, 80] width 521 height 23
paste input "облов Илья Анатолье"
type input "Скоблов Илья Анатольевич"
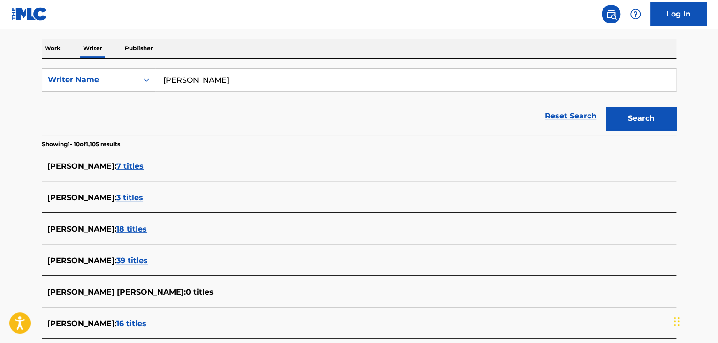
click at [406, 117] on div "Reset Search Search" at bounding box center [359, 116] width 635 height 38
click at [635, 122] on button "Search" at bounding box center [641, 118] width 70 height 23
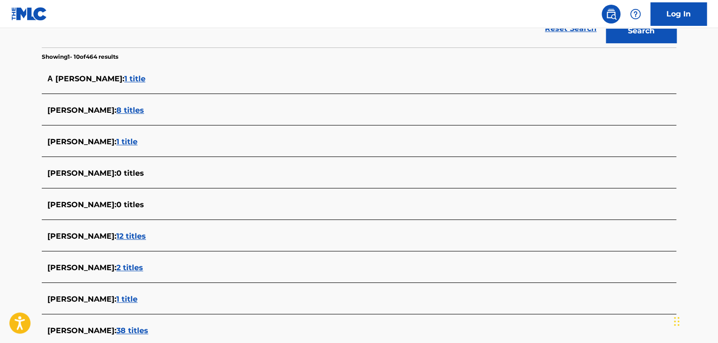
scroll to position [188, 0]
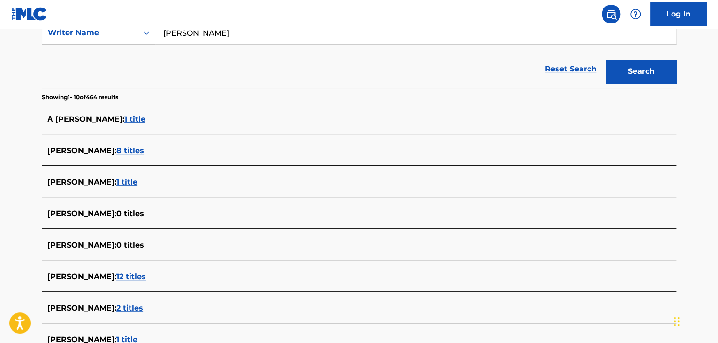
click at [138, 183] on span "1 title" at bounding box center [126, 181] width 21 height 9
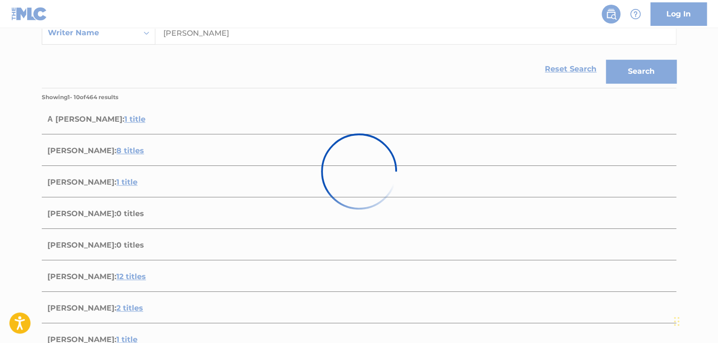
scroll to position [139, 0]
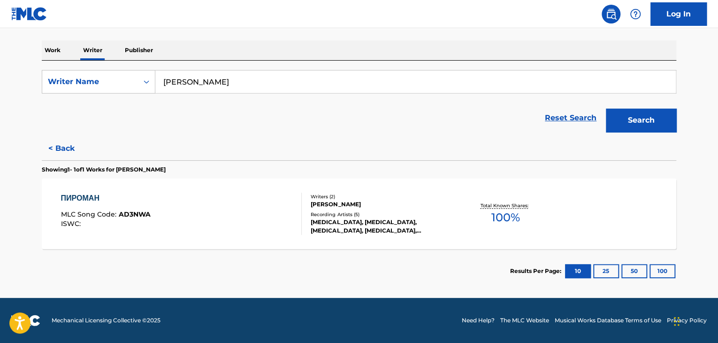
click at [274, 211] on div "ПИРОМАН MLC Song Code : AD3NWA ISWC :" at bounding box center [181, 214] width 241 height 42
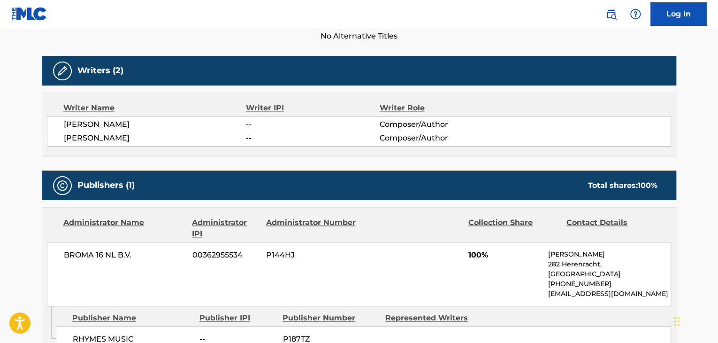
scroll to position [329, 0]
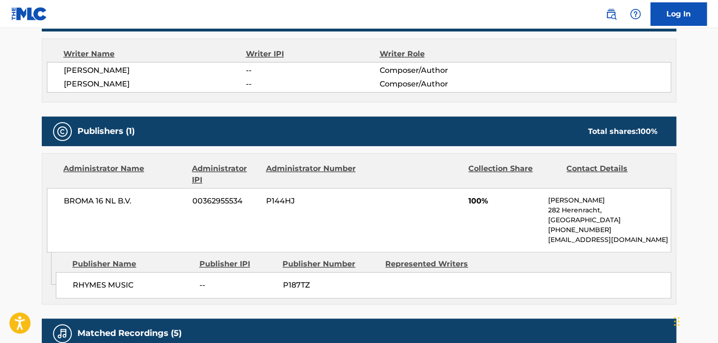
click at [104, 204] on span "BROMA 16 NL B.V." at bounding box center [125, 200] width 122 height 11
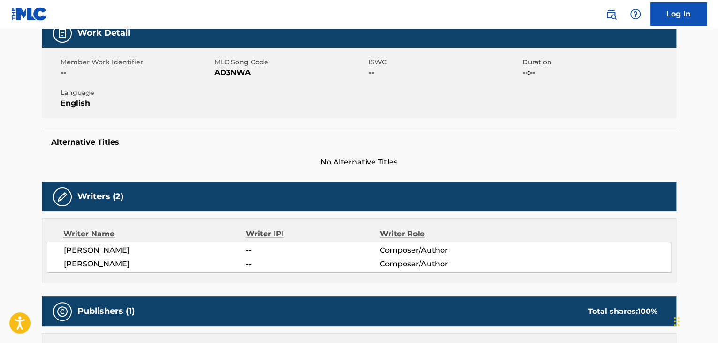
scroll to position [94, 0]
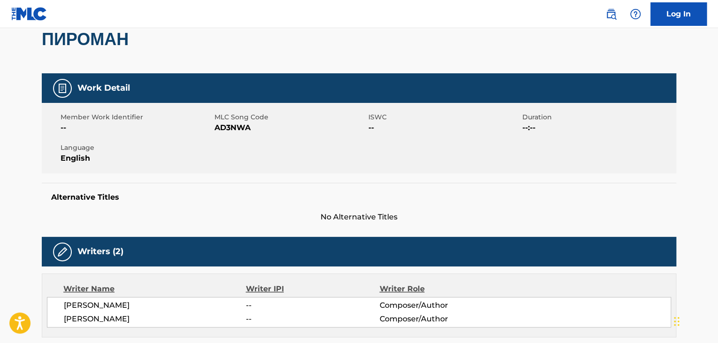
click at [240, 123] on span "AD3NWA" at bounding box center [291, 127] width 152 height 11
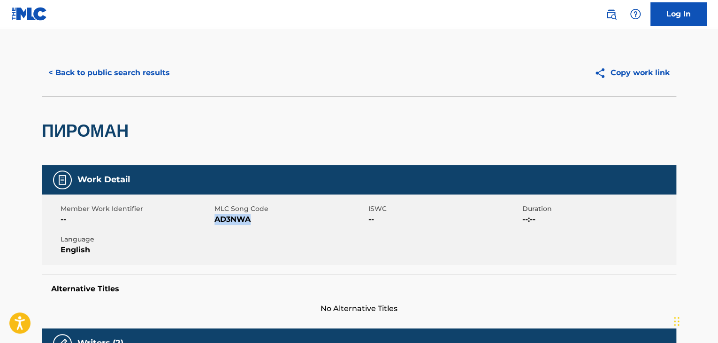
scroll to position [0, 0]
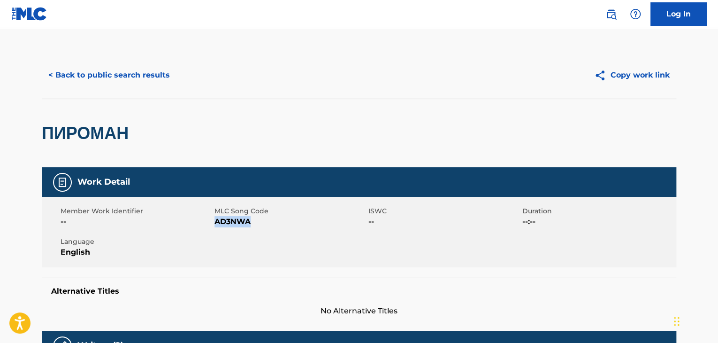
click at [128, 77] on button "< Back to public search results" at bounding box center [109, 74] width 135 height 23
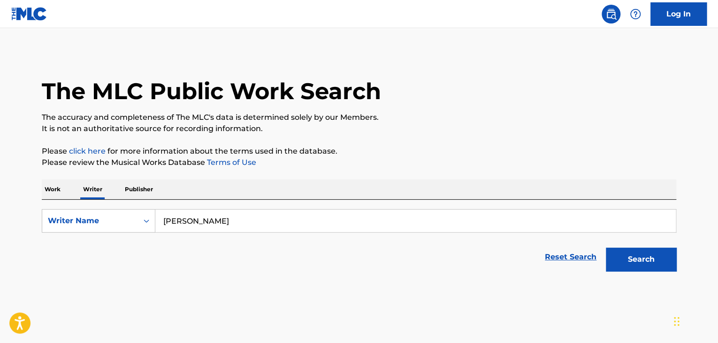
scroll to position [11, 0]
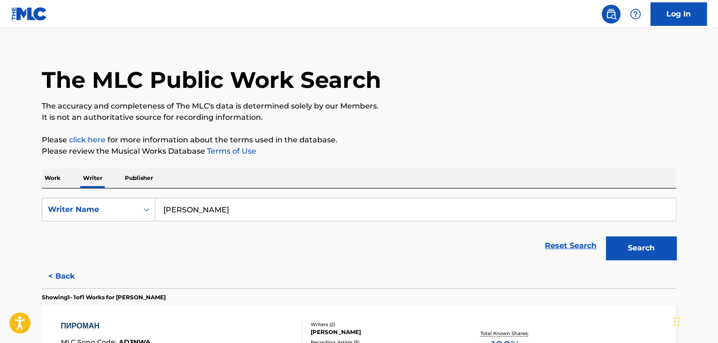
click at [224, 207] on input "Скоблов Илья Анатольевич" at bounding box center [415, 209] width 521 height 23
paste input "ртемьев Дмитрий Олего"
click at [409, 155] on p "Please review the Musical Works Database Terms of Use" at bounding box center [359, 151] width 635 height 11
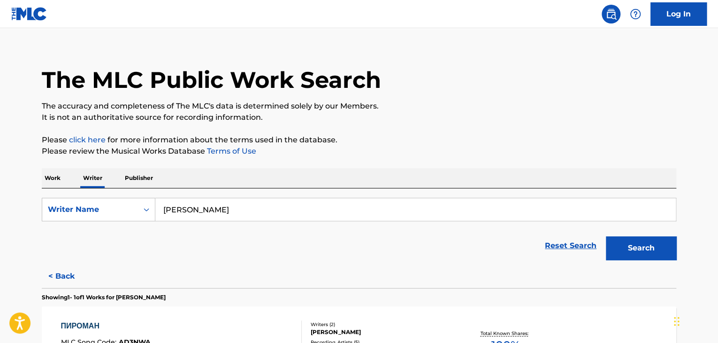
click at [617, 247] on button "Search" at bounding box center [641, 247] width 70 height 23
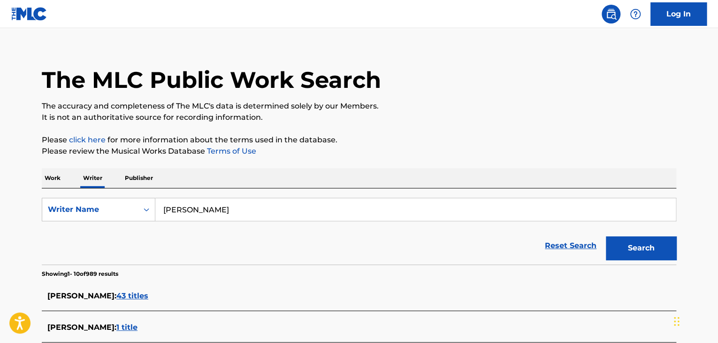
click at [239, 208] on input "Артемьев Дмитрий Олегович" at bounding box center [415, 209] width 521 height 23
paste input "ванов Даниил Игоре"
type input "Иванов Даниил Игоревич"
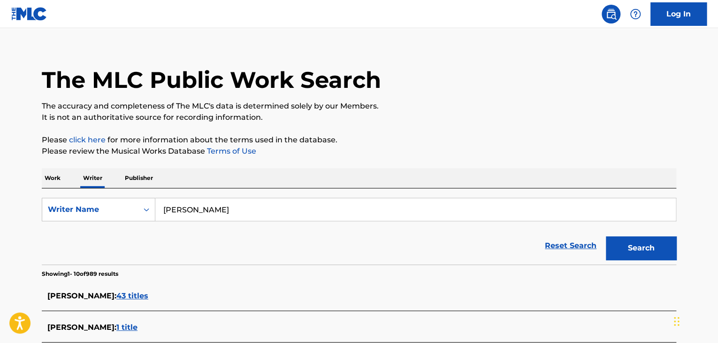
click at [459, 139] on p "Please click here for more information about the terms used in the database." at bounding box center [359, 139] width 635 height 11
click at [637, 240] on button "Search" at bounding box center [641, 247] width 70 height 23
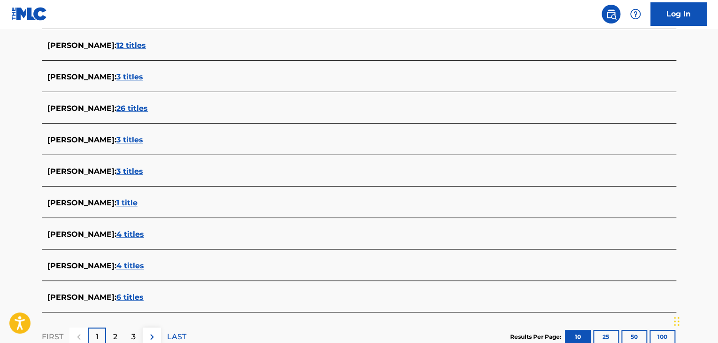
scroll to position [246, 0]
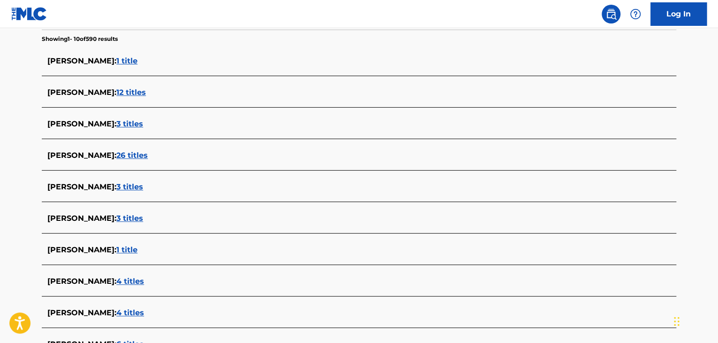
click at [135, 94] on span "12 titles" at bounding box center [131, 92] width 30 height 9
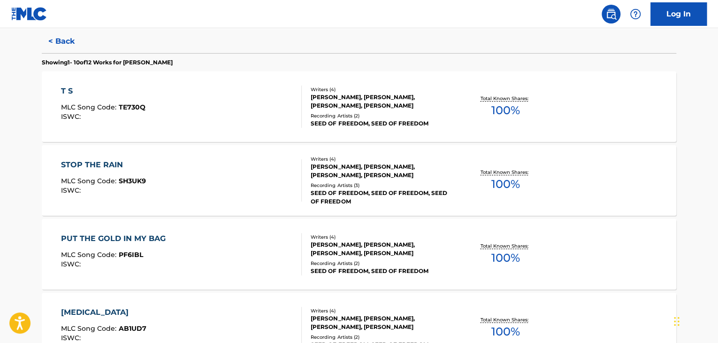
scroll to position [293, 0]
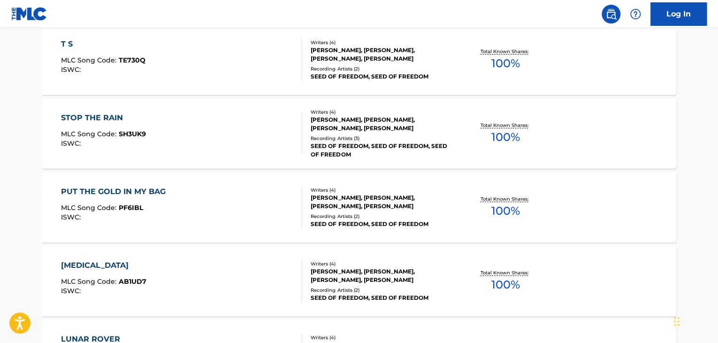
click at [245, 129] on div "STOP THE RAIN MLC Song Code : SH3UK9 ISWC :" at bounding box center [181, 133] width 241 height 42
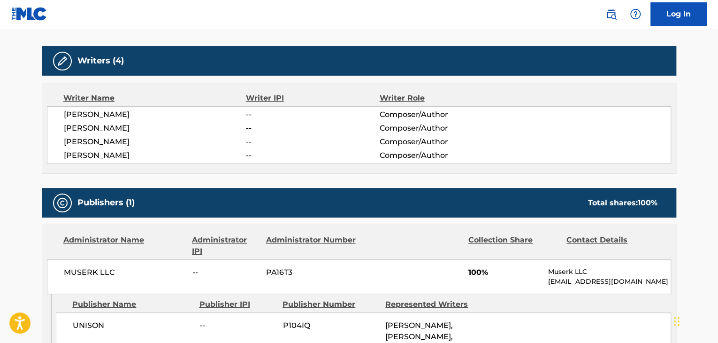
scroll to position [423, 0]
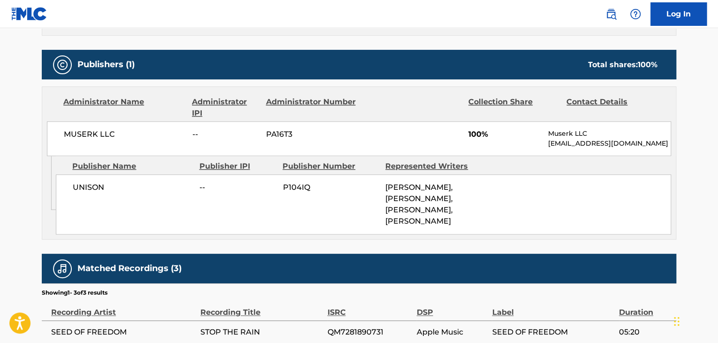
click at [93, 136] on span "MUSERK LLC" at bounding box center [125, 134] width 122 height 11
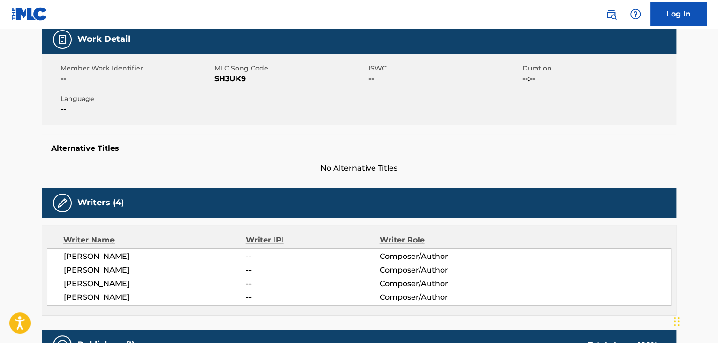
scroll to position [141, 0]
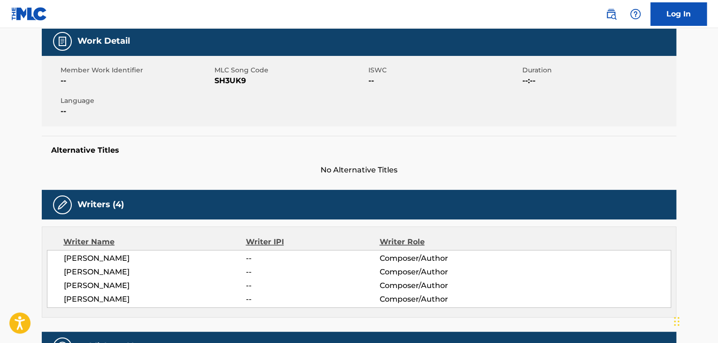
click at [245, 87] on div "Member Work Identifier -- MLC Song Code SH3UK9 ISWC -- Duration --:-- Language …" at bounding box center [359, 91] width 635 height 70
drag, startPoint x: 245, startPoint y: 87, endPoint x: 228, endPoint y: 83, distance: 17.4
click at [228, 83] on span "SH3UK9" at bounding box center [291, 80] width 152 height 11
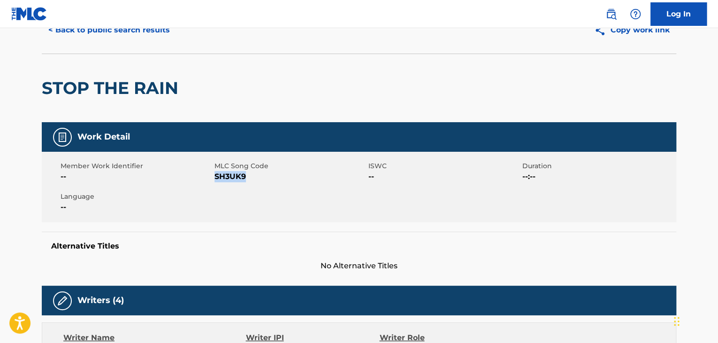
scroll to position [0, 0]
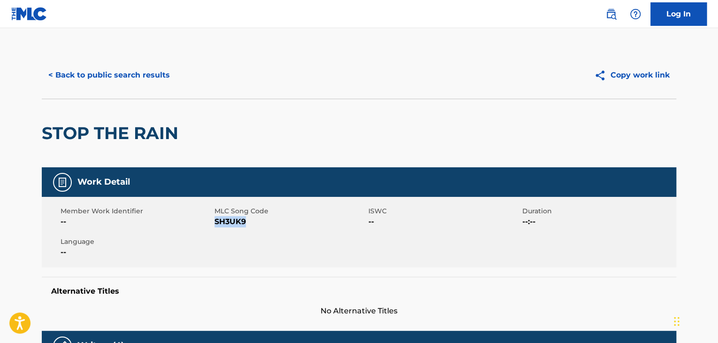
click at [115, 77] on button "< Back to public search results" at bounding box center [109, 74] width 135 height 23
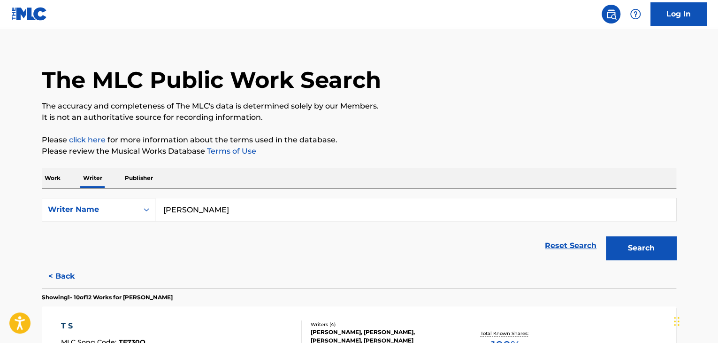
click at [184, 216] on input "Иванов Даниил Игоревич" at bounding box center [415, 209] width 521 height 23
paste input "Abdullah Al Walaan"
type input "Abdullah Al Walaan"
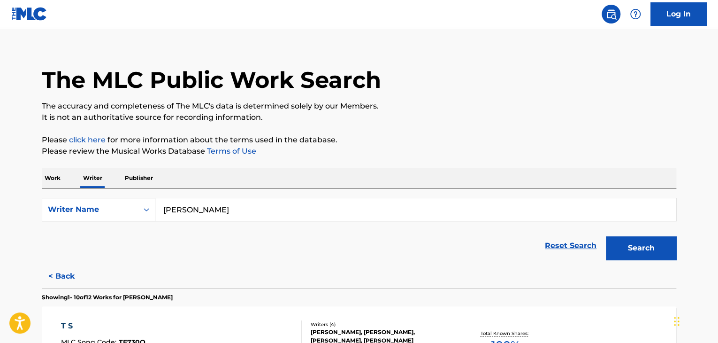
click at [627, 247] on button "Search" at bounding box center [641, 247] width 70 height 23
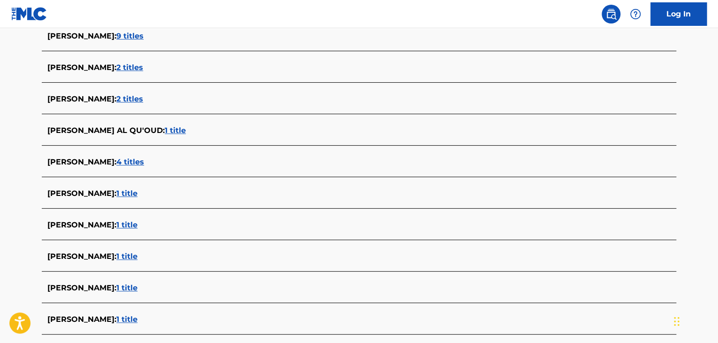
scroll to position [293, 0]
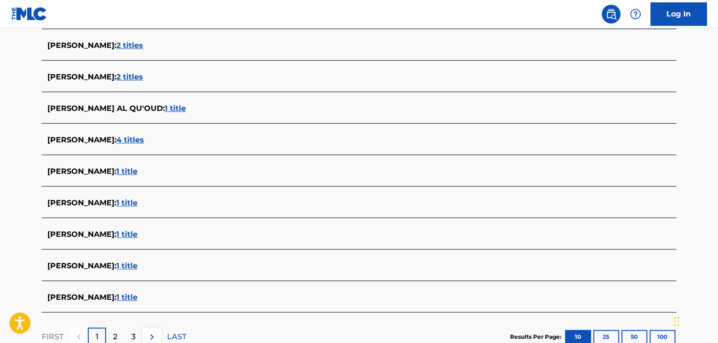
click at [138, 296] on span "1 title" at bounding box center [126, 297] width 21 height 9
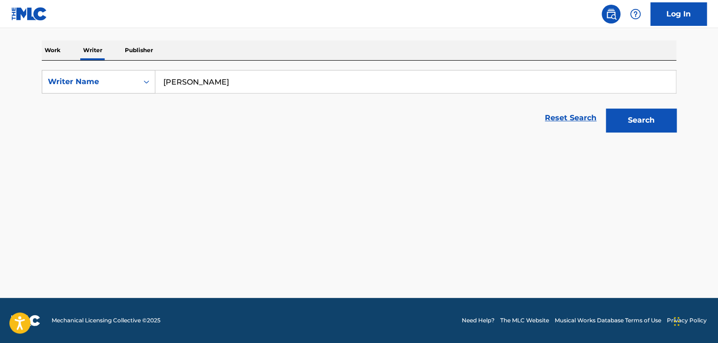
scroll to position [139, 0]
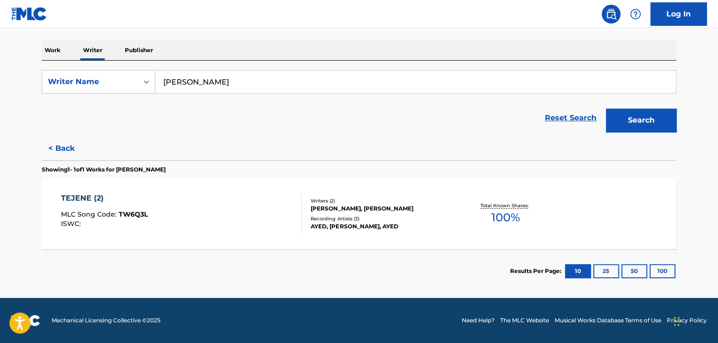
click at [229, 201] on div "TEJENE (2) MLC Song Code : TW6Q3L ISWC :" at bounding box center [181, 214] width 241 height 42
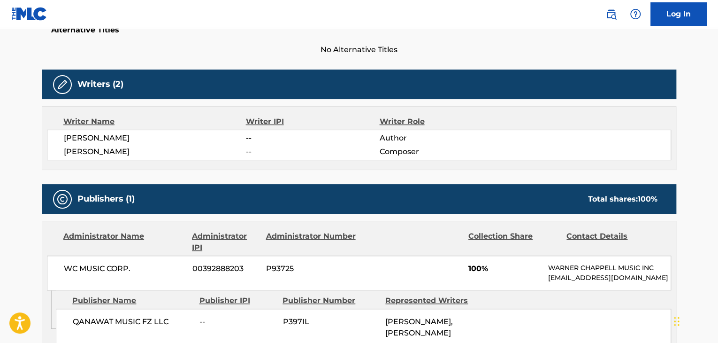
scroll to position [282, 0]
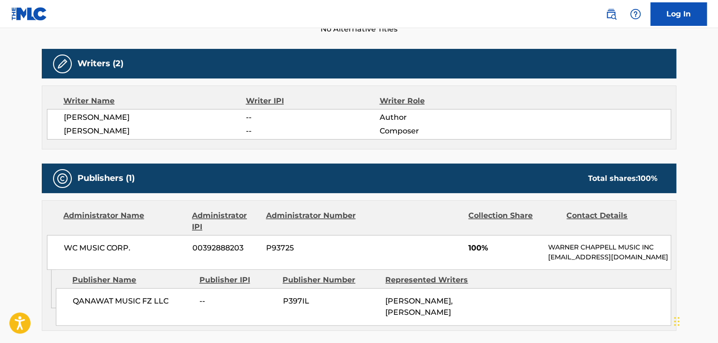
click at [135, 115] on span "ABDUL AZIZ EL MUANNA" at bounding box center [155, 117] width 182 height 11
click at [128, 138] on div "ABDUL AZIZ EL MUANNA -- Author ABDULLAH AL WALAAN -- Composer" at bounding box center [359, 124] width 624 height 31
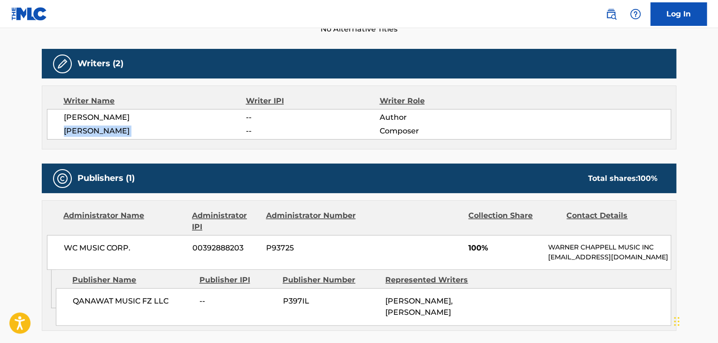
click at [128, 138] on div "ABDUL AZIZ EL MUANNA -- Author ABDULLAH AL WALAAN -- Composer" at bounding box center [359, 124] width 624 height 31
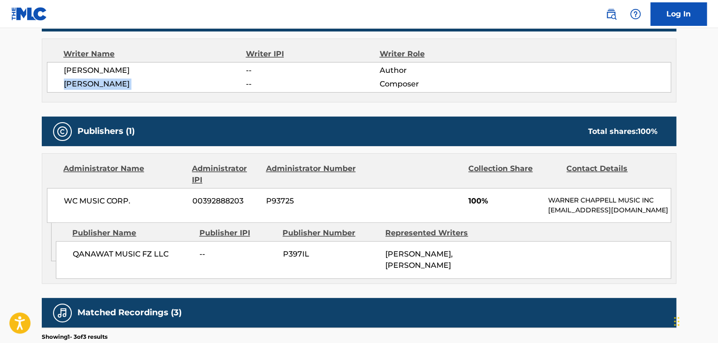
scroll to position [423, 0]
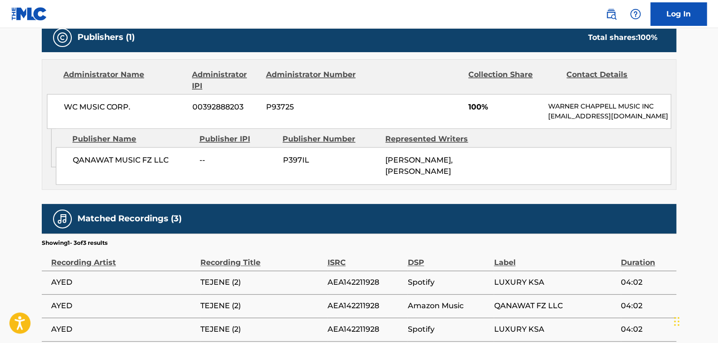
click at [104, 105] on span "WC MUSIC CORP." at bounding box center [125, 106] width 122 height 11
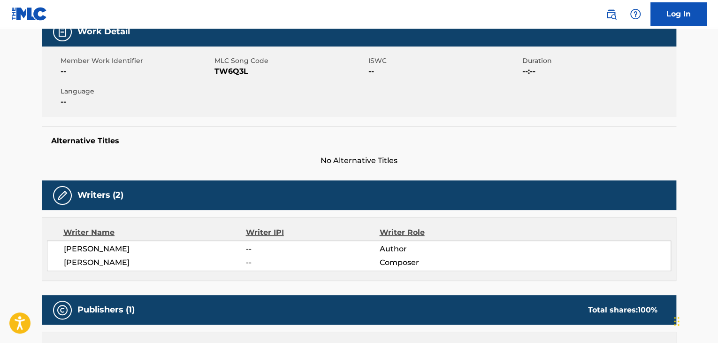
scroll to position [47, 0]
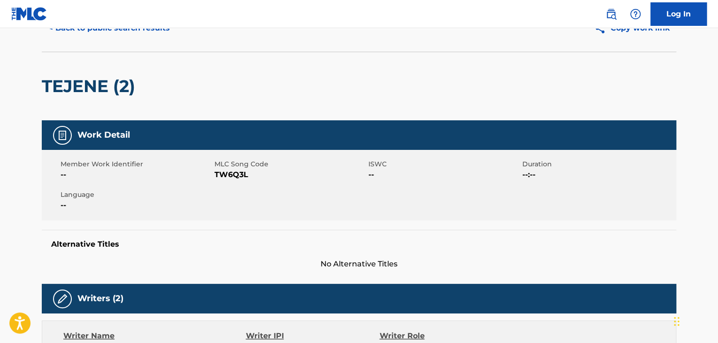
click at [216, 175] on span "TW6Q3L" at bounding box center [291, 174] width 152 height 11
click at [122, 32] on button "< Back to public search results" at bounding box center [109, 27] width 135 height 23
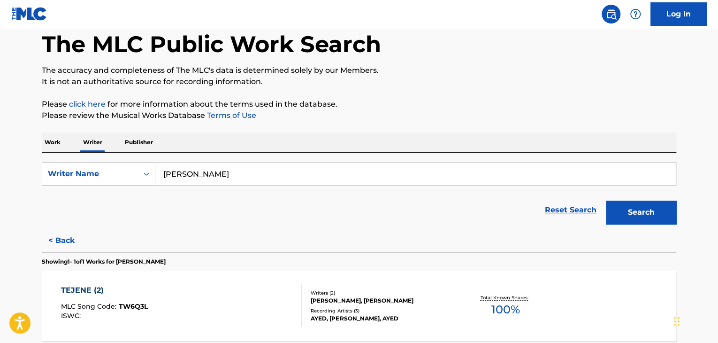
click at [49, 139] on p "Work" at bounding box center [53, 142] width 22 height 20
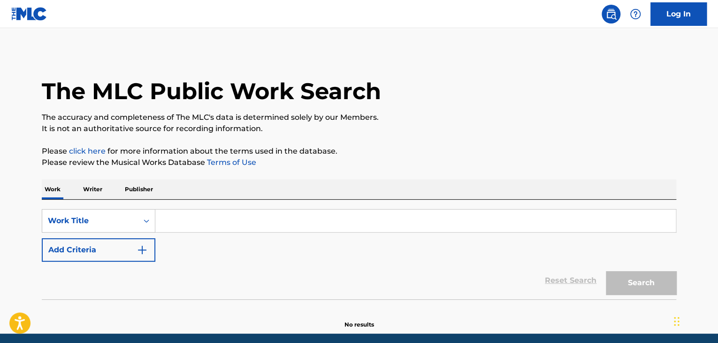
click at [186, 218] on input "Search Form" at bounding box center [415, 220] width 521 height 23
paste input "Polki Są Najpiękniejsze"
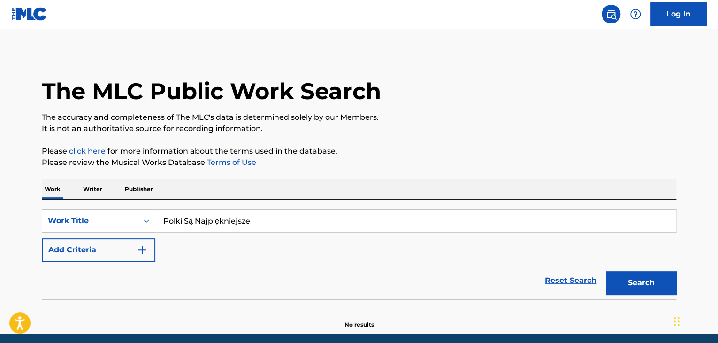
type input "Polki Są Najpiękniejsze"
click at [407, 125] on p "It is not an authoritative source for recording information." at bounding box center [359, 128] width 635 height 11
click at [121, 253] on button "Add Criteria" at bounding box center [99, 249] width 114 height 23
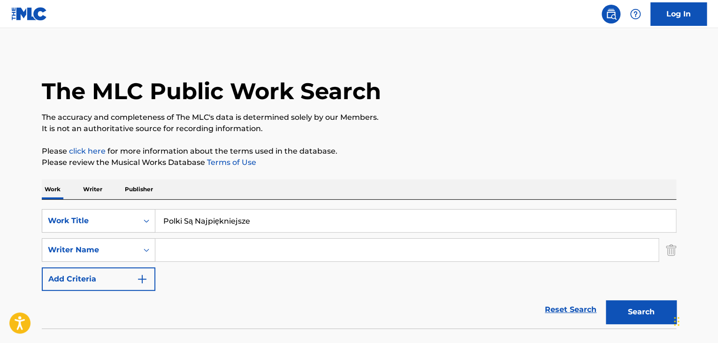
click at [205, 252] on input "Search Form" at bounding box center [406, 250] width 503 height 23
paste input "Klaudia Opoka"
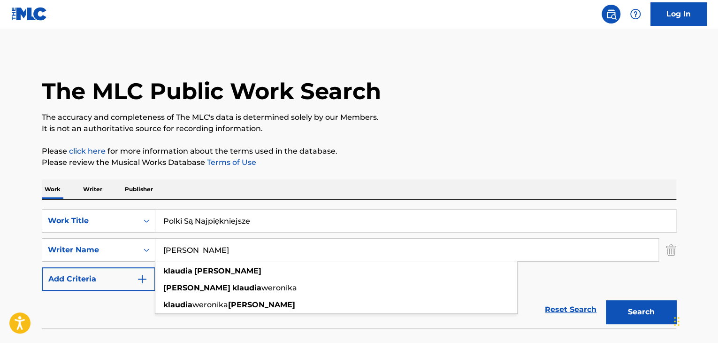
type input "Klaudia Opoka"
click at [612, 304] on button "Search" at bounding box center [641, 311] width 70 height 23
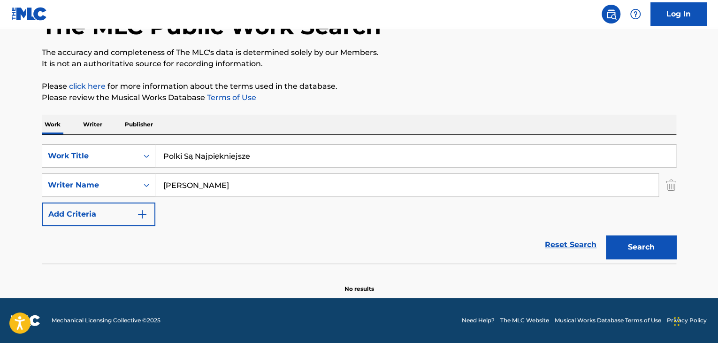
click at [669, 192] on img "Search Form" at bounding box center [671, 184] width 10 height 23
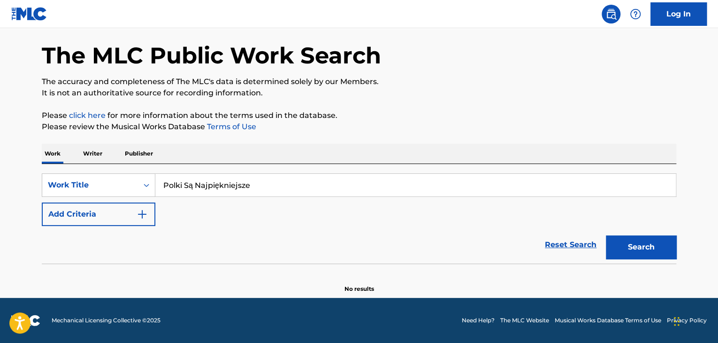
scroll to position [36, 0]
click at [639, 249] on button "Search" at bounding box center [641, 246] width 70 height 23
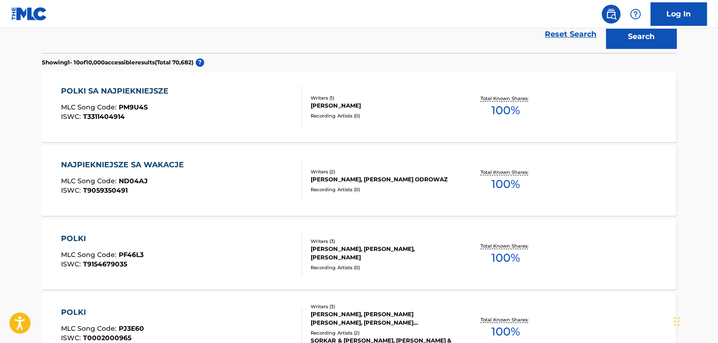
scroll to position [224, 0]
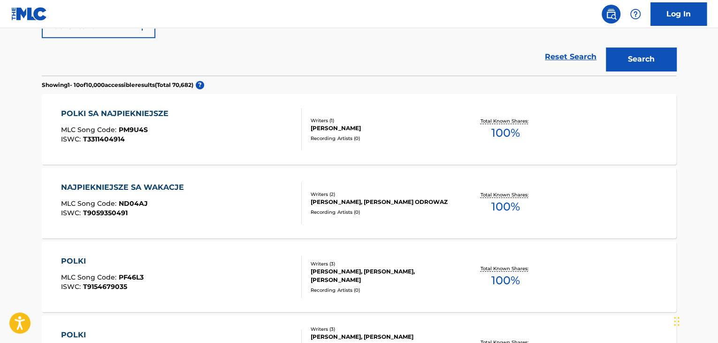
click at [203, 137] on div "POLKI SA NAJPIEKNIEJSZE MLC Song Code : PM9U4S ISWC : T3311404914" at bounding box center [181, 129] width 241 height 42
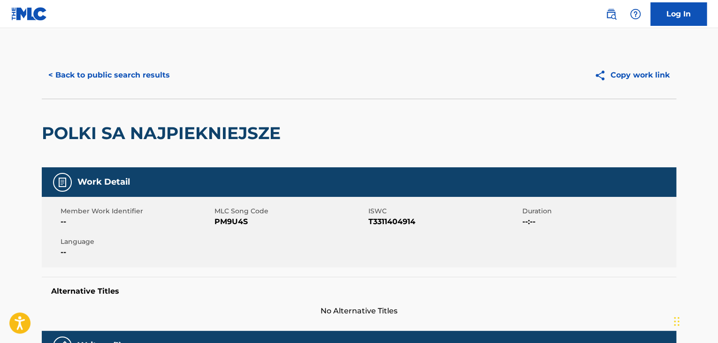
click at [113, 76] on button "< Back to public search results" at bounding box center [109, 74] width 135 height 23
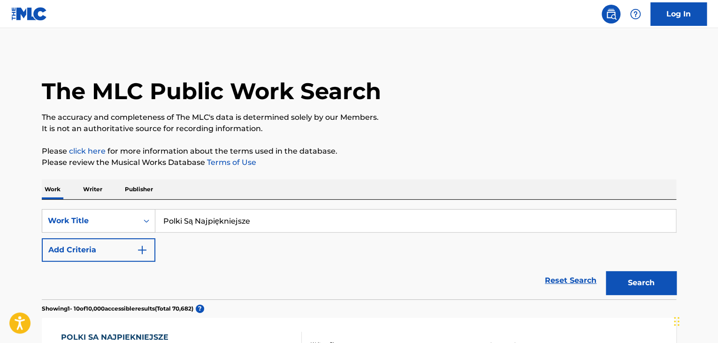
click at [200, 218] on input "Polki Są Najpiękniejsze" at bounding box center [415, 220] width 521 height 23
click at [255, 210] on input "Polki Są Najpiękniejsze" at bounding box center [415, 220] width 521 height 23
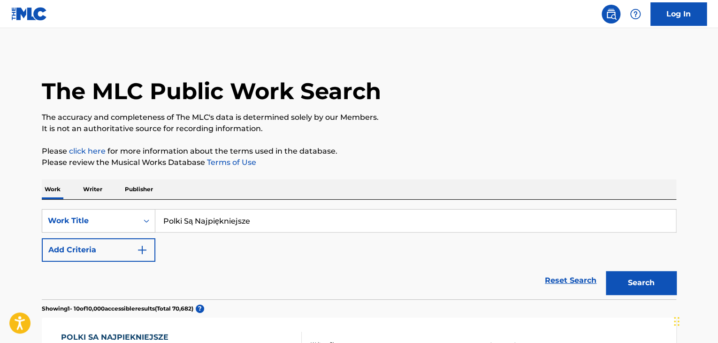
click at [100, 187] on p "Writer" at bounding box center [92, 189] width 25 height 20
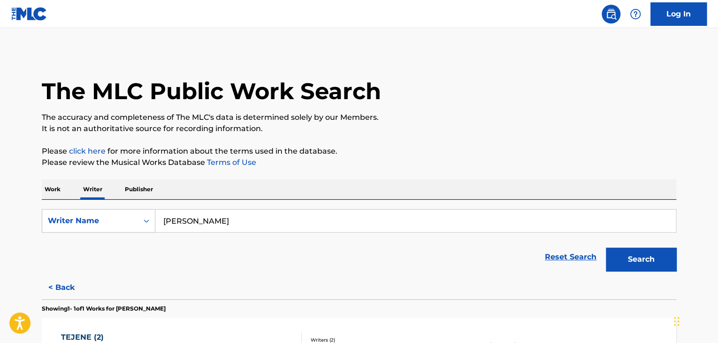
click at [227, 221] on input "Abdullah Al Walaan" at bounding box center [415, 220] width 521 height 23
paste input "Klaudia Opoka"
type input "Klaudia Opoka"
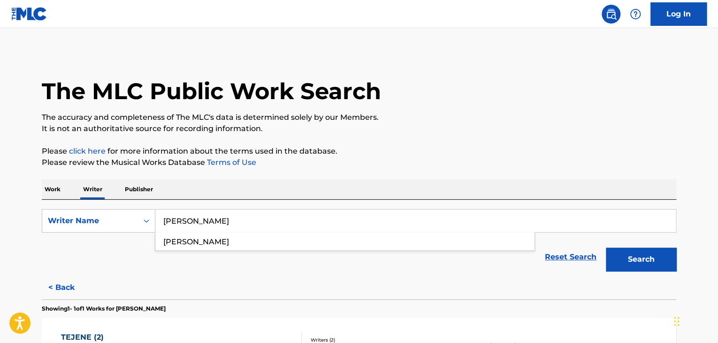
click at [472, 147] on p "Please click here for more information about the terms used in the database." at bounding box center [359, 151] width 635 height 11
click at [616, 262] on button "Search" at bounding box center [641, 258] width 70 height 23
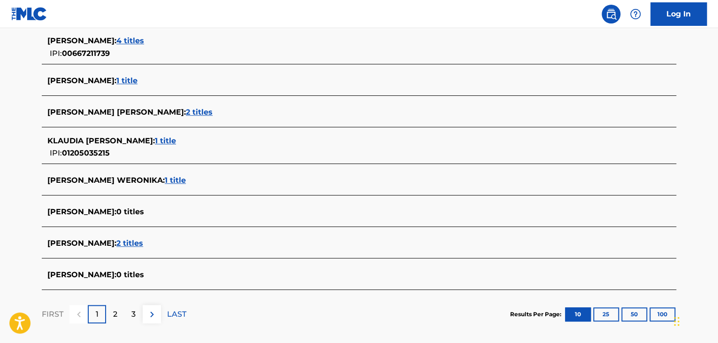
scroll to position [329, 0]
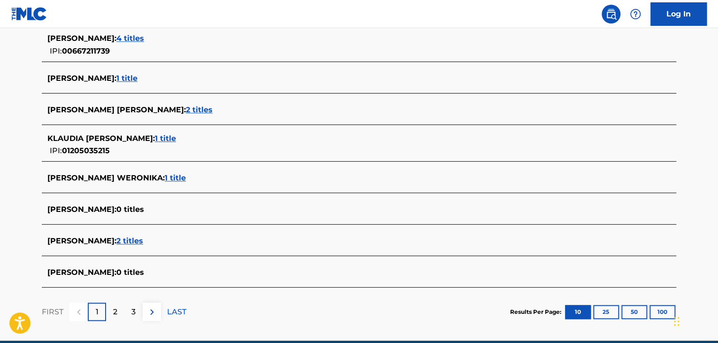
click at [174, 140] on span "1 title" at bounding box center [165, 138] width 21 height 9
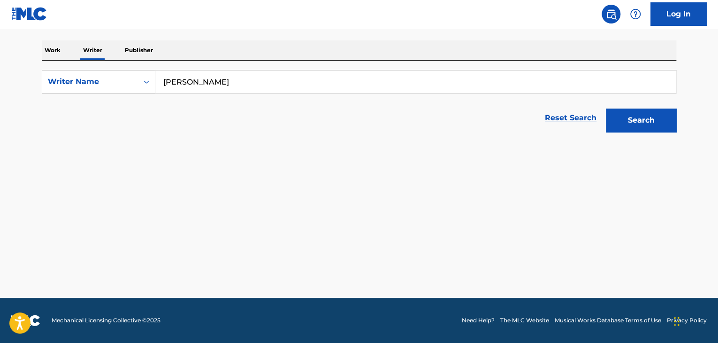
scroll to position [139, 0]
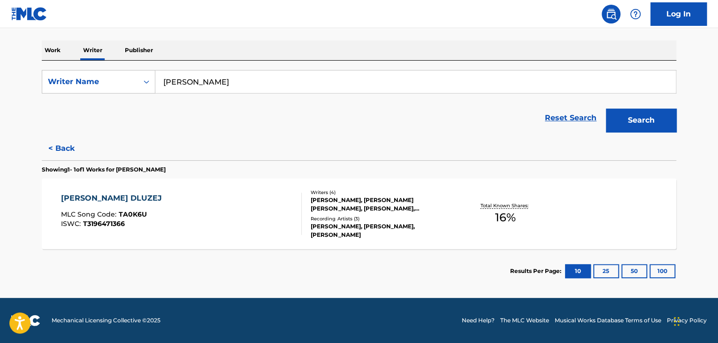
click at [248, 198] on div "TROCHE DLUZEJ MLC Song Code : TA0K6U ISWC : T3196471366" at bounding box center [181, 214] width 241 height 42
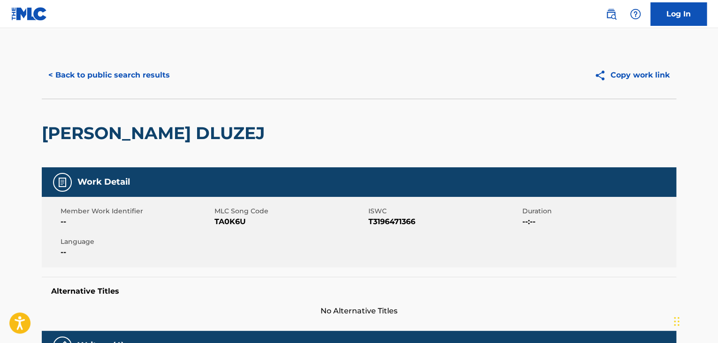
click at [144, 64] on button "< Back to public search results" at bounding box center [109, 74] width 135 height 23
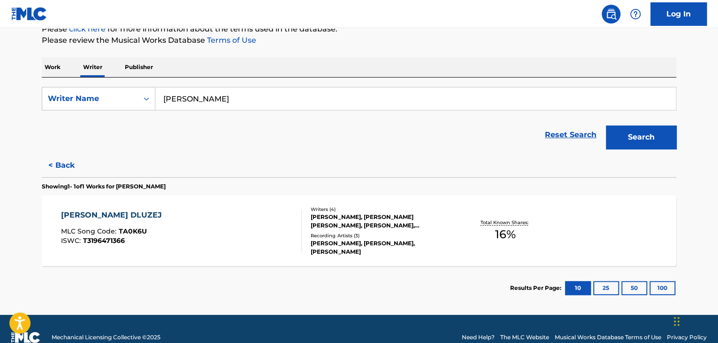
scroll to position [139, 0]
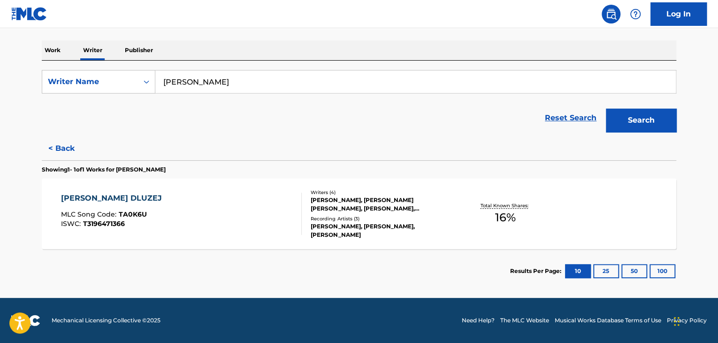
click at [61, 146] on button "< Back" at bounding box center [70, 148] width 56 height 23
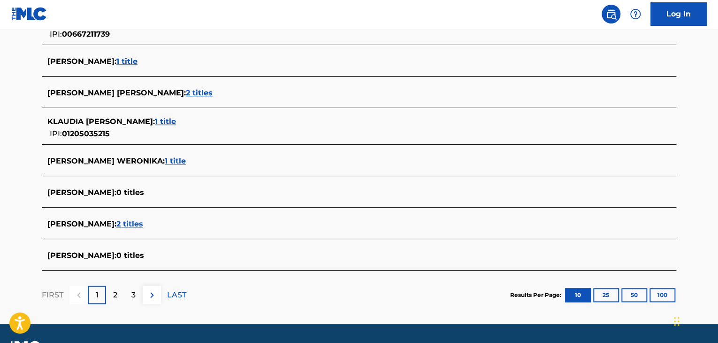
scroll to position [371, 0]
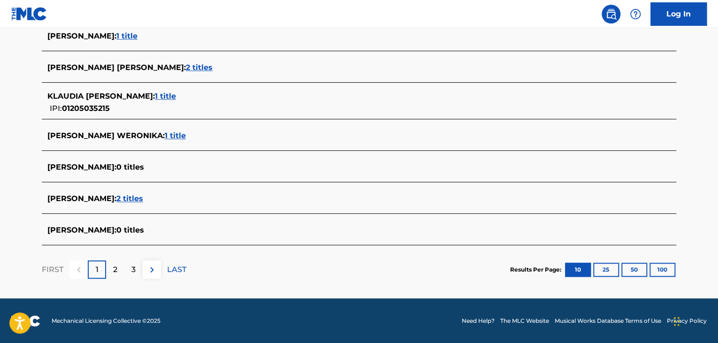
click at [181, 137] on span "1 title" at bounding box center [175, 135] width 21 height 9
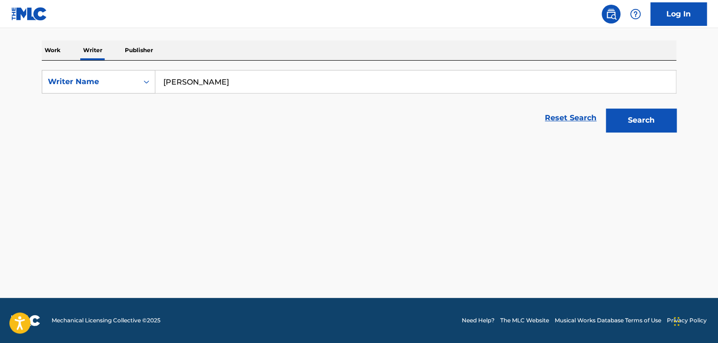
scroll to position [139, 0]
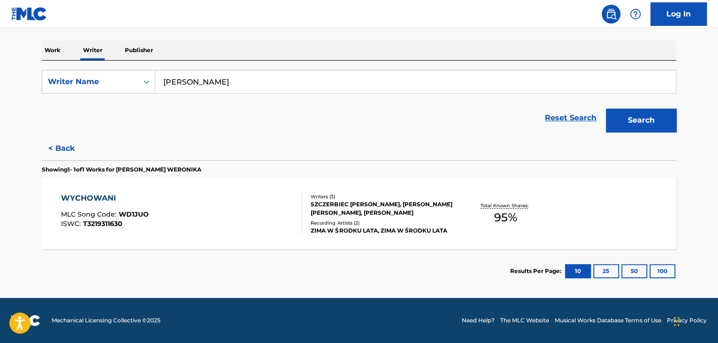
click at [277, 207] on div "WYCHOWANI MLC Song Code : WD1JUO ISWC : T3219311630" at bounding box center [181, 214] width 241 height 42
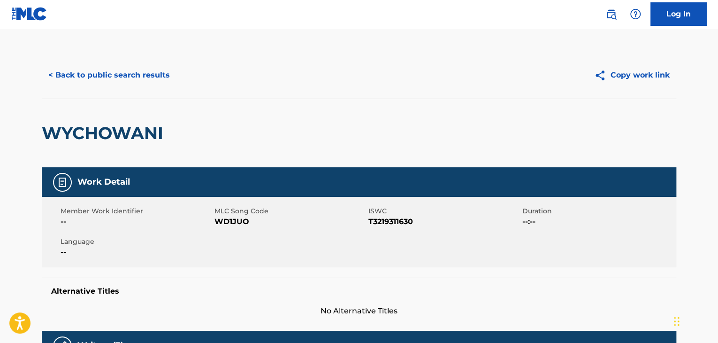
click at [143, 78] on button "< Back to public search results" at bounding box center [109, 74] width 135 height 23
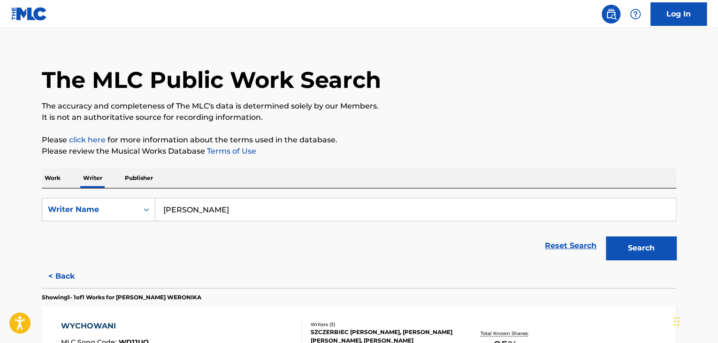
scroll to position [139, 0]
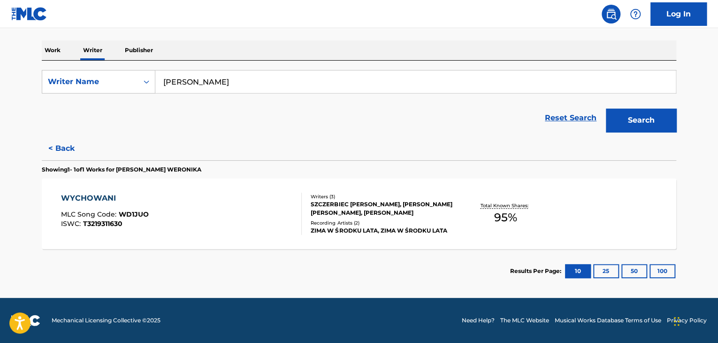
click at [54, 140] on button "< Back" at bounding box center [70, 148] width 56 height 23
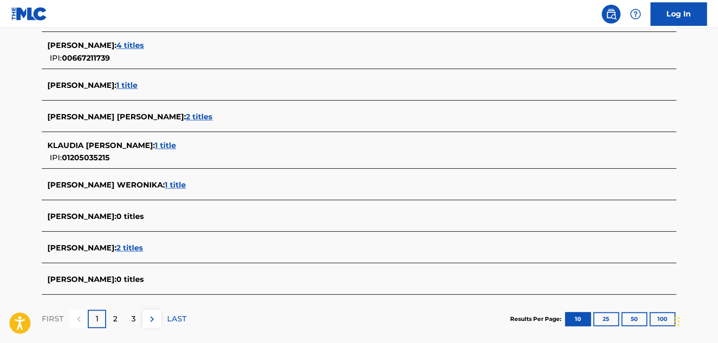
scroll to position [327, 0]
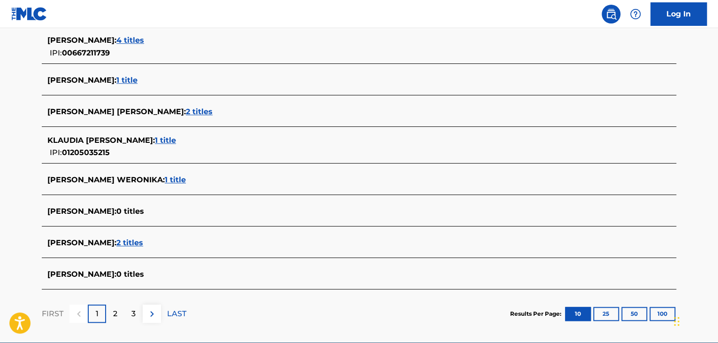
click at [138, 243] on span "2 titles" at bounding box center [129, 242] width 27 height 9
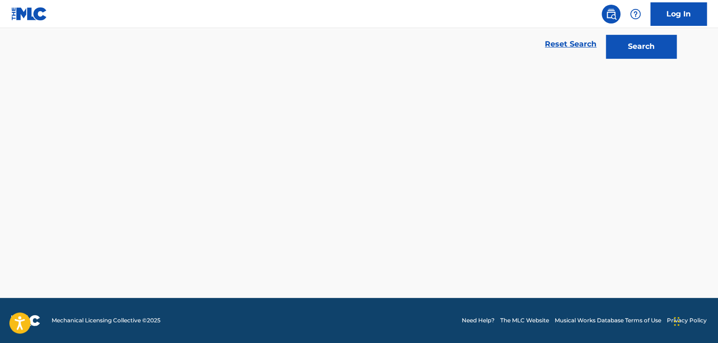
scroll to position [212, 0]
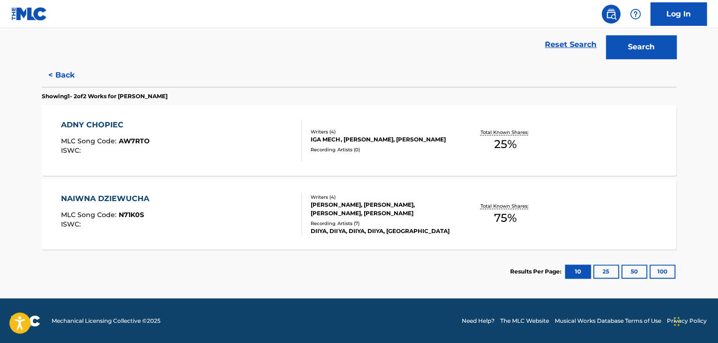
click at [248, 209] on div "NAIWNA DZIEWUCHA MLC Song Code : N71K0S ISWC :" at bounding box center [181, 214] width 241 height 42
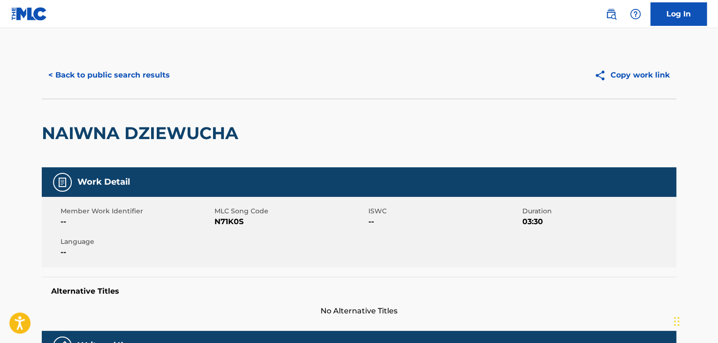
click at [135, 85] on button "< Back to public search results" at bounding box center [109, 74] width 135 height 23
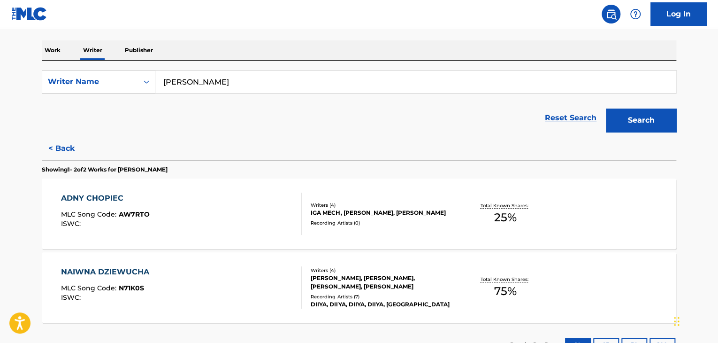
scroll to position [152, 0]
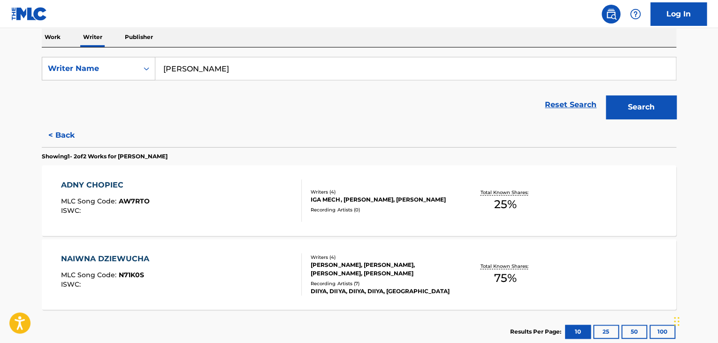
click at [274, 188] on div "ADNY CHOPIEC MLC Song Code : AW7RTO ISWC :" at bounding box center [181, 200] width 241 height 42
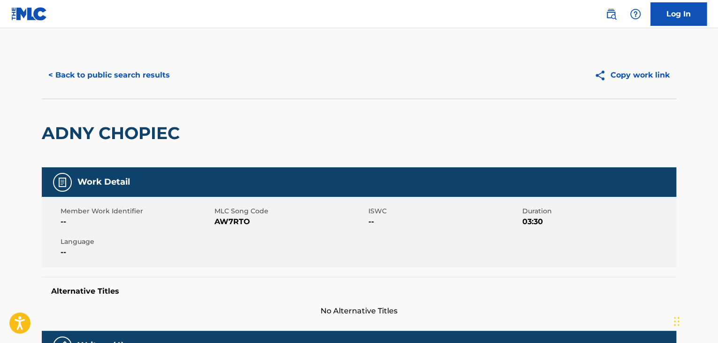
click at [142, 82] on button "< Back to public search results" at bounding box center [109, 74] width 135 height 23
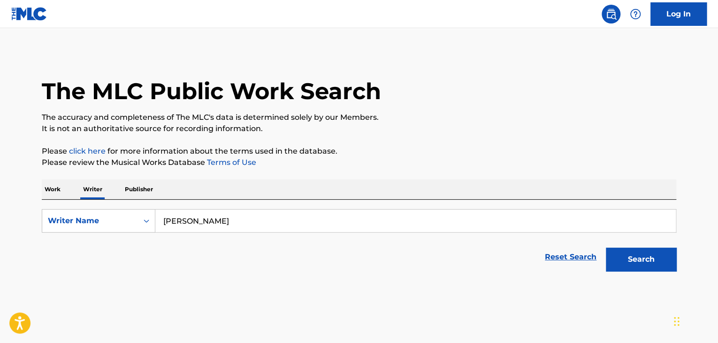
scroll to position [11, 0]
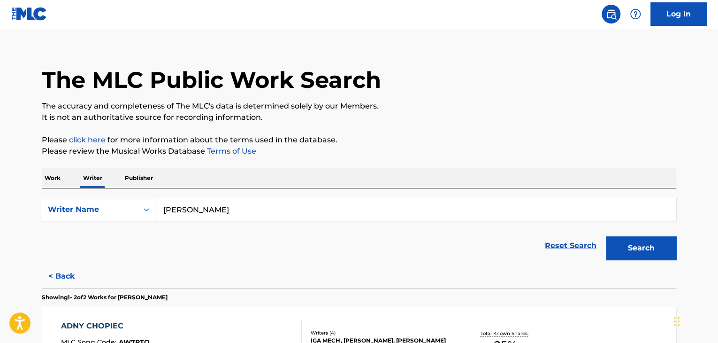
click at [207, 210] on input "Klaudia Opoka" at bounding box center [415, 209] width 521 height 23
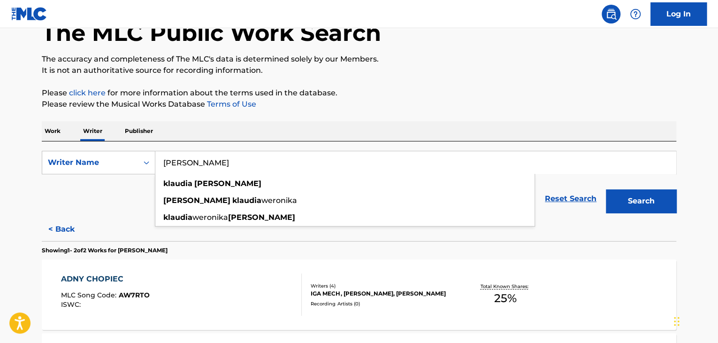
click at [308, 115] on div "The MLC Public Work Search The accuracy and completeness of The MLC's data is d…" at bounding box center [359, 220] width 657 height 454
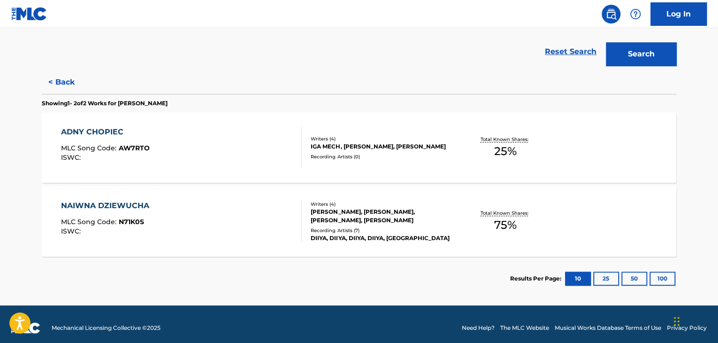
scroll to position [212, 0]
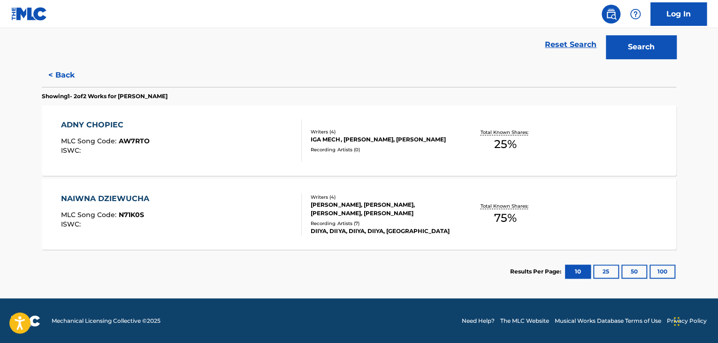
click at [77, 66] on button "< Back" at bounding box center [70, 74] width 56 height 23
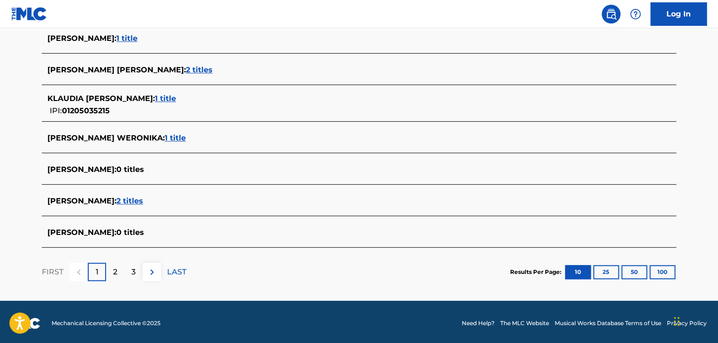
scroll to position [371, 0]
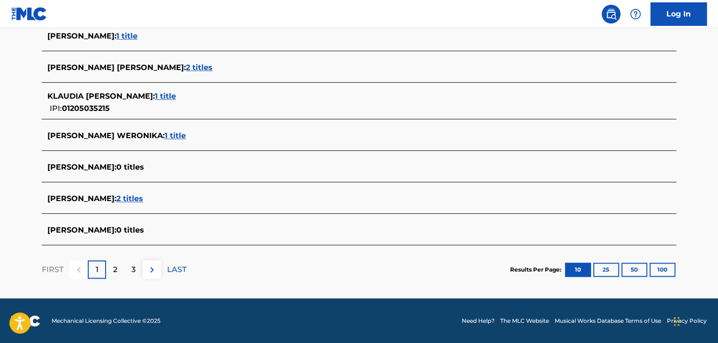
click at [175, 96] on span "1 title" at bounding box center [165, 96] width 21 height 9
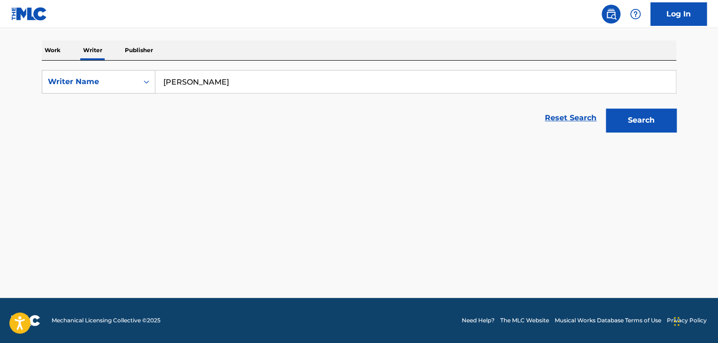
scroll to position [139, 0]
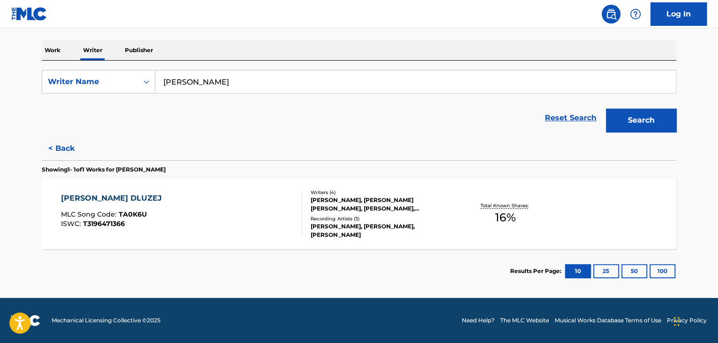
click at [232, 191] on div "TROCHE DLUZEJ MLC Song Code : TA0K6U ISWC : T3196471366 Writers ( 4 ) DAMIAN SK…" at bounding box center [359, 213] width 635 height 70
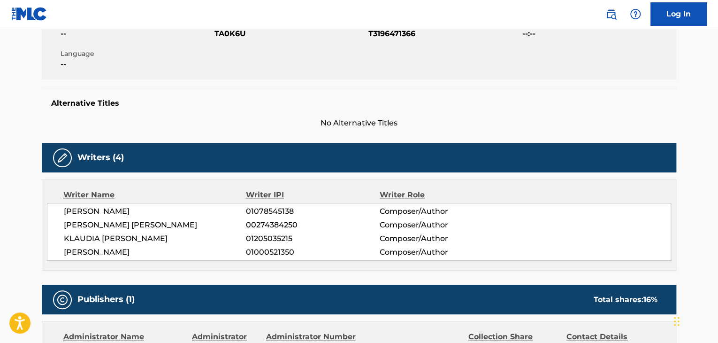
click at [138, 241] on span "KLAUDIA WERONIKA OPOKA" at bounding box center [155, 238] width 182 height 11
click at [274, 242] on span "01205035215" at bounding box center [312, 238] width 133 height 11
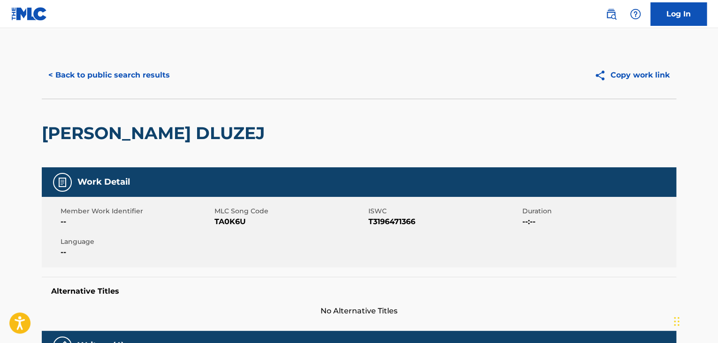
click at [139, 62] on div "< Back to public search results Copy work link" at bounding box center [359, 75] width 635 height 47
click at [154, 83] on button "< Back to public search results" at bounding box center [109, 74] width 135 height 23
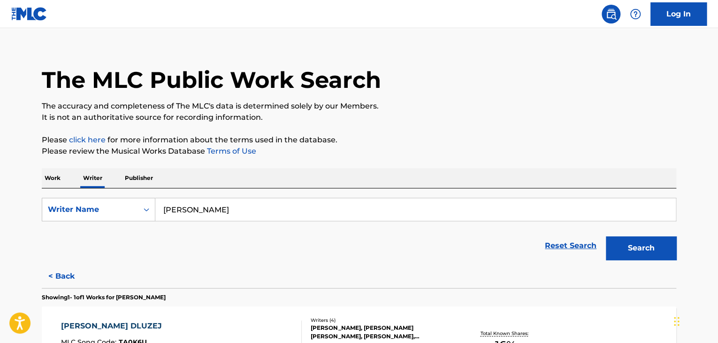
click at [193, 208] on input "Klaudia Opoka" at bounding box center [415, 209] width 521 height 23
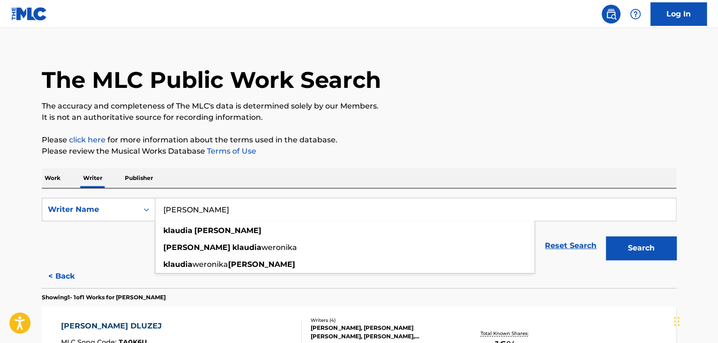
paste input "Iga Mech"
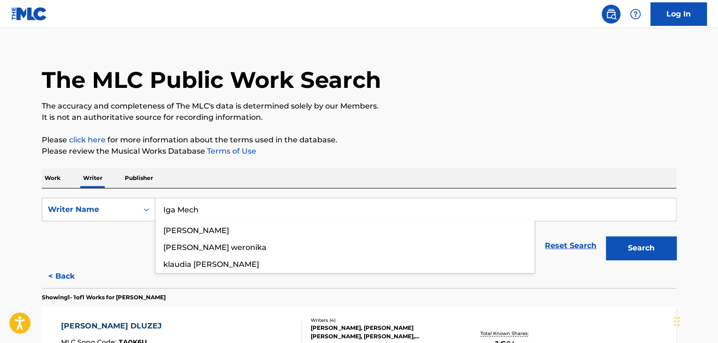
type input "Iga Mech"
click at [519, 139] on p "Please click here for more information about the terms used in the database." at bounding box center [359, 139] width 635 height 11
click at [623, 247] on button "Search" at bounding box center [641, 247] width 70 height 23
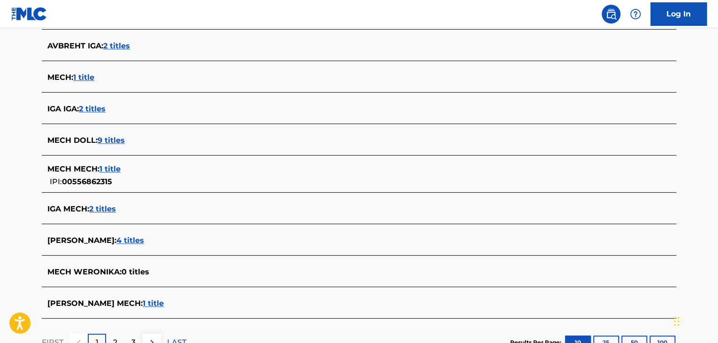
scroll to position [293, 0]
click at [104, 211] on span "2 titles" at bounding box center [102, 208] width 27 height 9
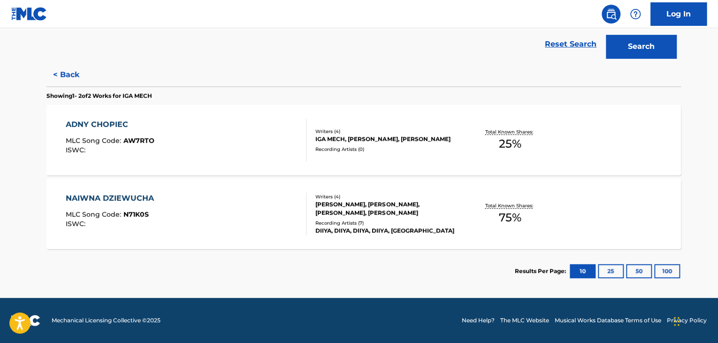
scroll to position [212, 0]
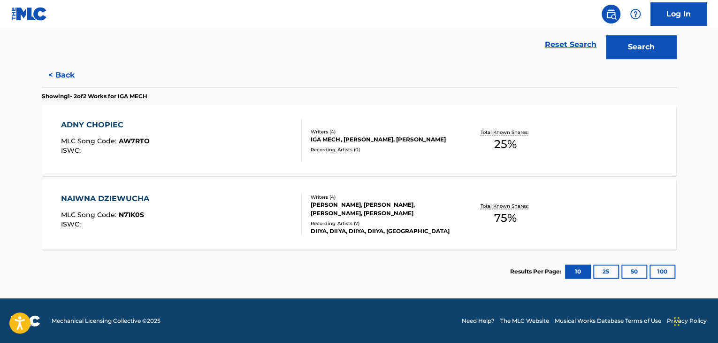
click at [257, 130] on div "ADNY CHOPIEC MLC Song Code : AW7RTO ISWC :" at bounding box center [181, 140] width 241 height 42
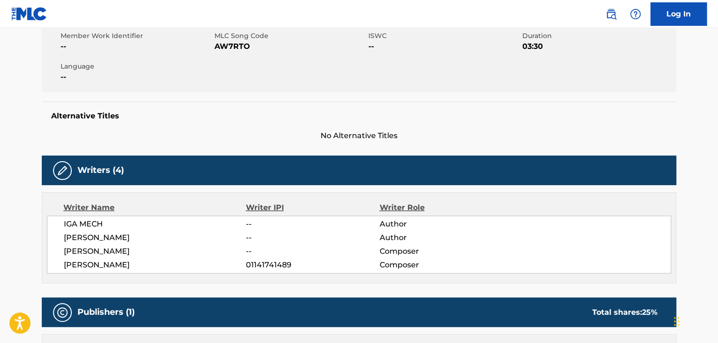
scroll to position [47, 0]
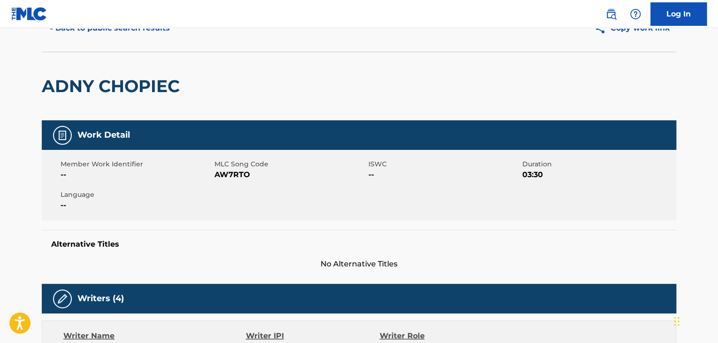
click at [130, 31] on button "< Back to public search results" at bounding box center [109, 27] width 135 height 23
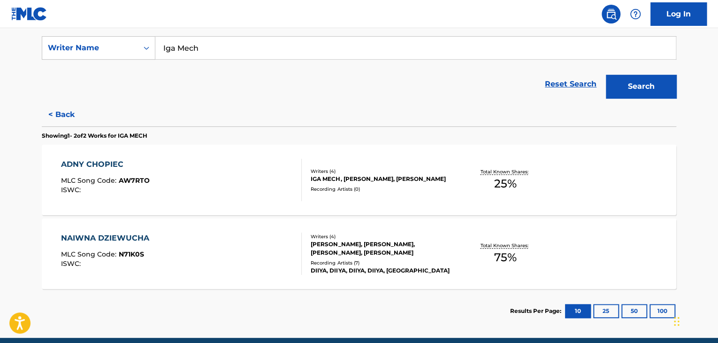
scroll to position [212, 0]
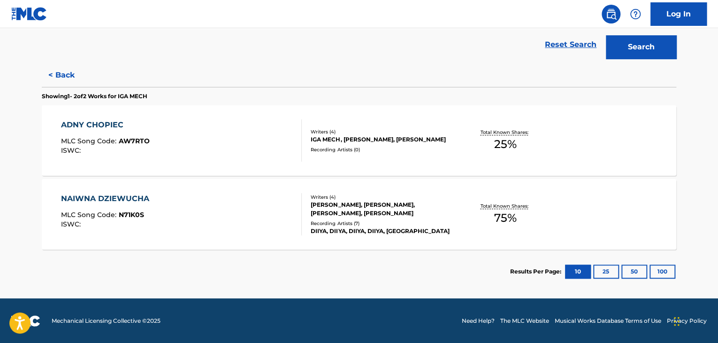
click at [266, 214] on div "NAIWNA DZIEWUCHA MLC Song Code : N71K0S ISWC :" at bounding box center [181, 214] width 241 height 42
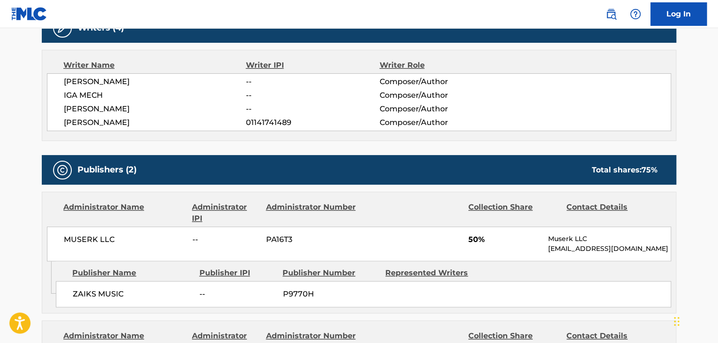
scroll to position [329, 0]
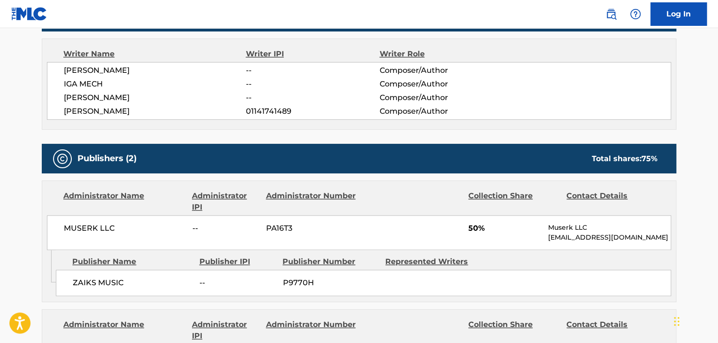
click at [84, 229] on span "MUSERK LLC" at bounding box center [125, 228] width 122 height 11
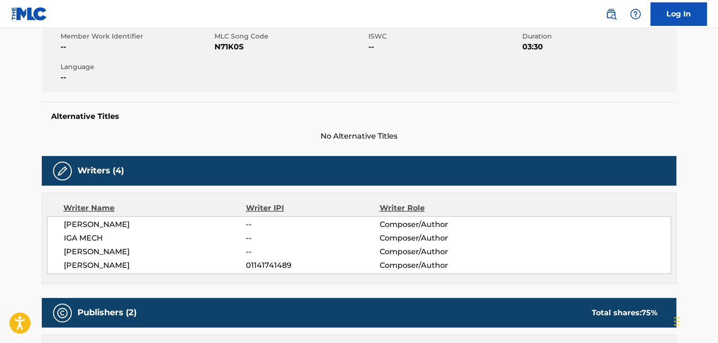
scroll to position [47, 0]
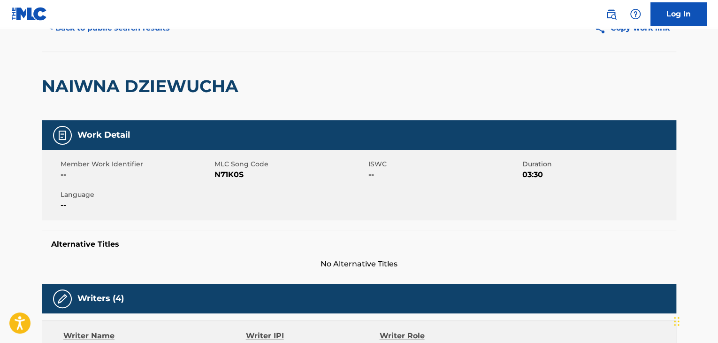
click at [224, 175] on span "N71K0S" at bounding box center [291, 174] width 152 height 11
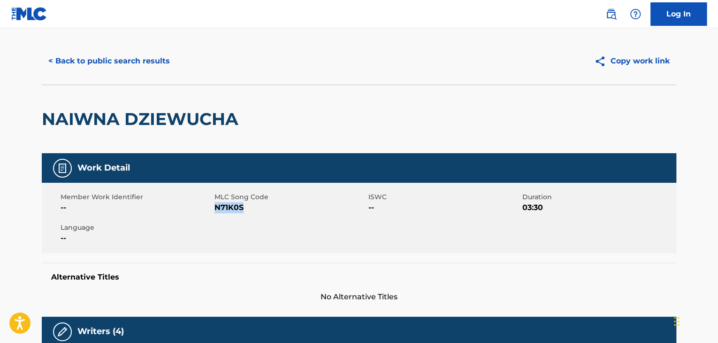
scroll to position [0, 0]
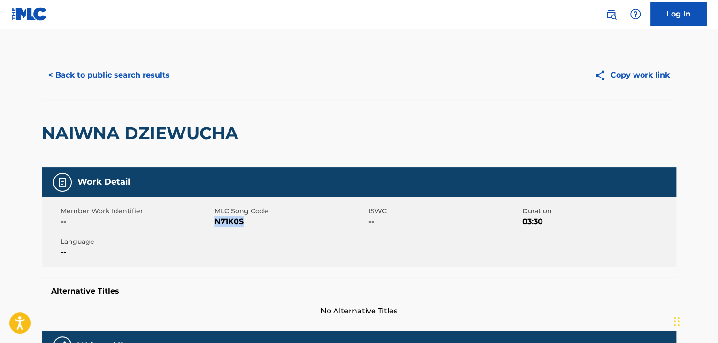
click at [170, 85] on button "< Back to public search results" at bounding box center [109, 74] width 135 height 23
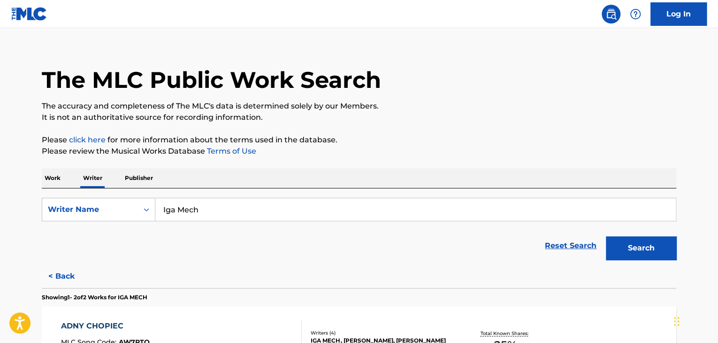
click at [204, 215] on input "Iga Mech" at bounding box center [415, 209] width 521 height 23
paste input "[PERSON_NAME]"
click at [606, 236] on button "Search" at bounding box center [641, 247] width 70 height 23
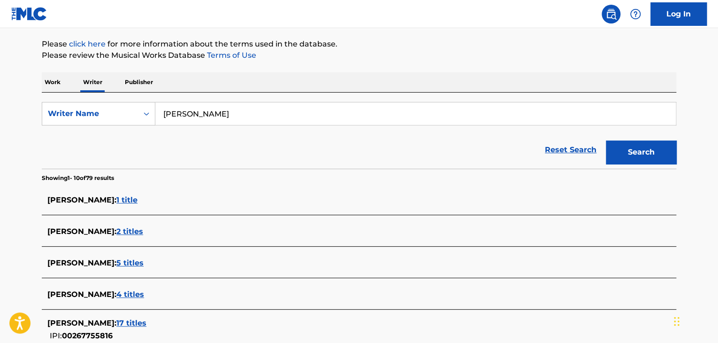
scroll to position [105, 0]
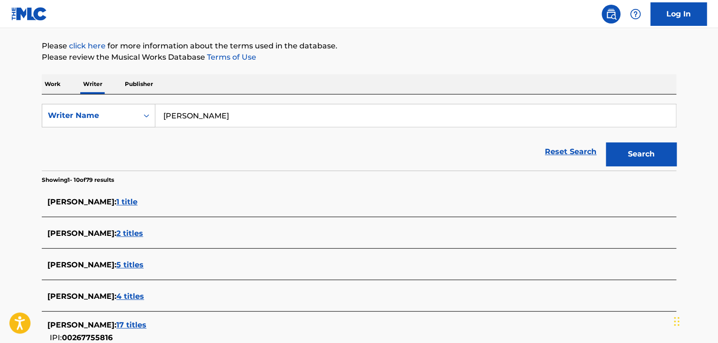
click at [227, 115] on input "[PERSON_NAME]" at bounding box center [415, 115] width 521 height 23
type input "[PERSON_NAME]"
click at [606, 142] on button "Search" at bounding box center [641, 153] width 70 height 23
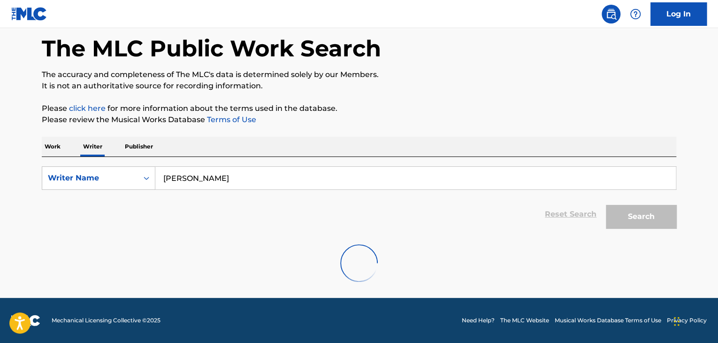
scroll to position [43, 0]
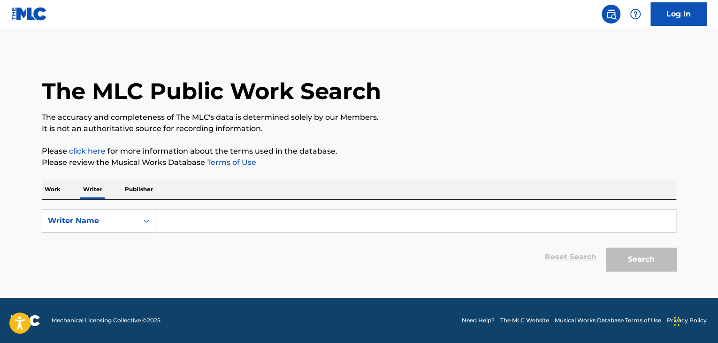
click at [163, 224] on input "Search Form" at bounding box center [415, 220] width 521 height 23
paste input "[PERSON_NAME]"
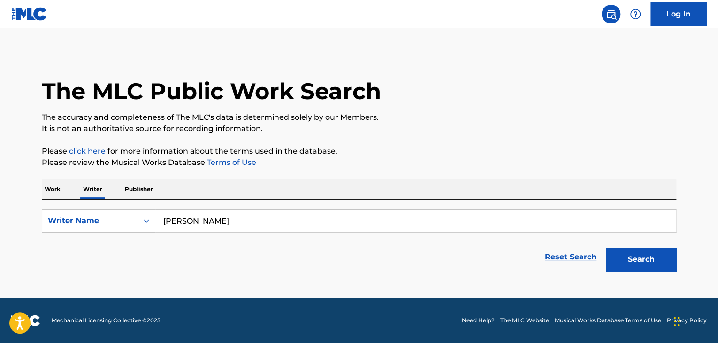
click at [225, 218] on input "[PERSON_NAME]" at bounding box center [415, 220] width 521 height 23
click at [653, 267] on button "Search" at bounding box center [641, 258] width 70 height 23
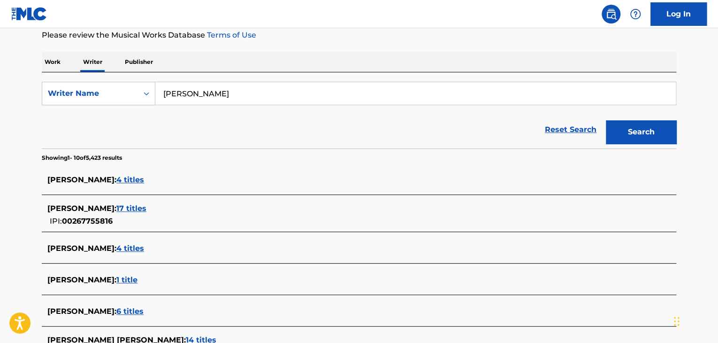
scroll to position [94, 0]
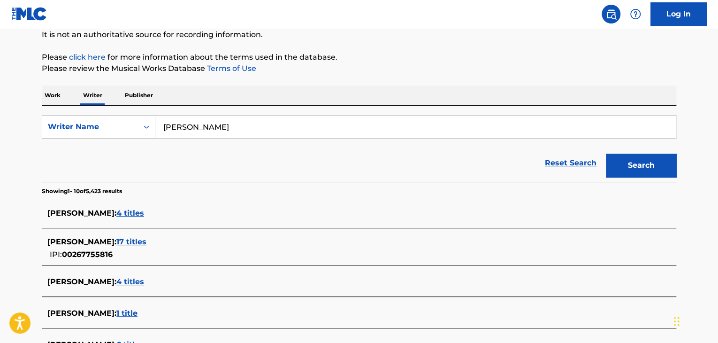
click at [245, 138] on input "[PERSON_NAME]" at bounding box center [415, 127] width 521 height 23
click at [243, 133] on input "[PERSON_NAME]" at bounding box center [415, 127] width 521 height 23
paste input "[PERSON_NAME]"
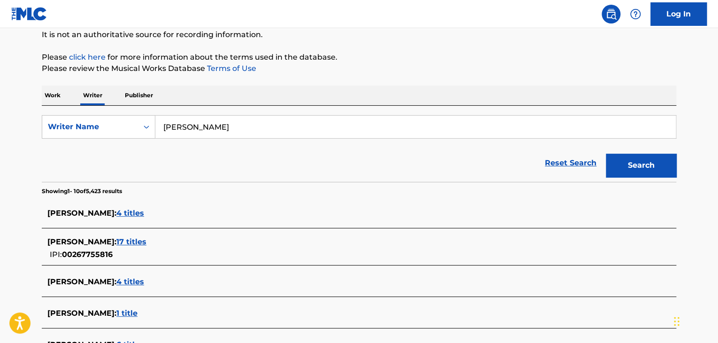
type input "[PERSON_NAME]"
click at [451, 170] on div "Reset Search Search" at bounding box center [359, 163] width 635 height 38
click at [648, 170] on button "Search" at bounding box center [641, 165] width 70 height 23
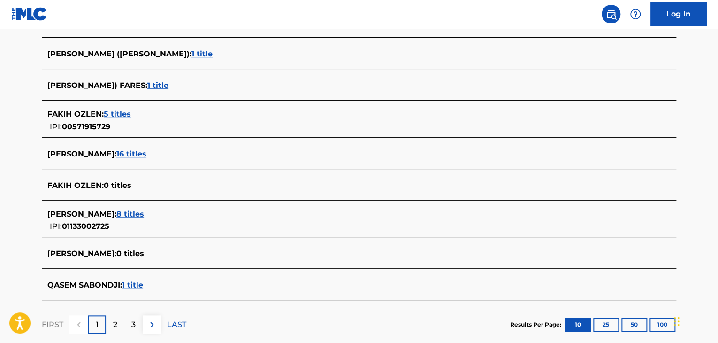
scroll to position [371, 0]
